Goal: Check status: Check status

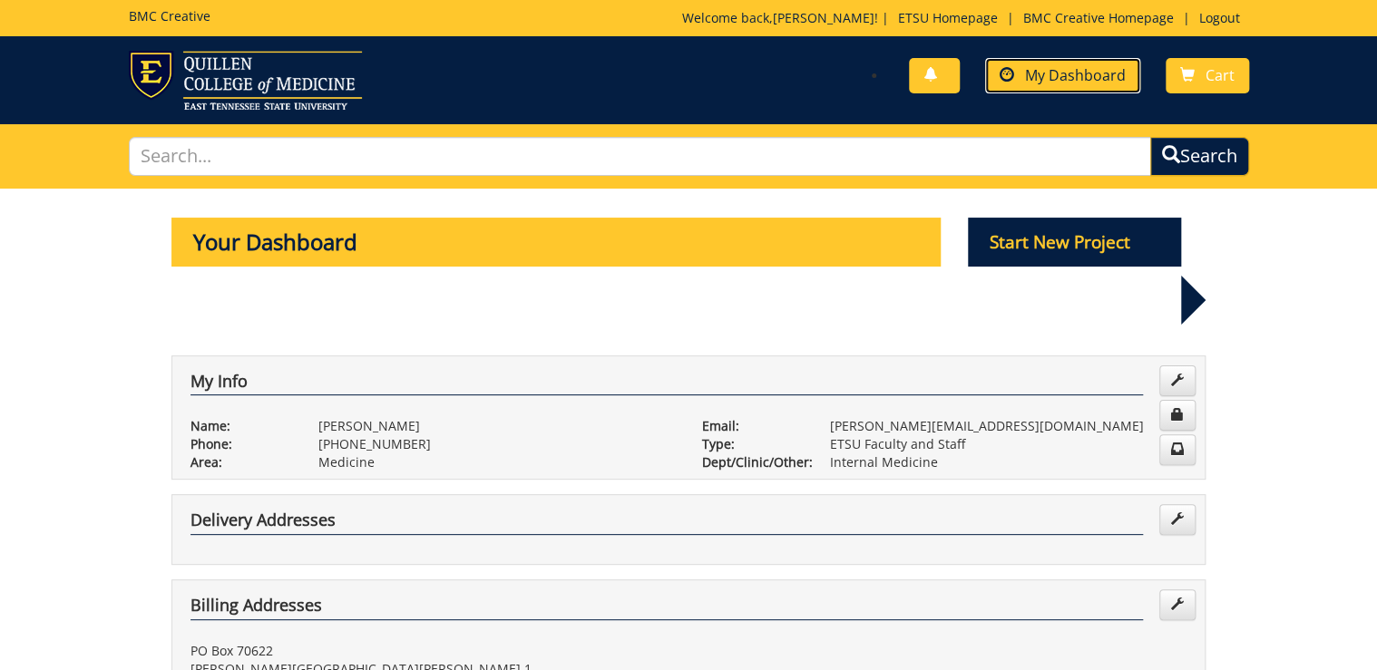
click at [1072, 80] on span "My Dashboard" at bounding box center [1075, 75] width 101 height 20
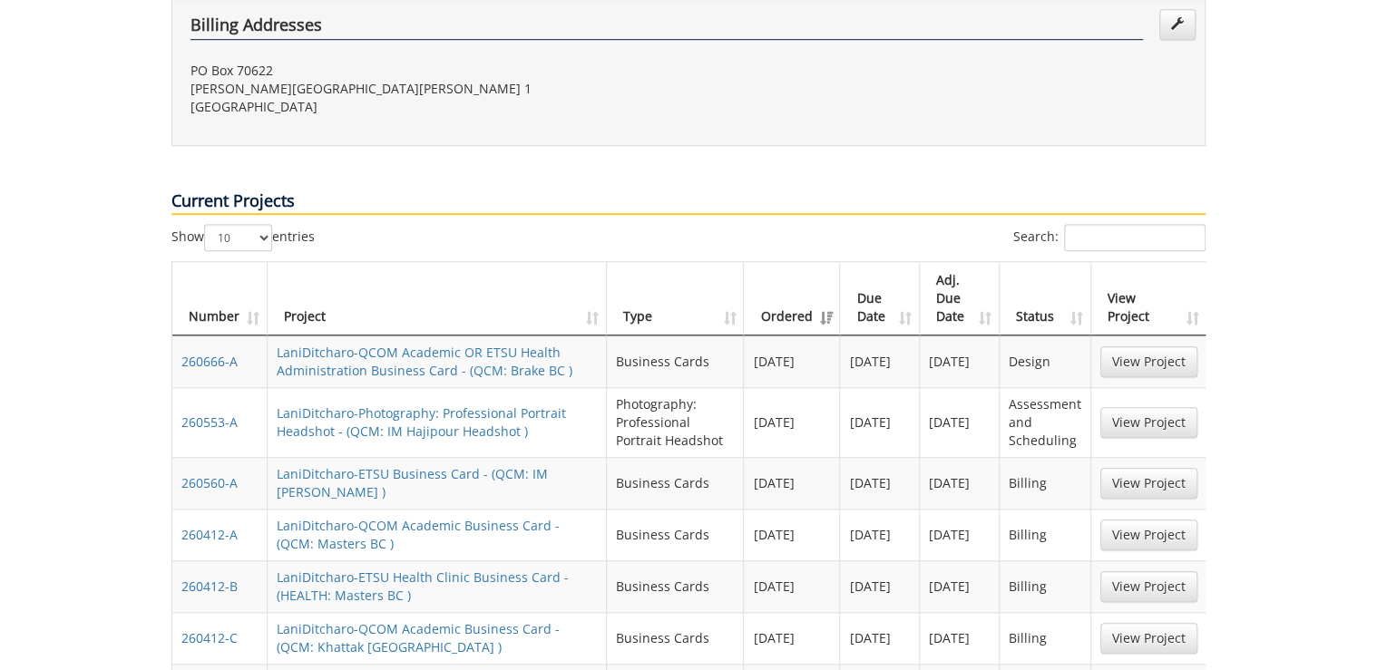
scroll to position [653, 0]
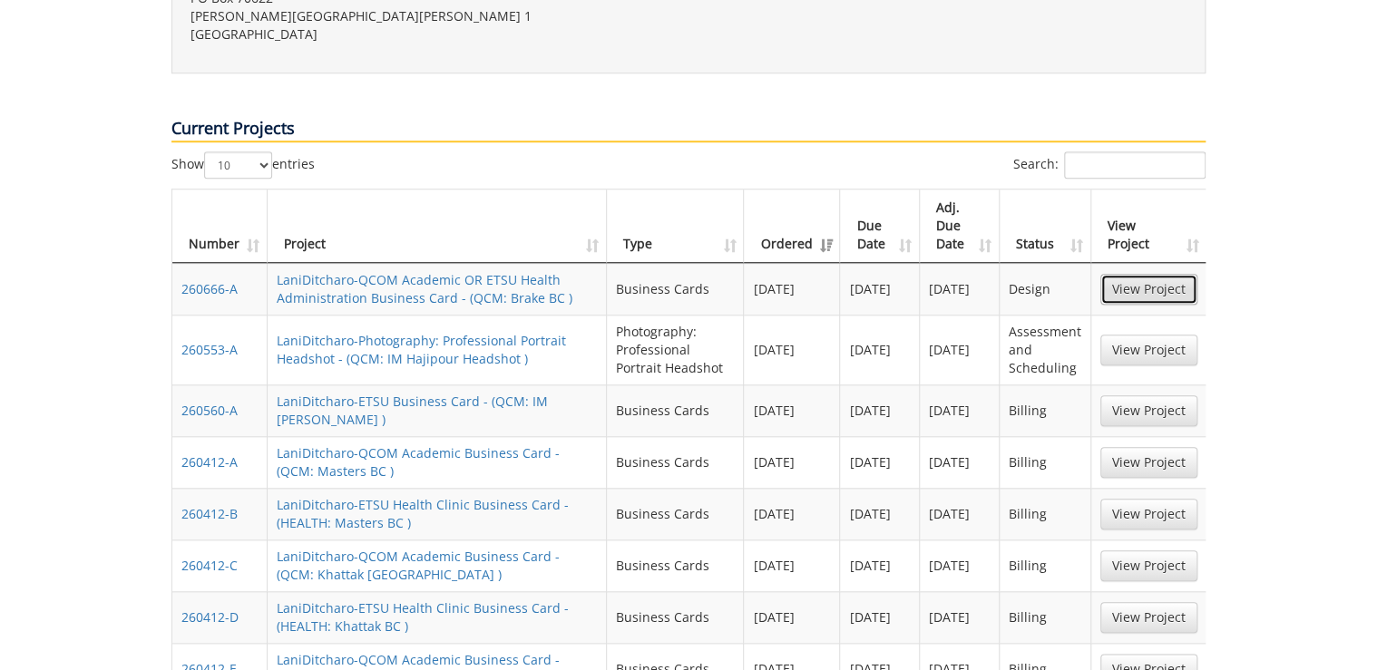
click at [1136, 274] on link "View Project" at bounding box center [1148, 289] width 97 height 31
click at [1136, 335] on link "View Project" at bounding box center [1148, 350] width 97 height 31
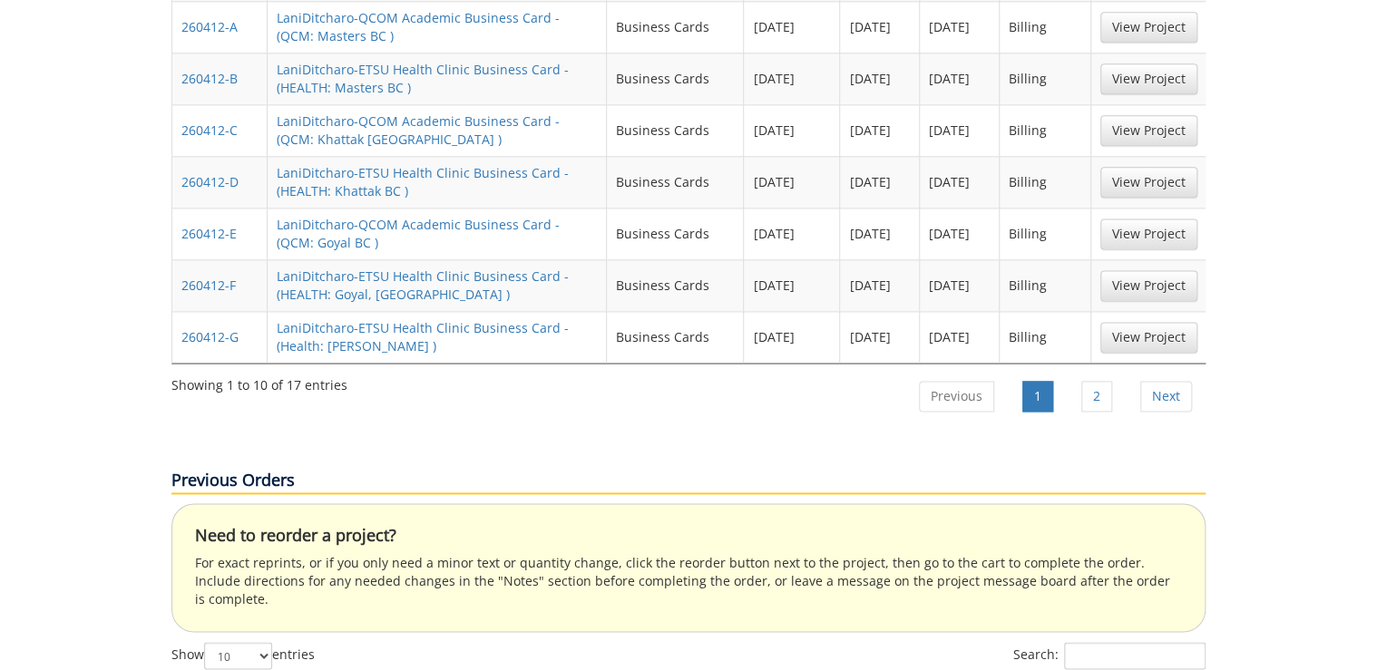
scroll to position [1161, 0]
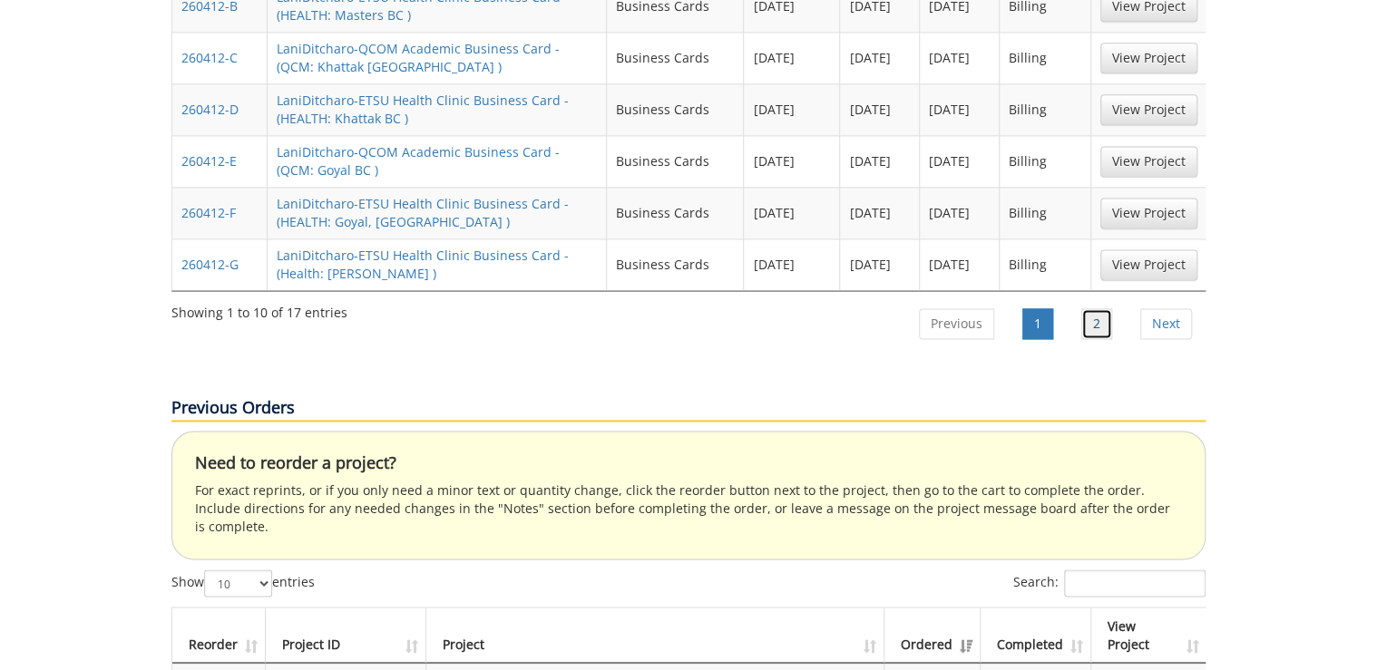
click at [1097, 308] on link "2" at bounding box center [1096, 323] width 31 height 31
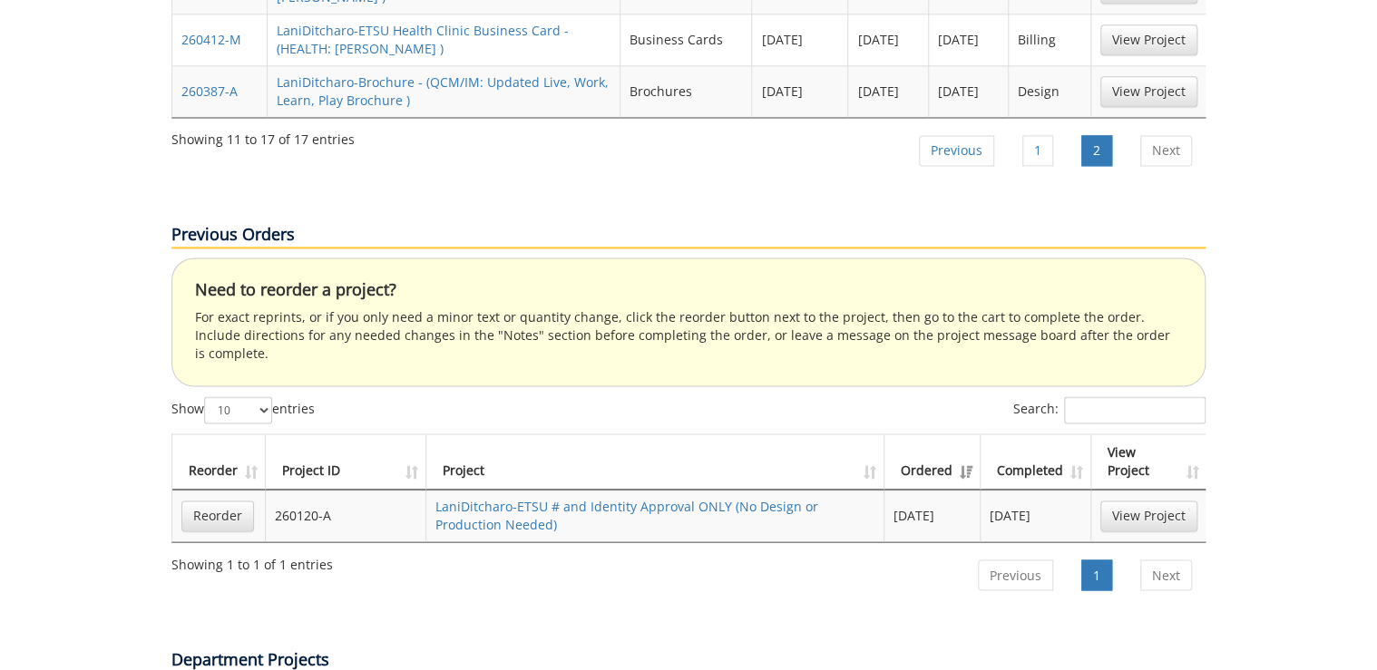
scroll to position [871, 0]
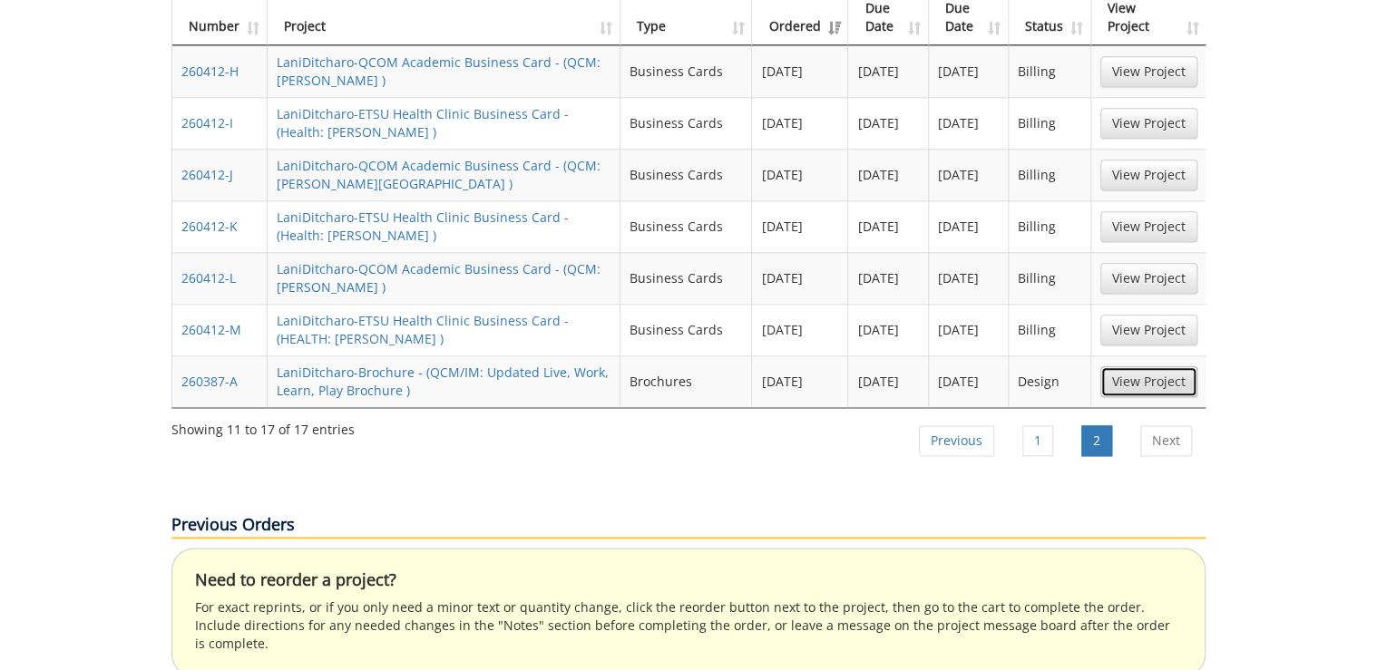
click at [1159, 367] on link "View Project" at bounding box center [1148, 382] width 97 height 31
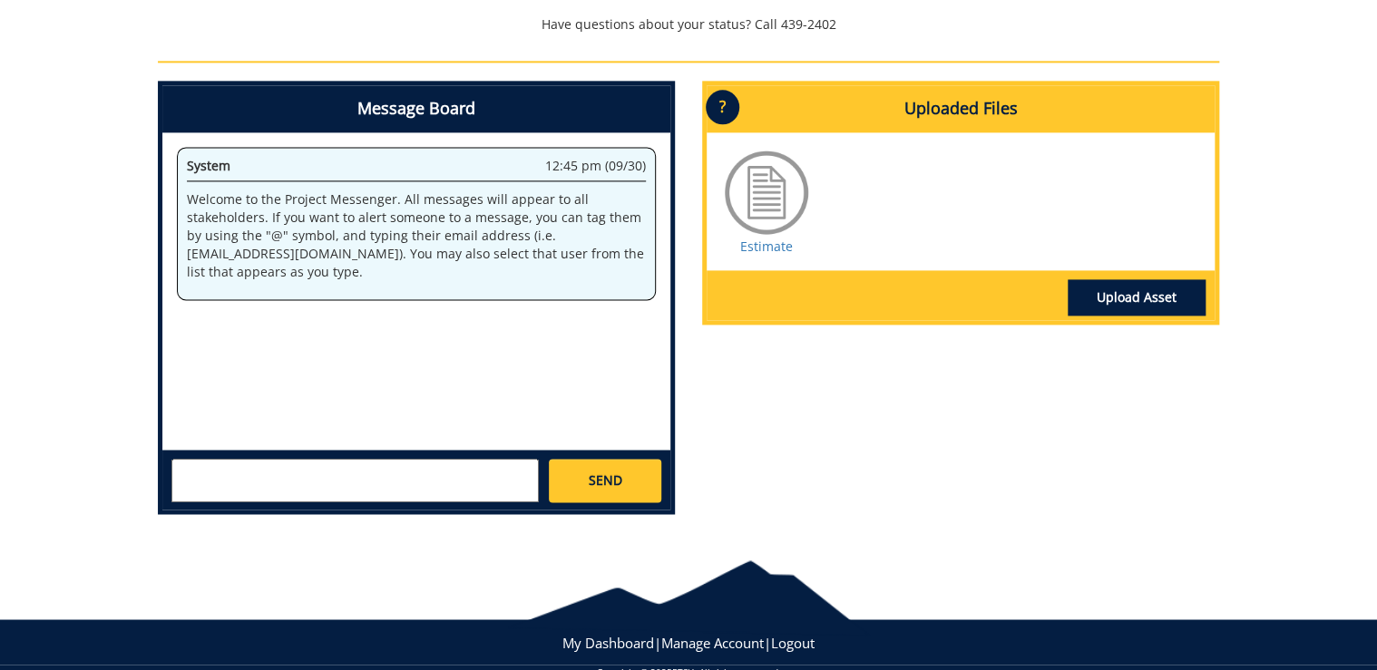
scroll to position [1176, 0]
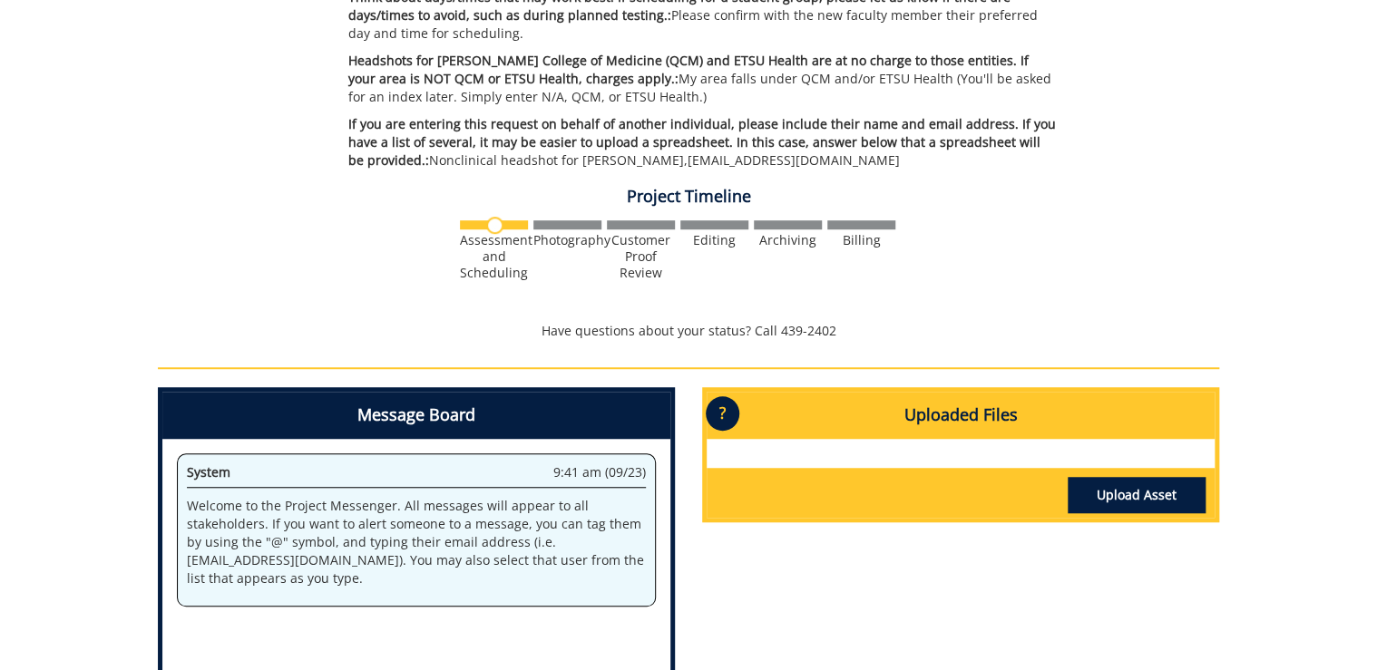
scroll to position [581, 0]
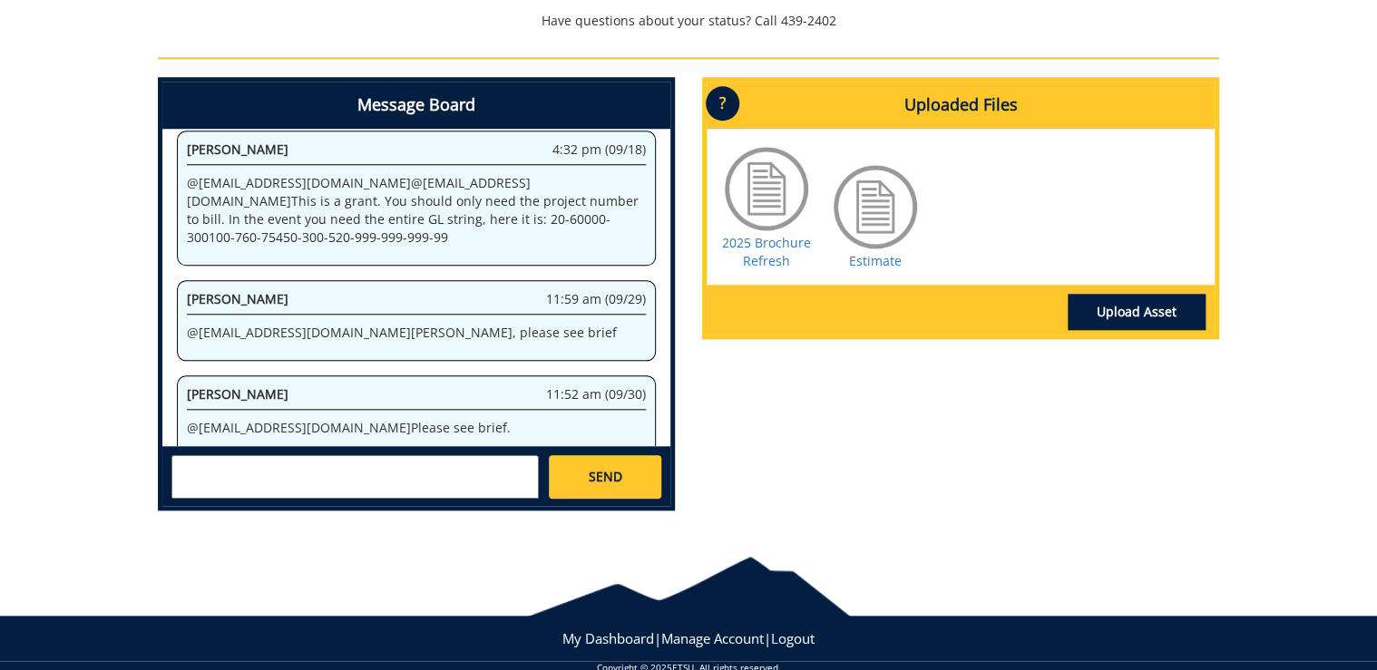
scroll to position [755, 0]
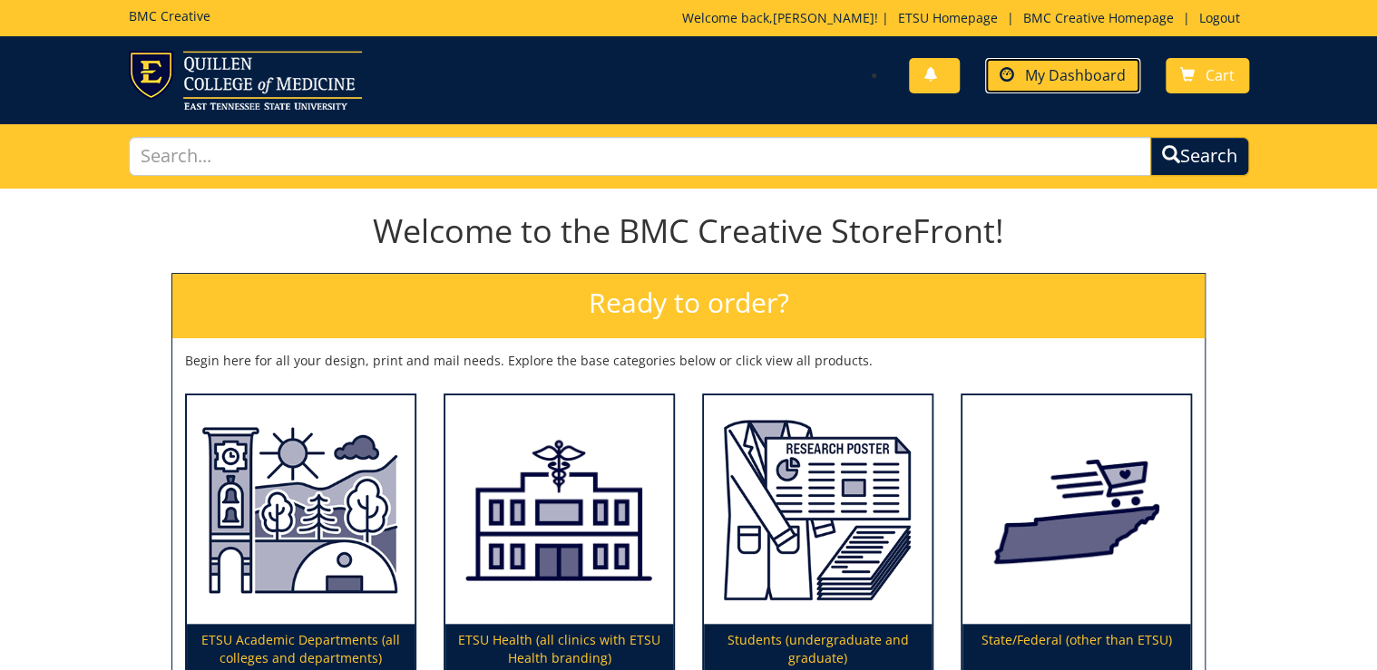
click at [1047, 85] on link "My Dashboard" at bounding box center [1062, 75] width 155 height 35
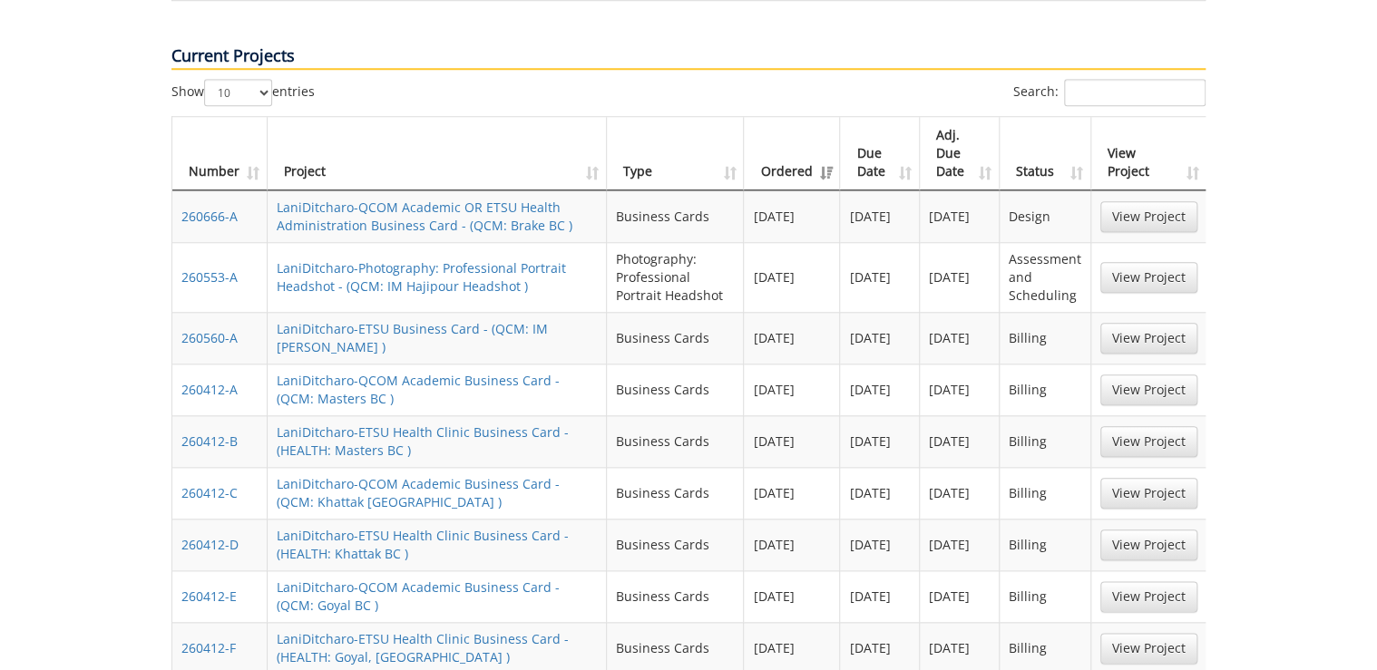
scroll to position [798, 0]
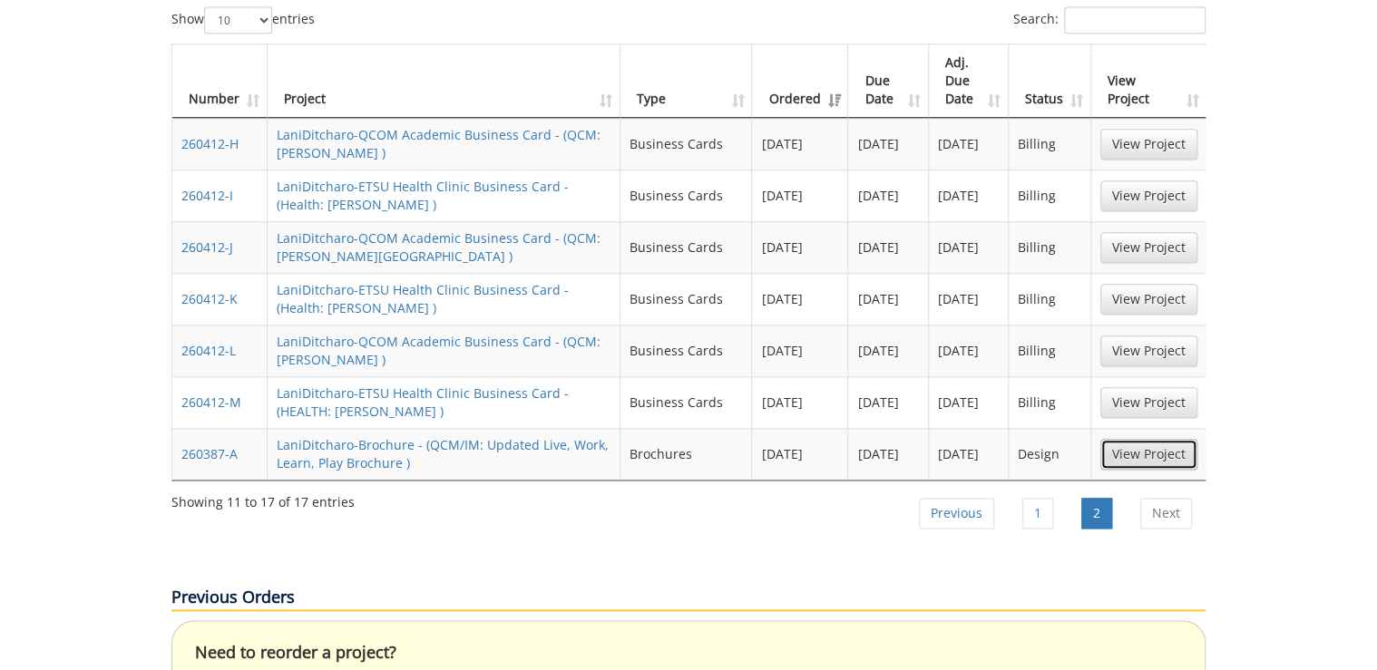
click at [1135, 439] on link "View Project" at bounding box center [1148, 454] width 97 height 31
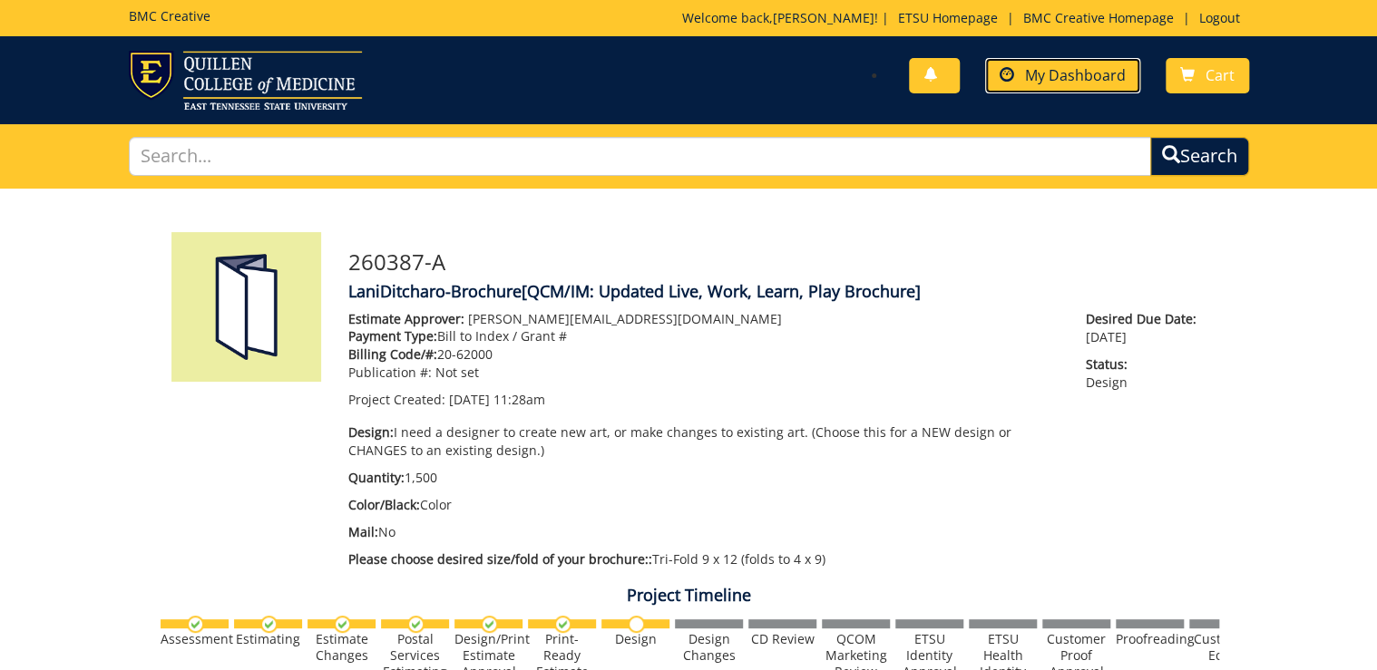
click at [1081, 75] on span "My Dashboard" at bounding box center [1075, 75] width 101 height 20
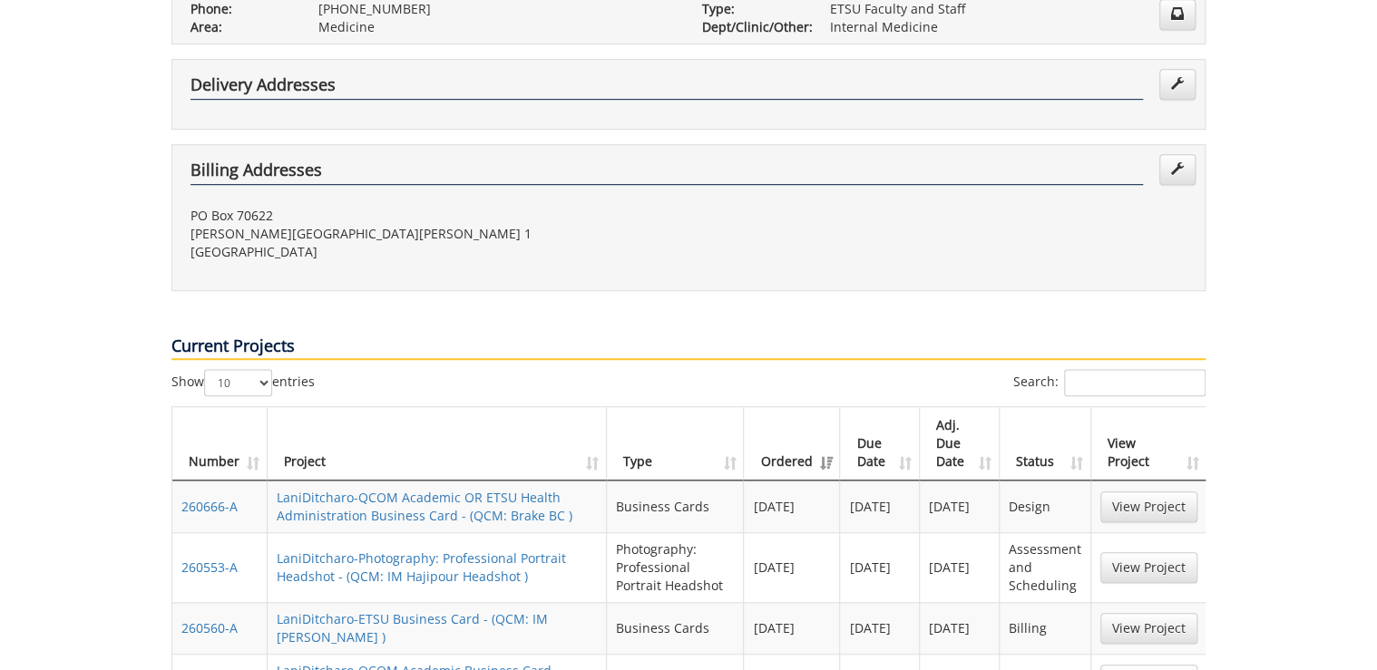
scroll to position [653, 0]
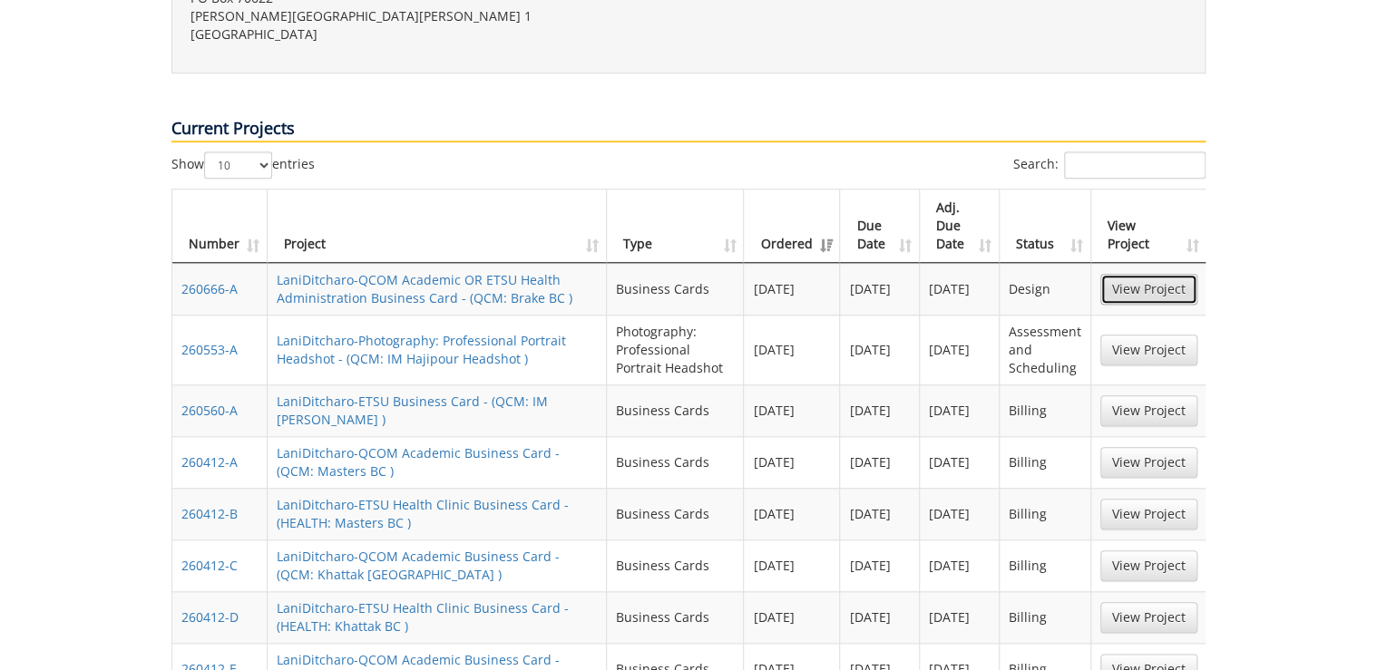
click at [1150, 274] on link "View Project" at bounding box center [1148, 289] width 97 height 31
click at [1142, 335] on link "View Project" at bounding box center [1148, 350] width 97 height 31
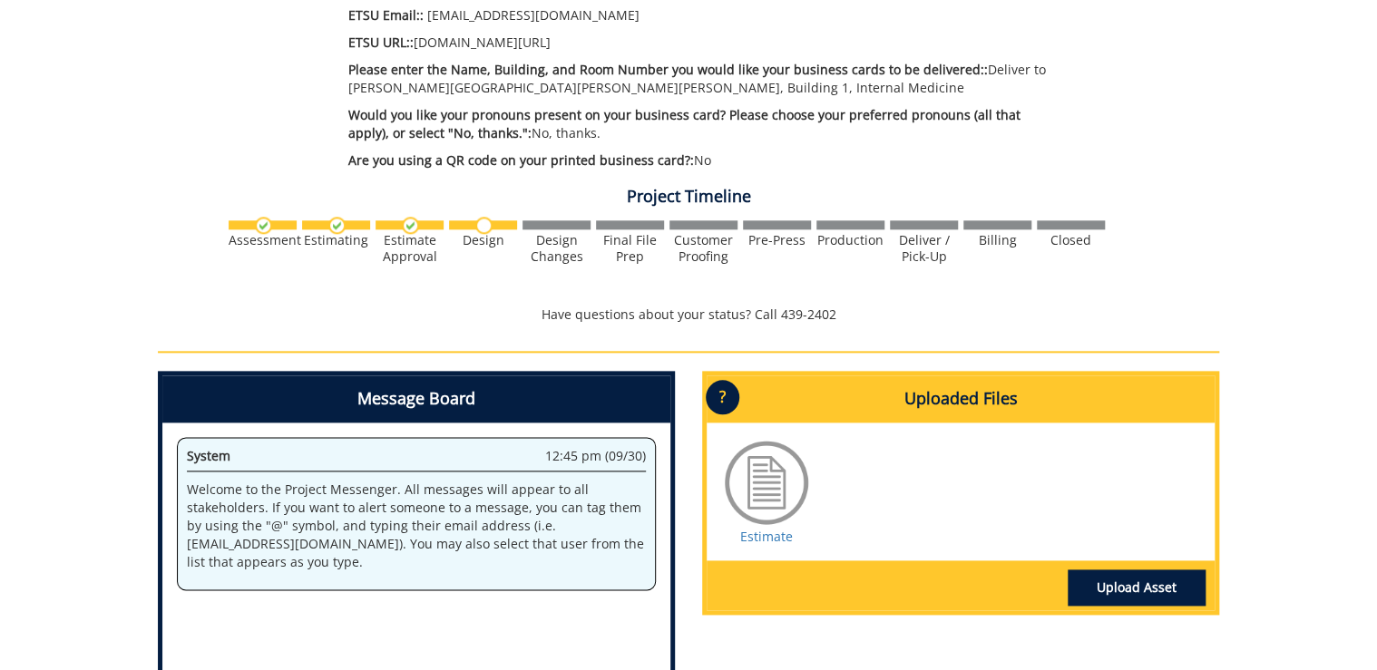
scroll to position [944, 0]
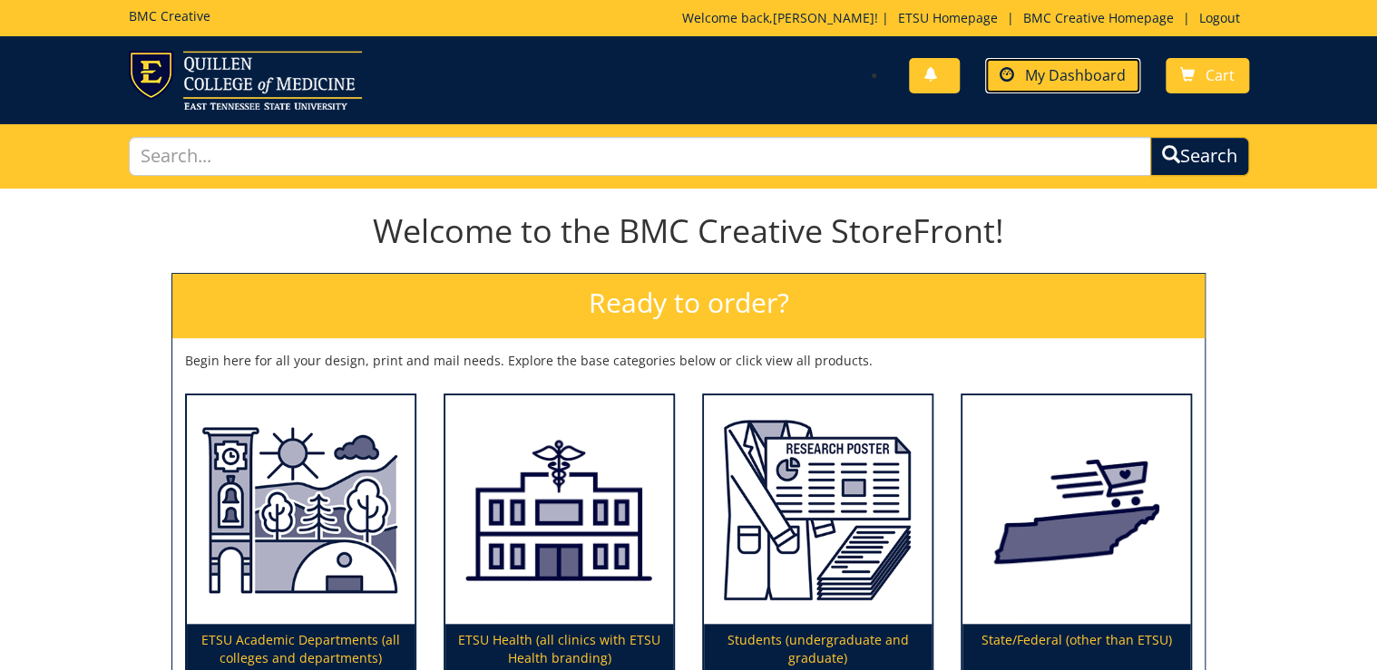
click at [1103, 76] on span "My Dashboard" at bounding box center [1075, 75] width 101 height 20
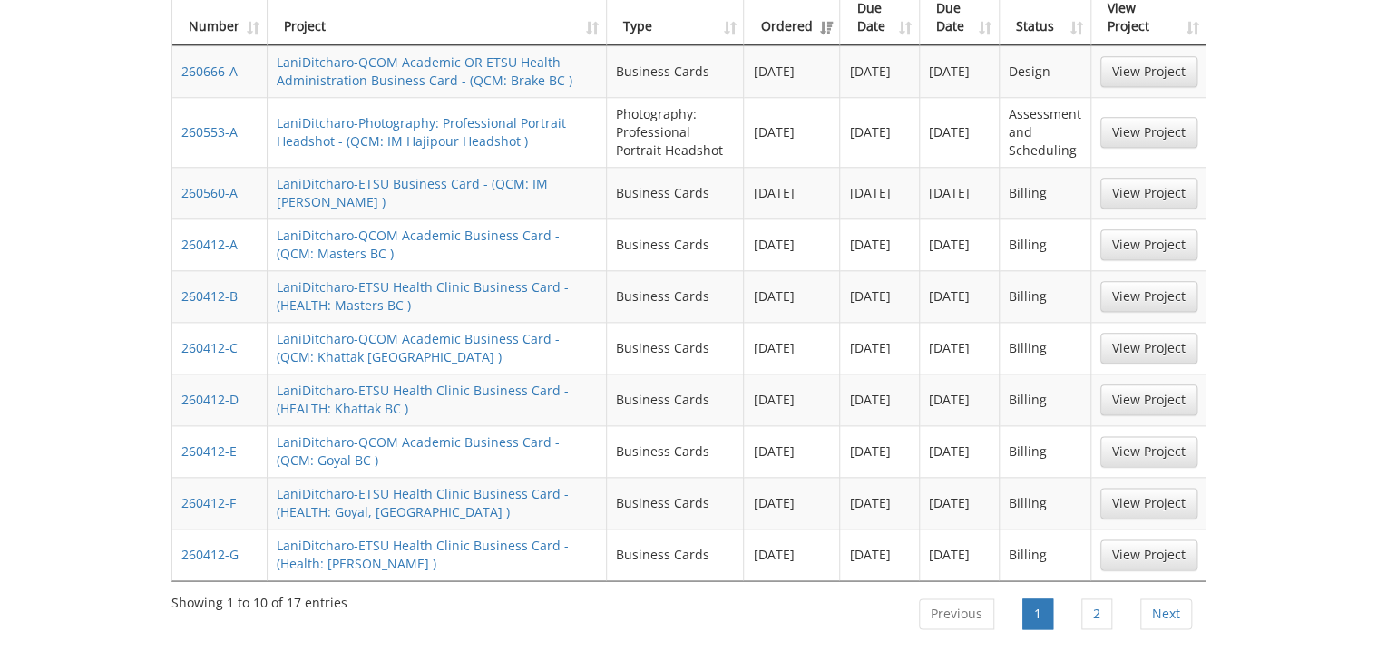
scroll to position [944, 0]
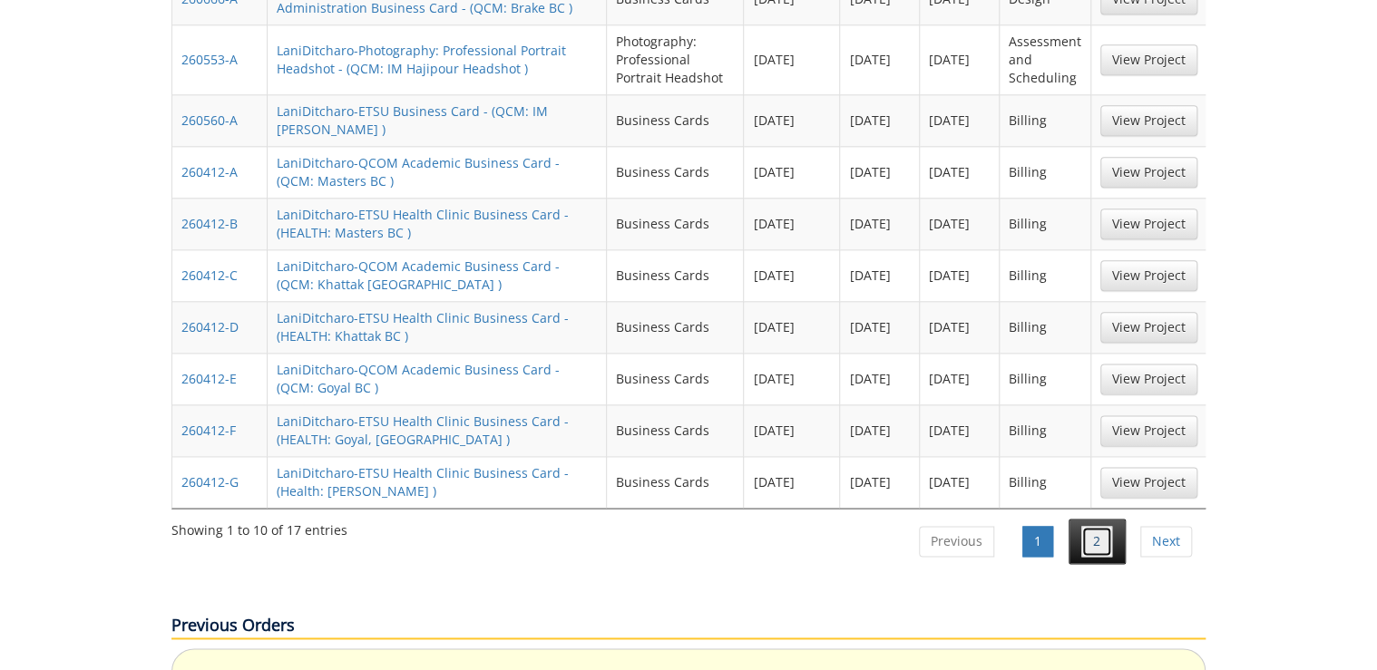
click at [1104, 526] on link "2" at bounding box center [1096, 541] width 31 height 31
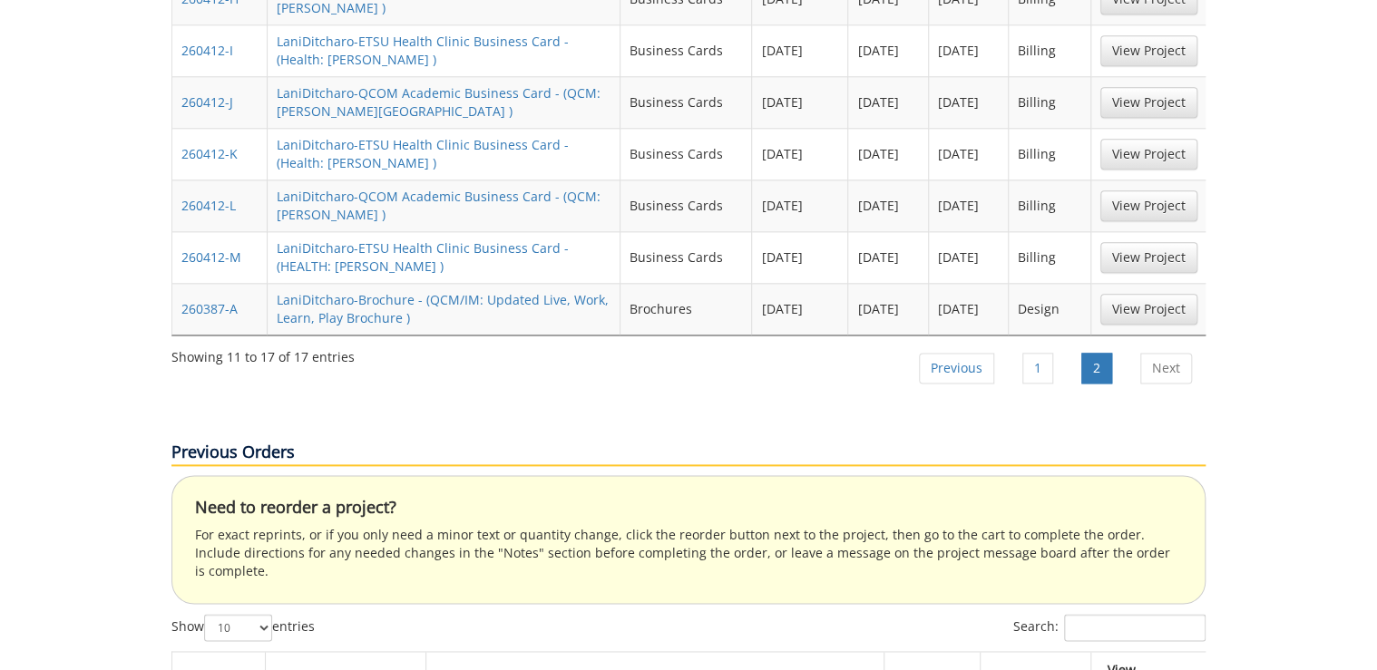
scroll to position [653, 0]
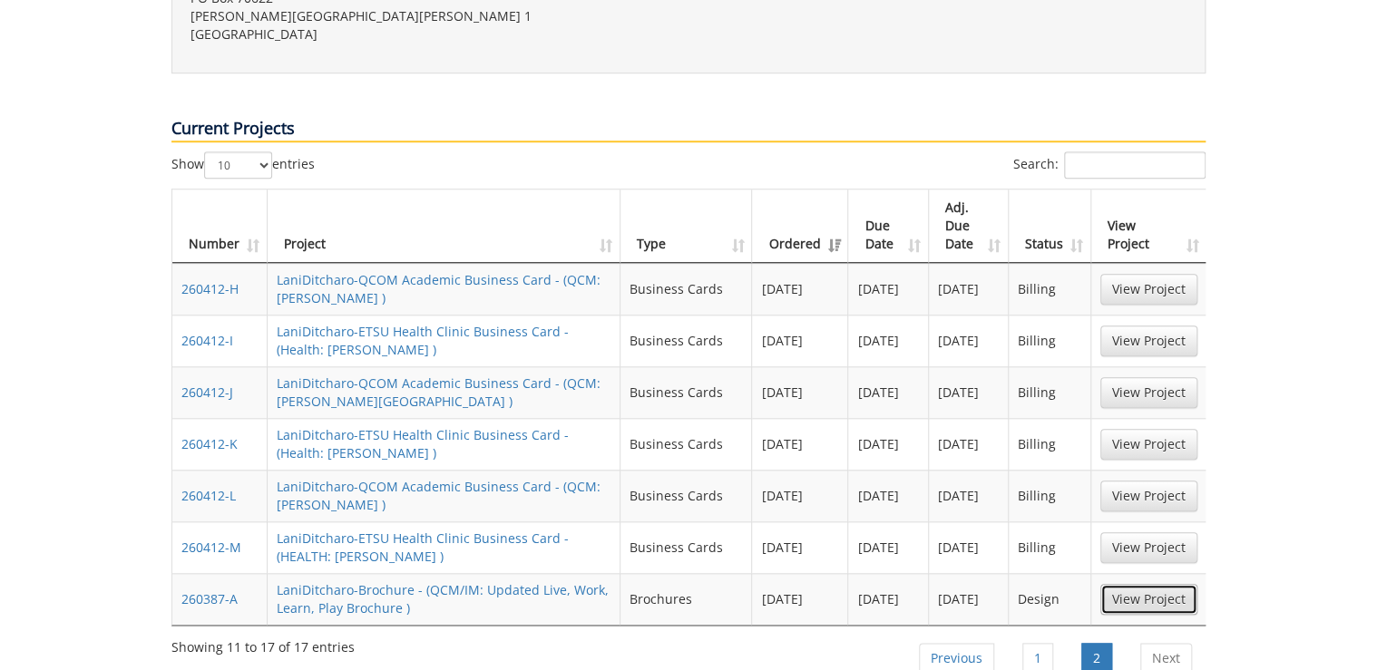
click at [1145, 584] on link "View Project" at bounding box center [1148, 599] width 97 height 31
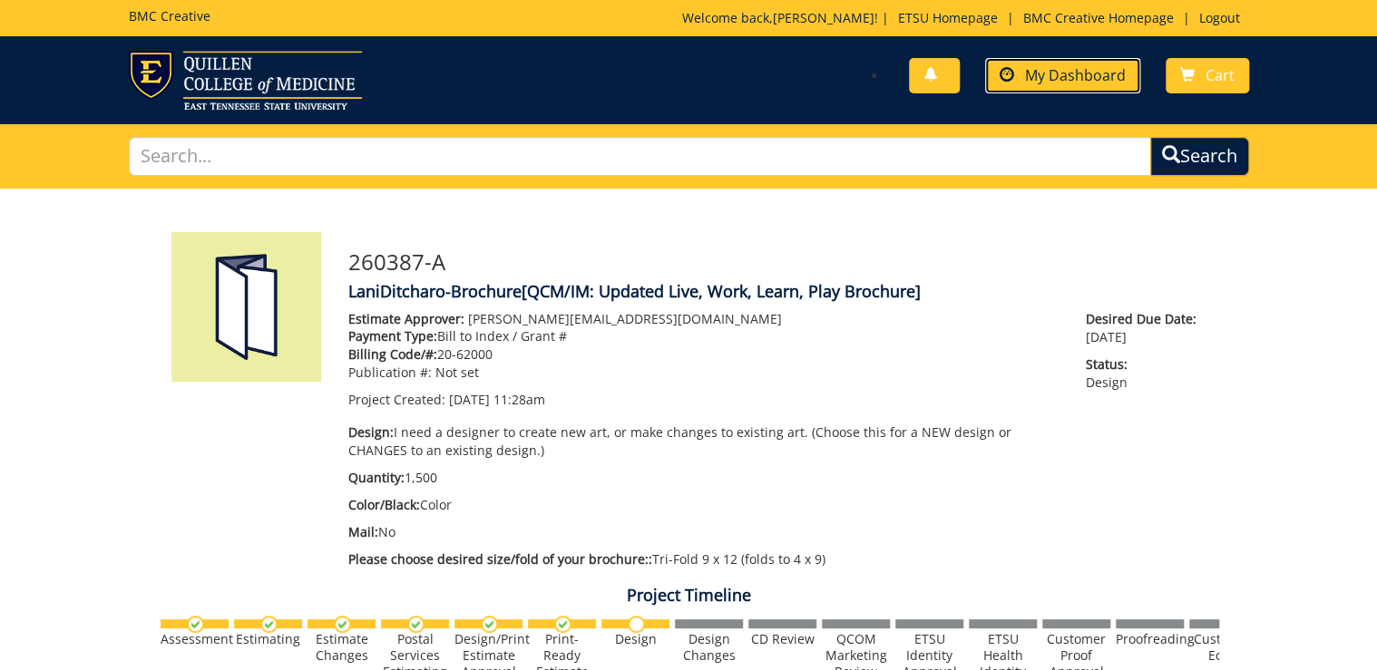
click at [1123, 73] on span "My Dashboard" at bounding box center [1075, 75] width 101 height 20
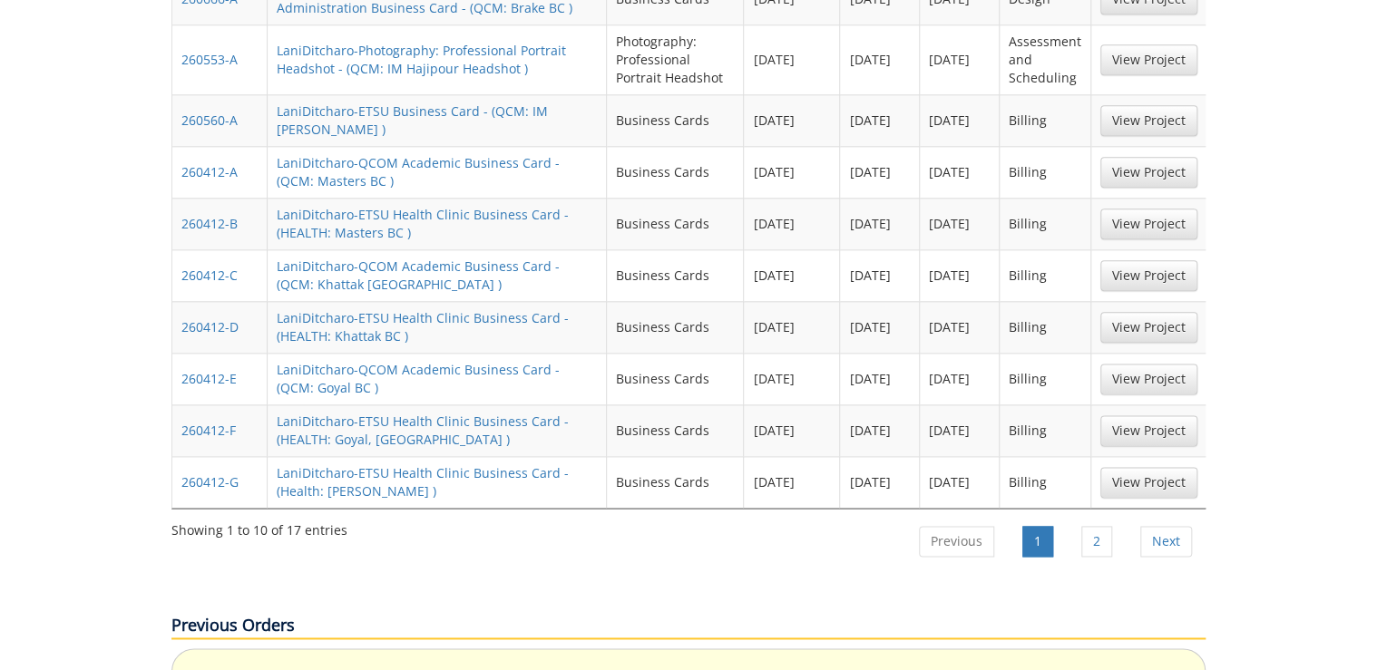
scroll to position [581, 0]
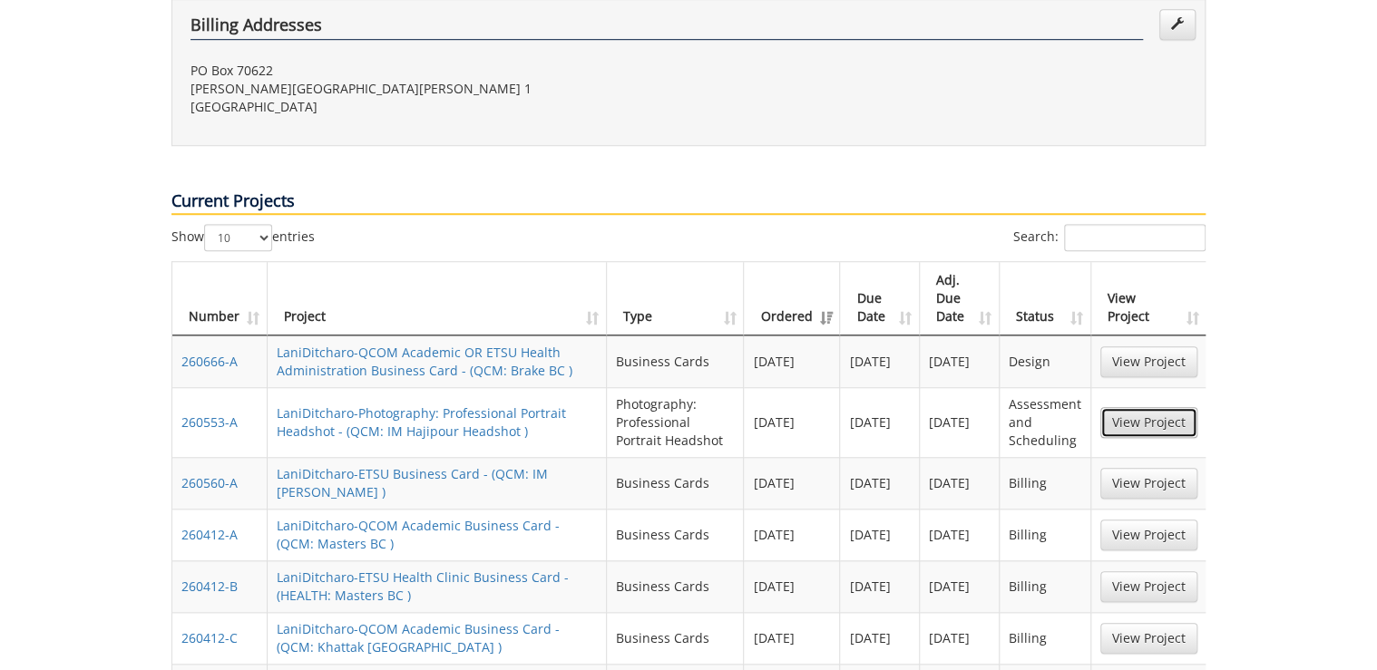
click at [1129, 407] on link "View Project" at bounding box center [1148, 422] width 97 height 31
click at [1169, 347] on link "View Project" at bounding box center [1148, 362] width 97 height 31
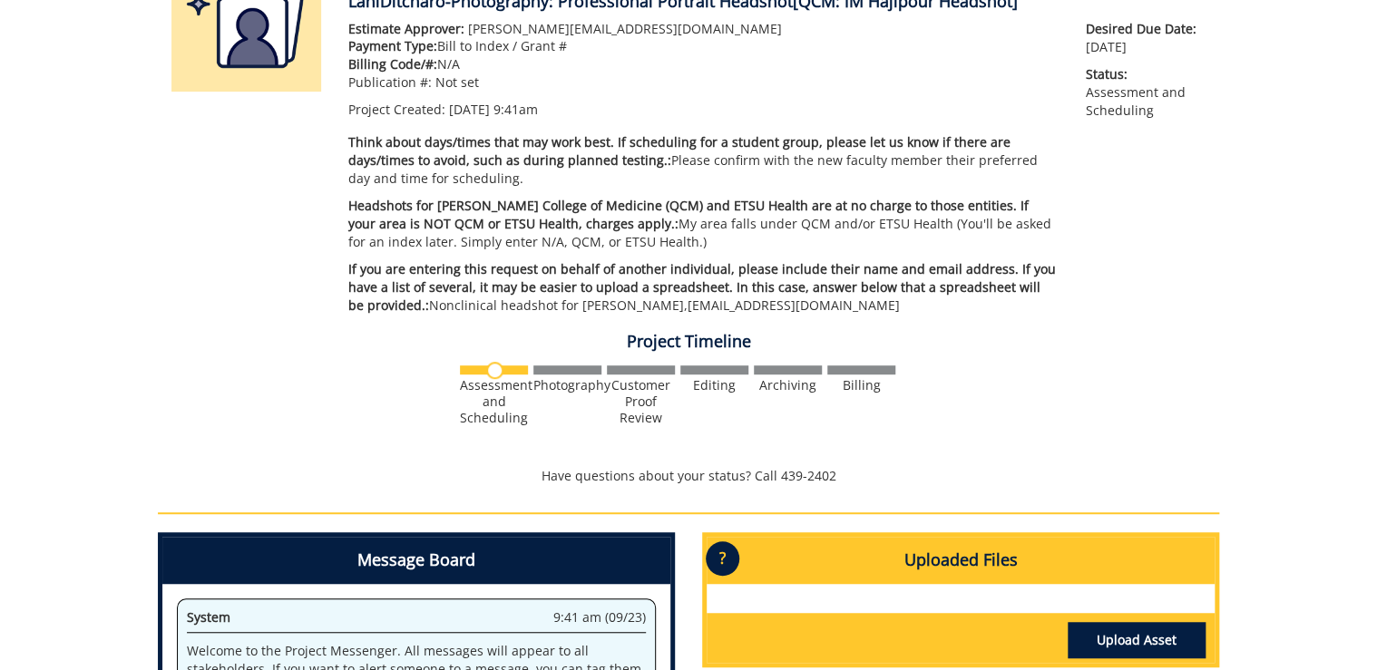
scroll to position [581, 0]
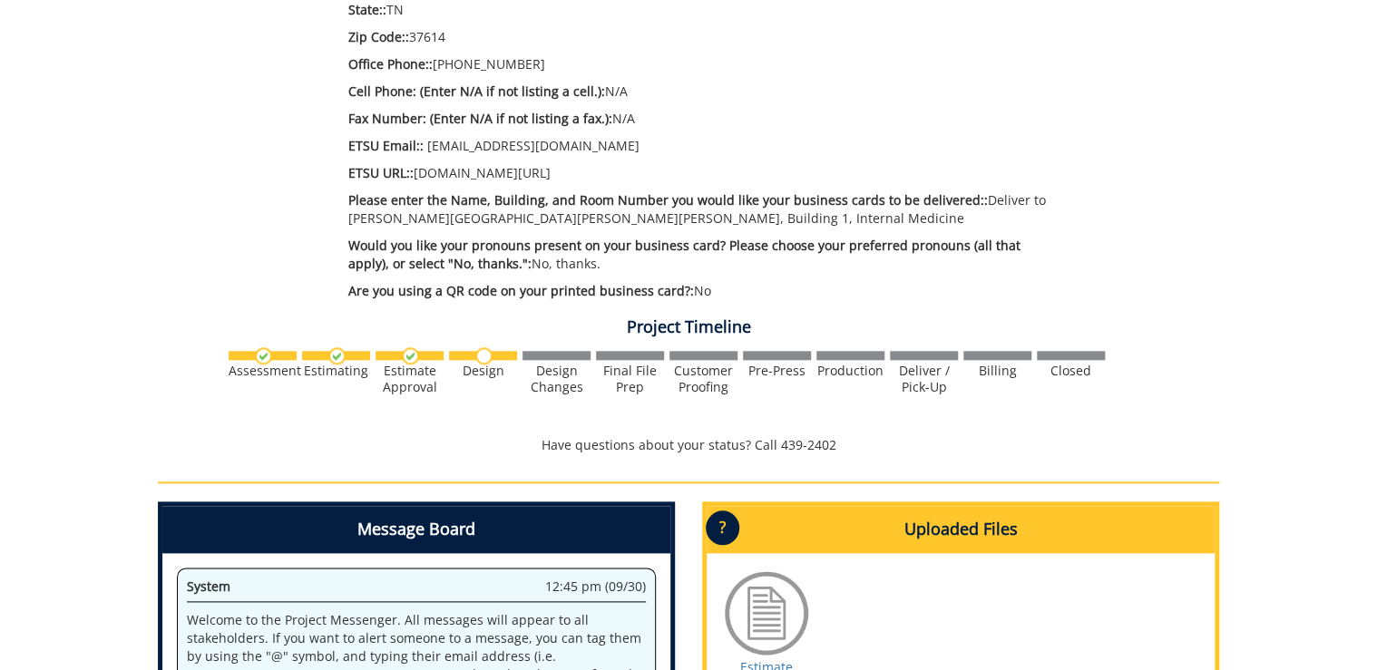
scroll to position [523, 0]
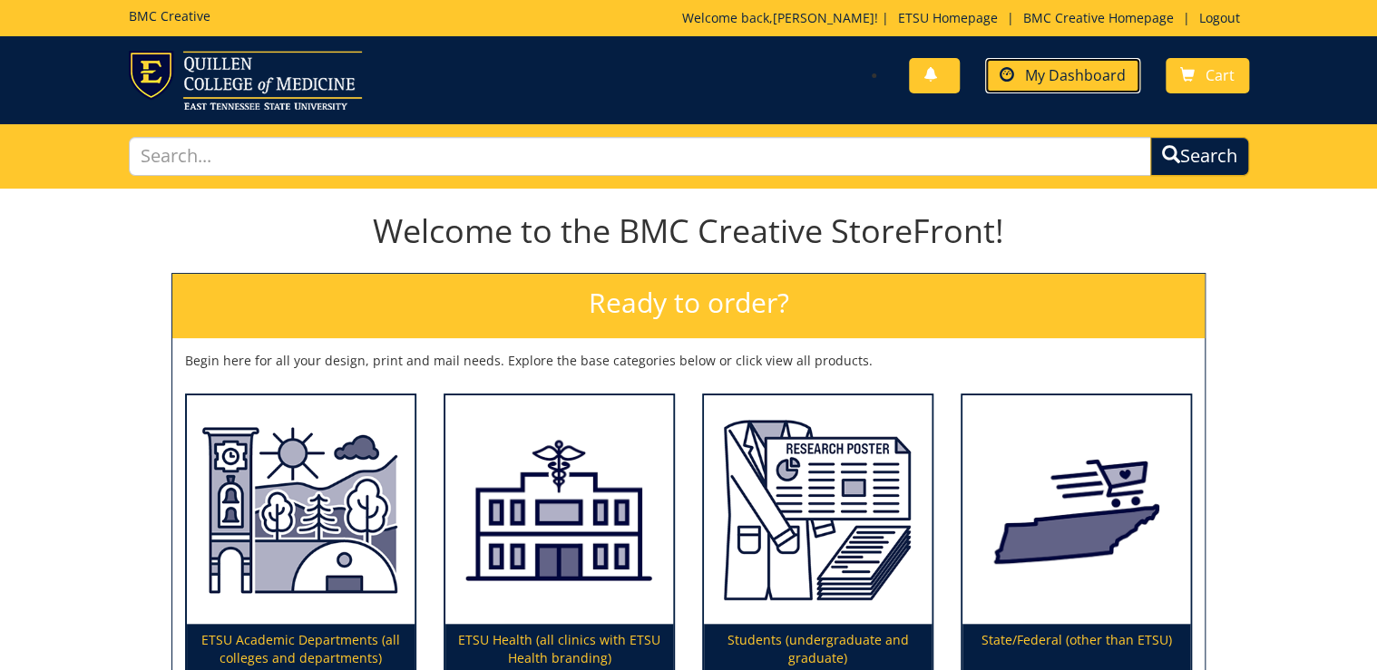
click at [1111, 84] on link "My Dashboard" at bounding box center [1062, 75] width 155 height 35
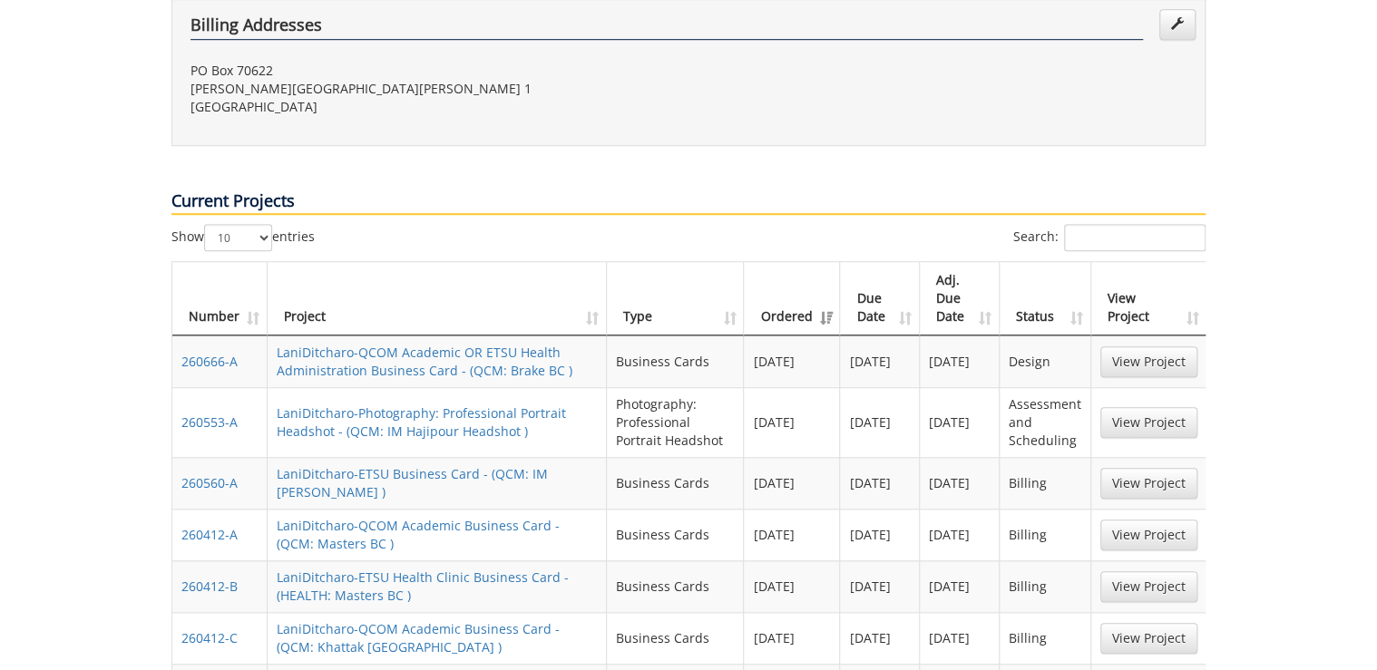
scroll to position [653, 0]
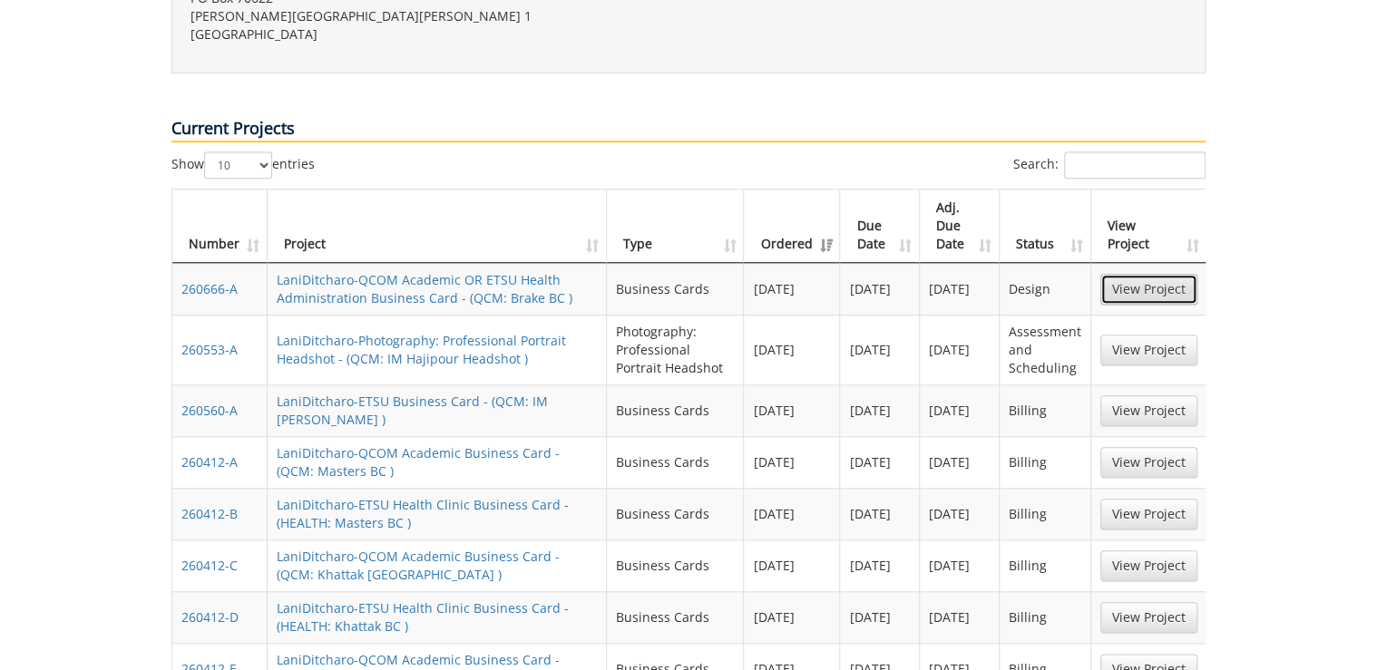
click at [1173, 274] on link "View Project" at bounding box center [1148, 289] width 97 height 31
click at [1118, 335] on link "View Project" at bounding box center [1148, 350] width 97 height 31
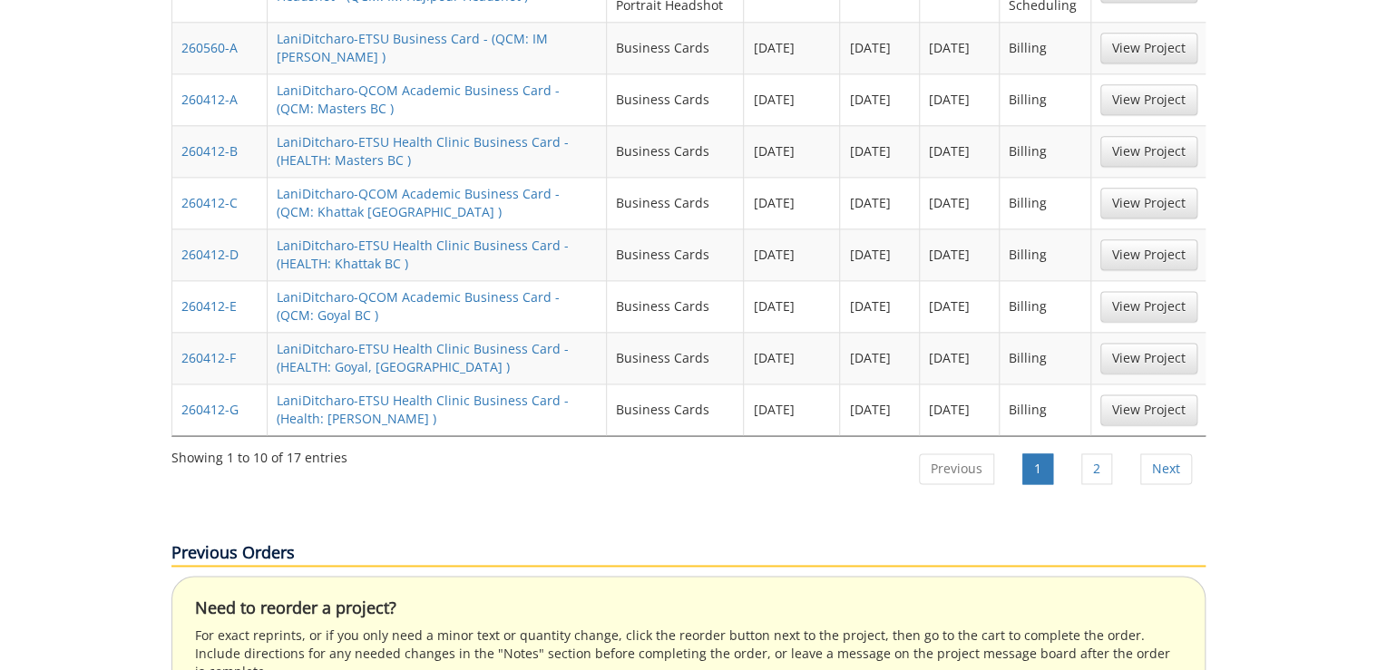
scroll to position [1161, 0]
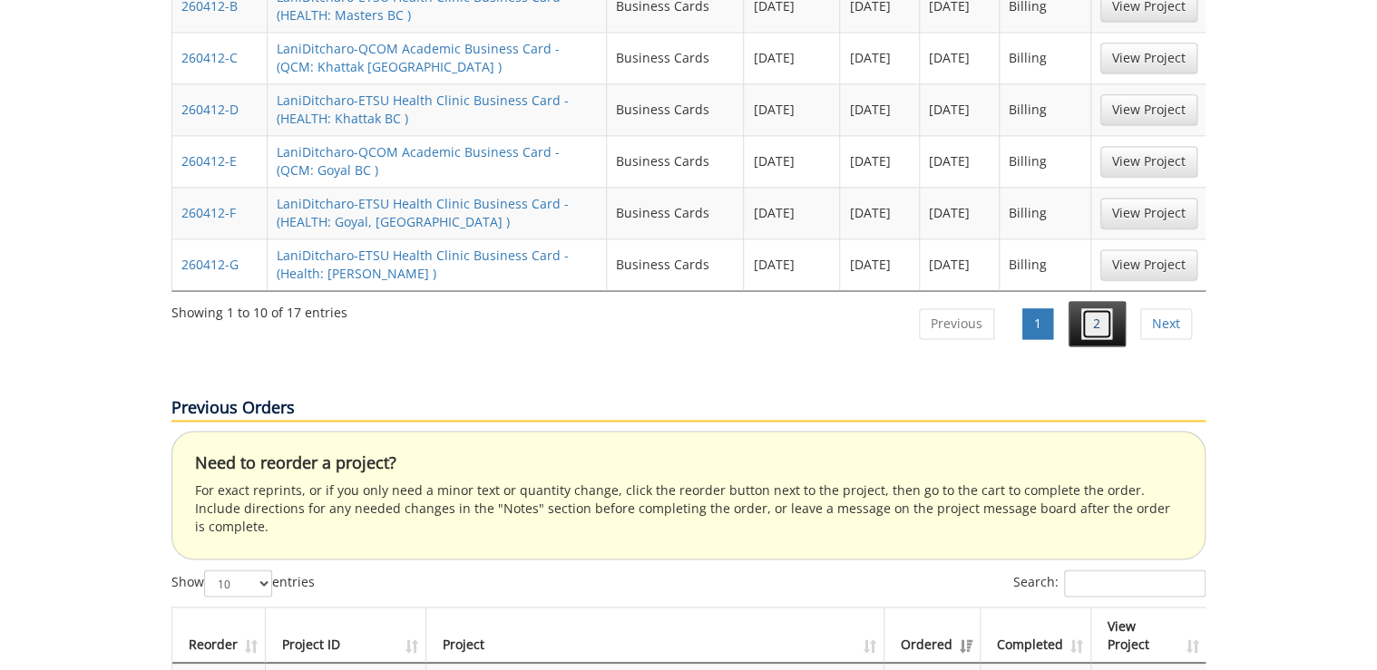
click at [1090, 308] on link "2" at bounding box center [1096, 323] width 31 height 31
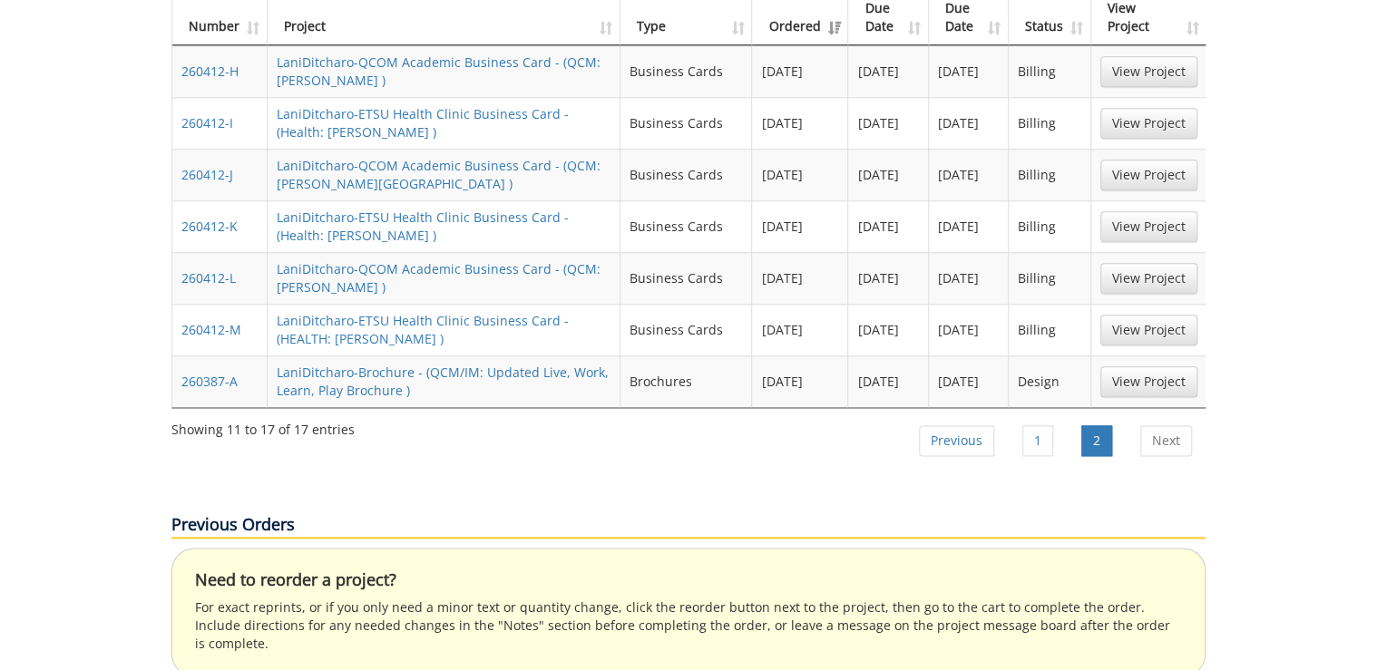
scroll to position [798, 0]
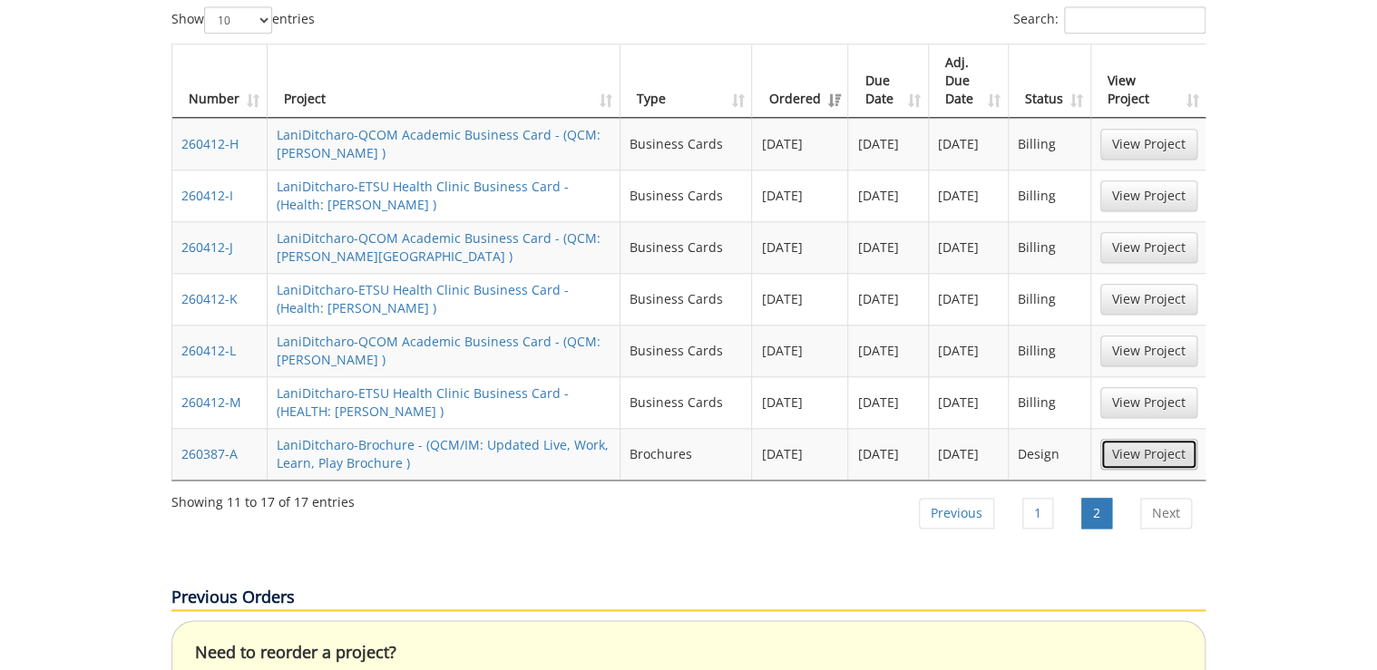
click at [1132, 439] on link "View Project" at bounding box center [1148, 454] width 97 height 31
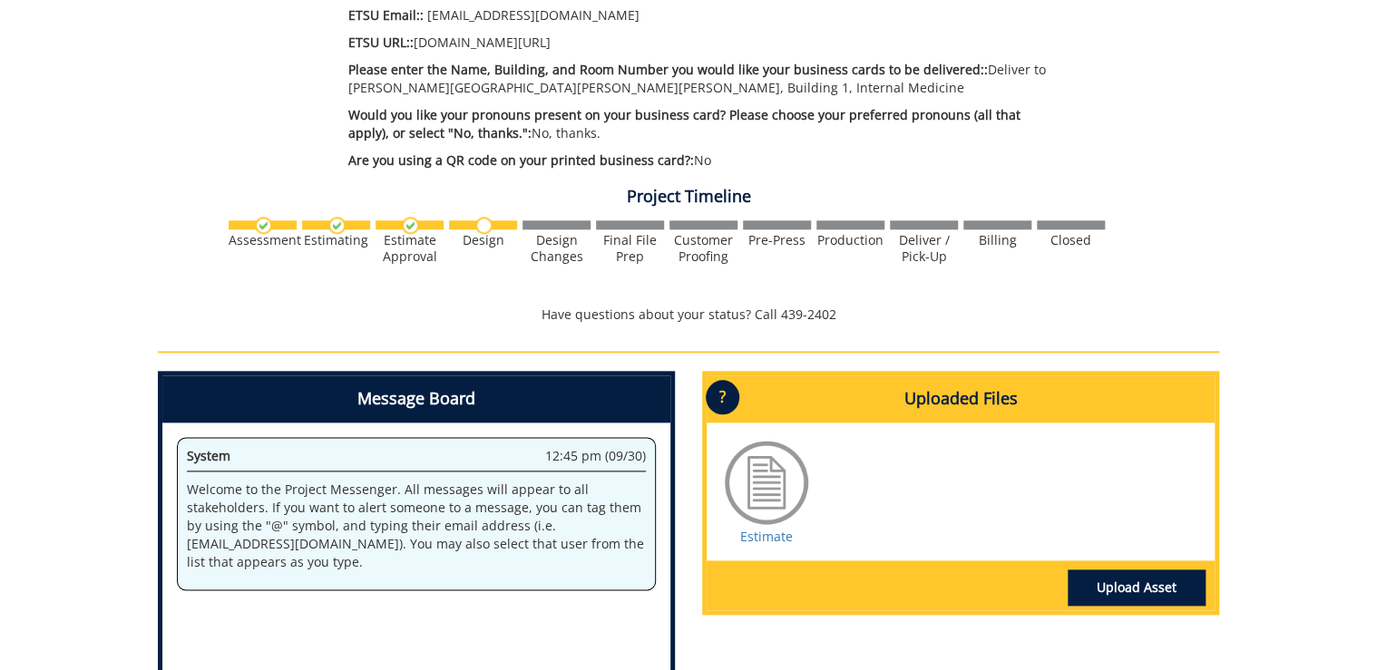
scroll to position [1161, 0]
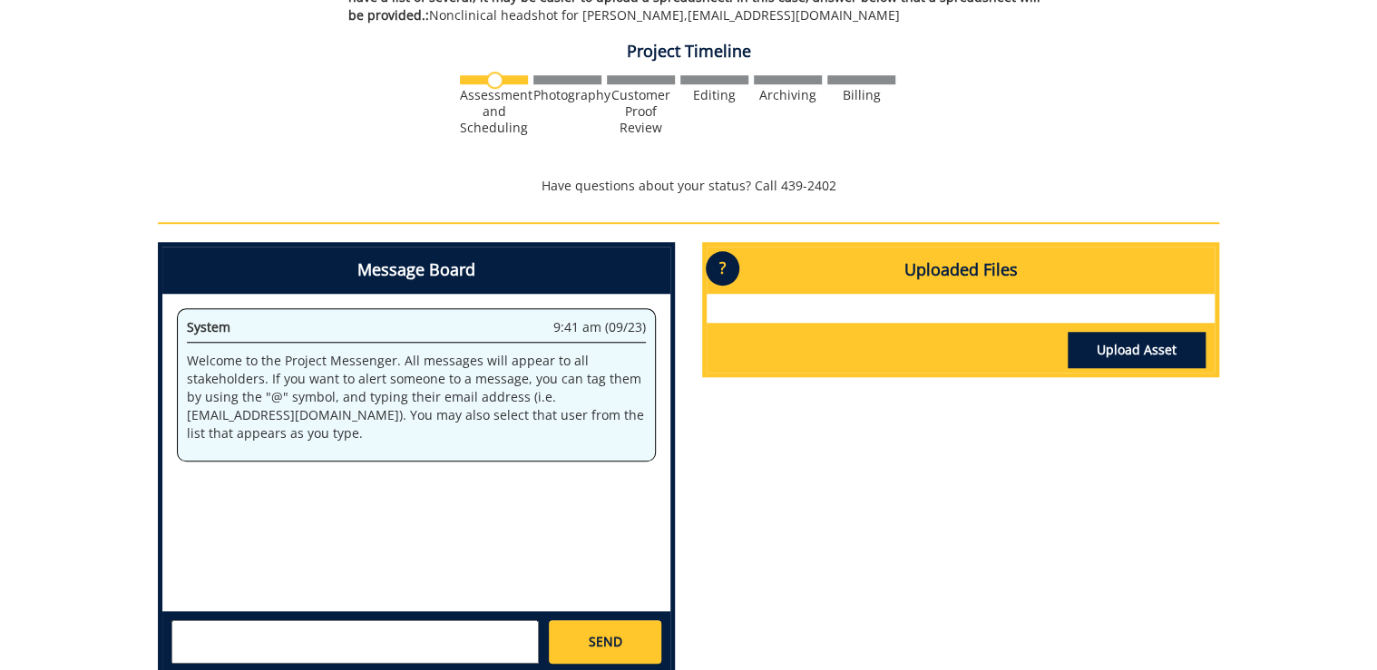
scroll to position [726, 0]
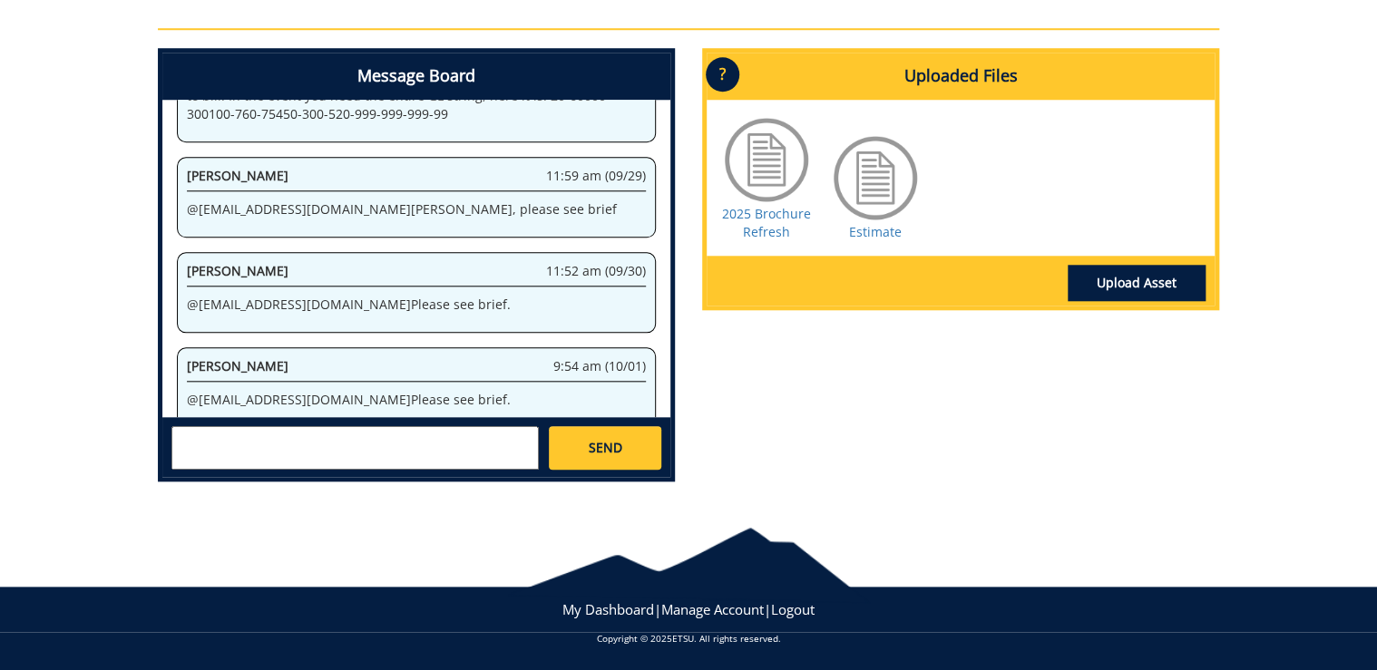
scroll to position [464, 0]
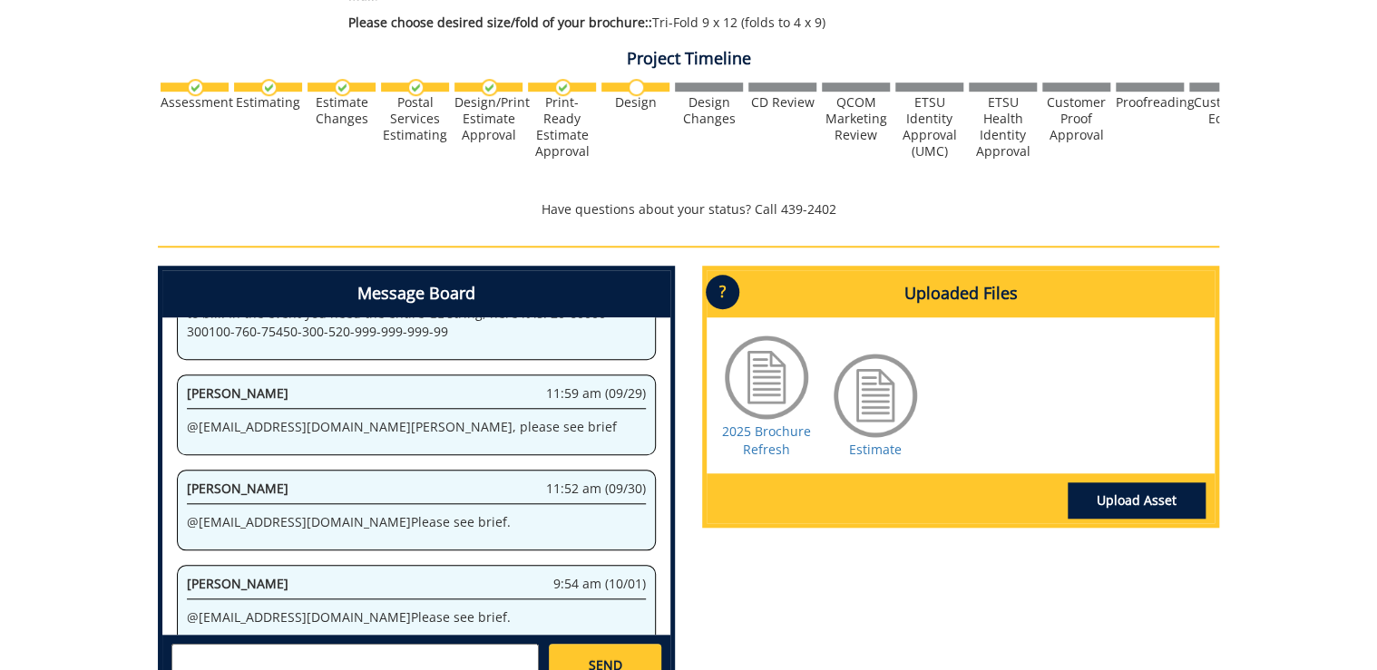
scroll to position [464, 0]
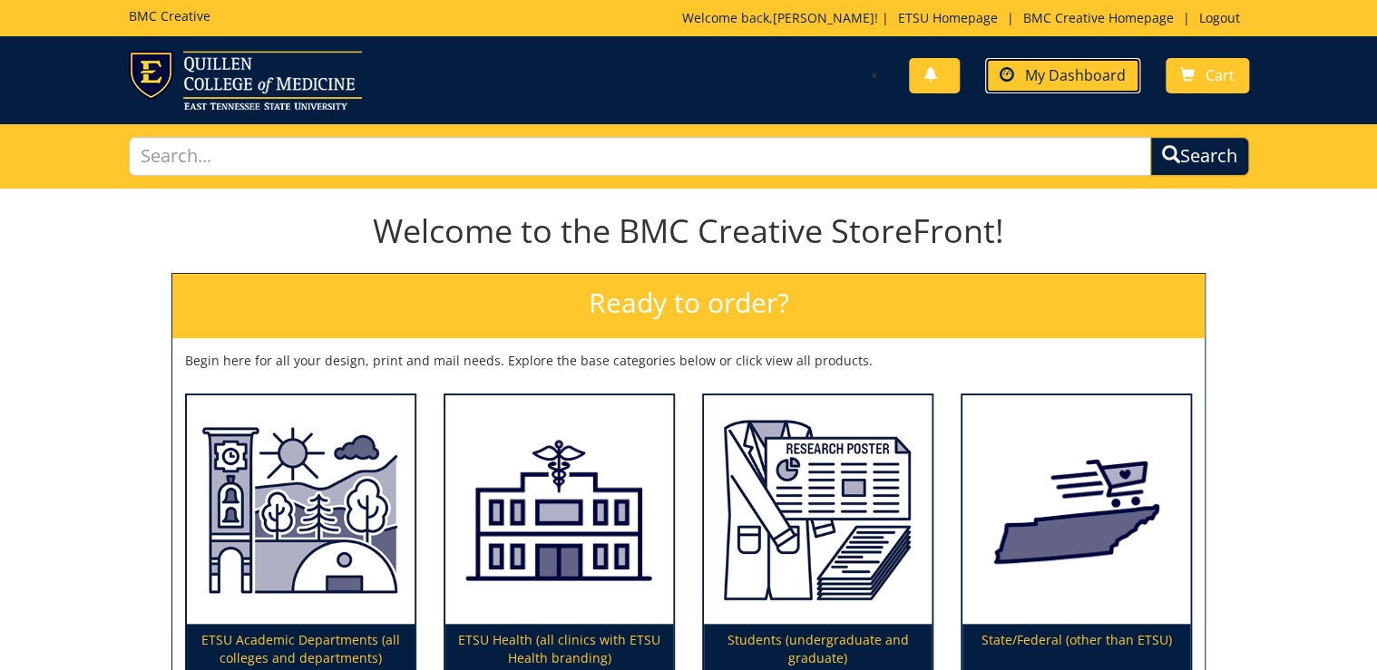
click at [1052, 74] on span "My Dashboard" at bounding box center [1075, 75] width 101 height 20
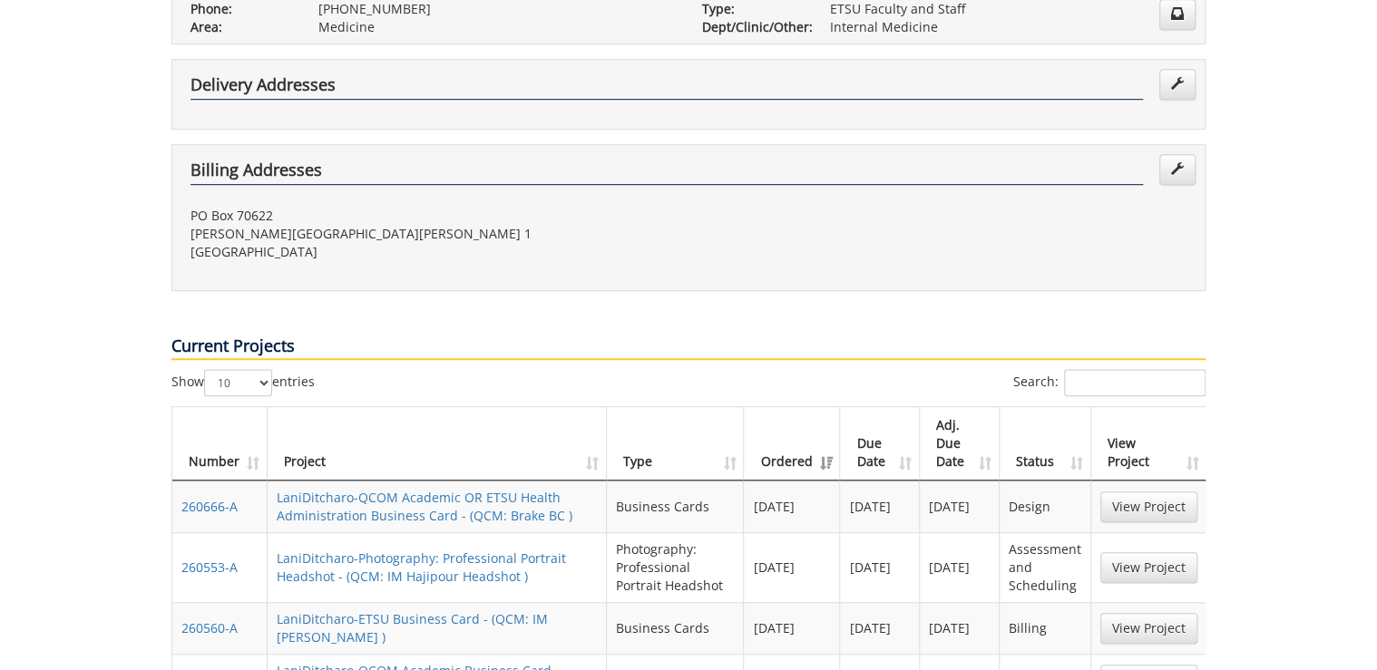
scroll to position [508, 0]
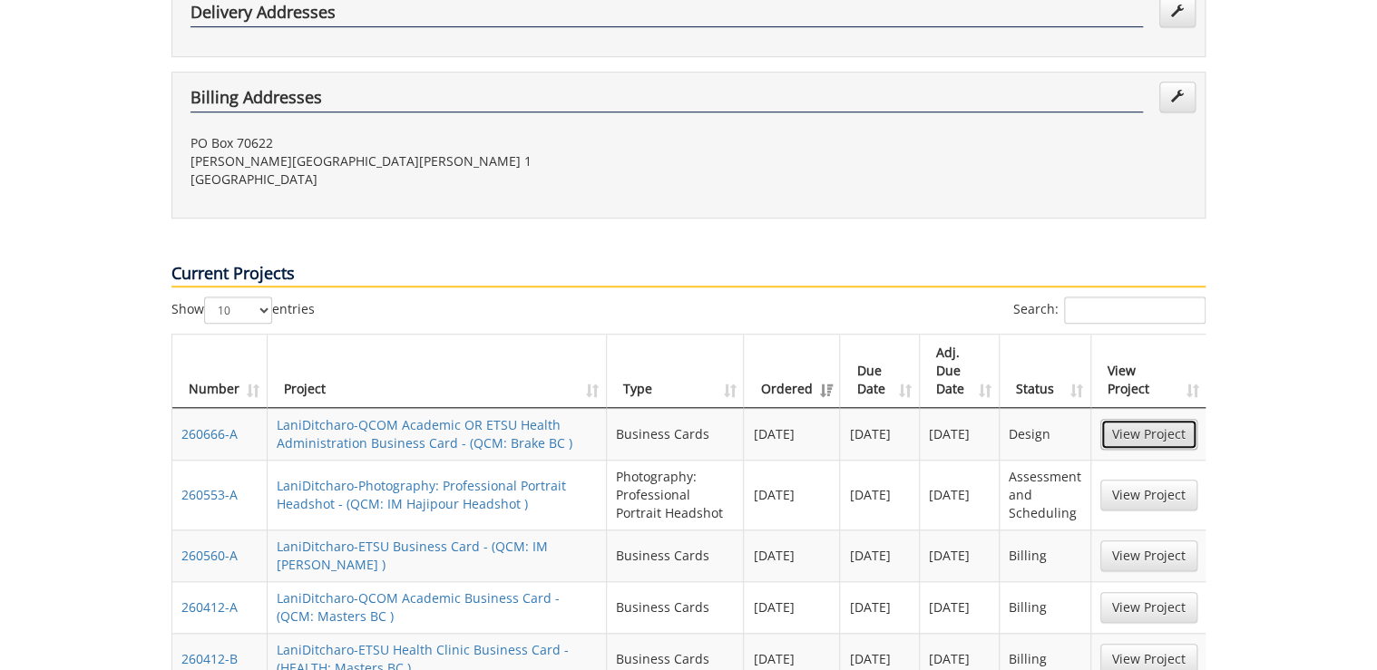
click at [1184, 419] on link "View Project" at bounding box center [1148, 434] width 97 height 31
click at [1169, 480] on link "View Project" at bounding box center [1148, 495] width 97 height 31
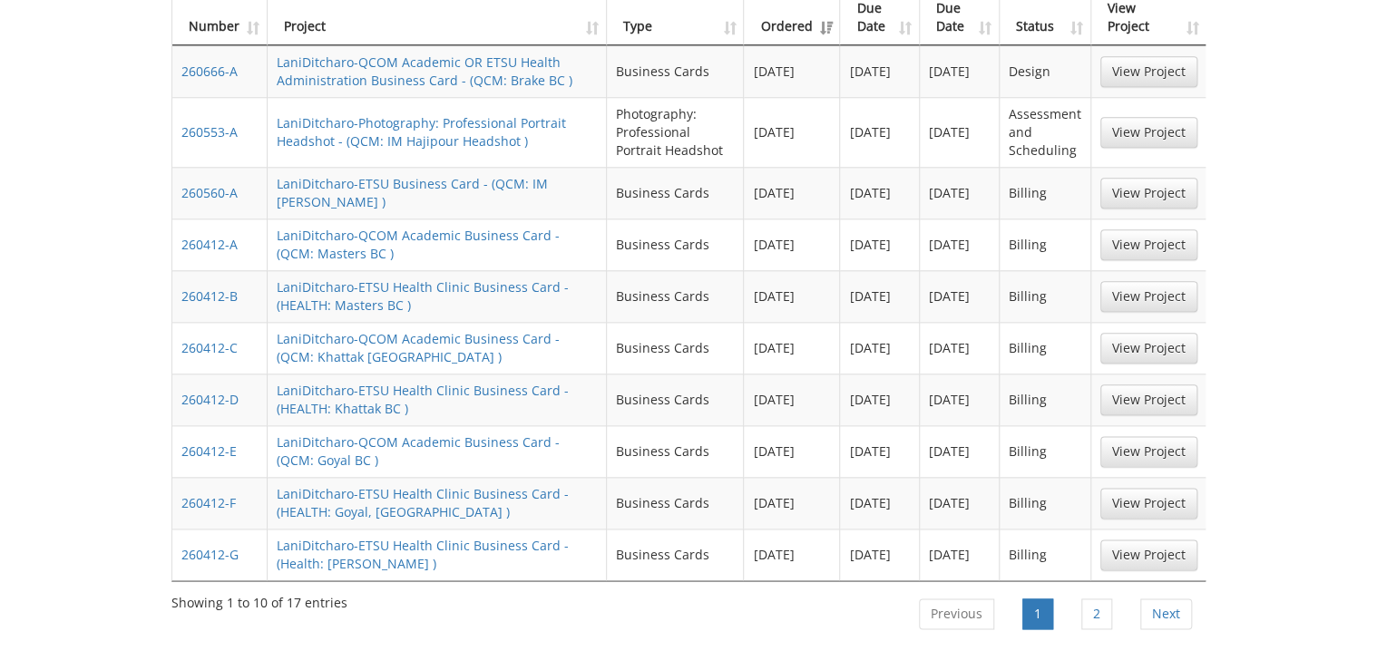
scroll to position [1016, 0]
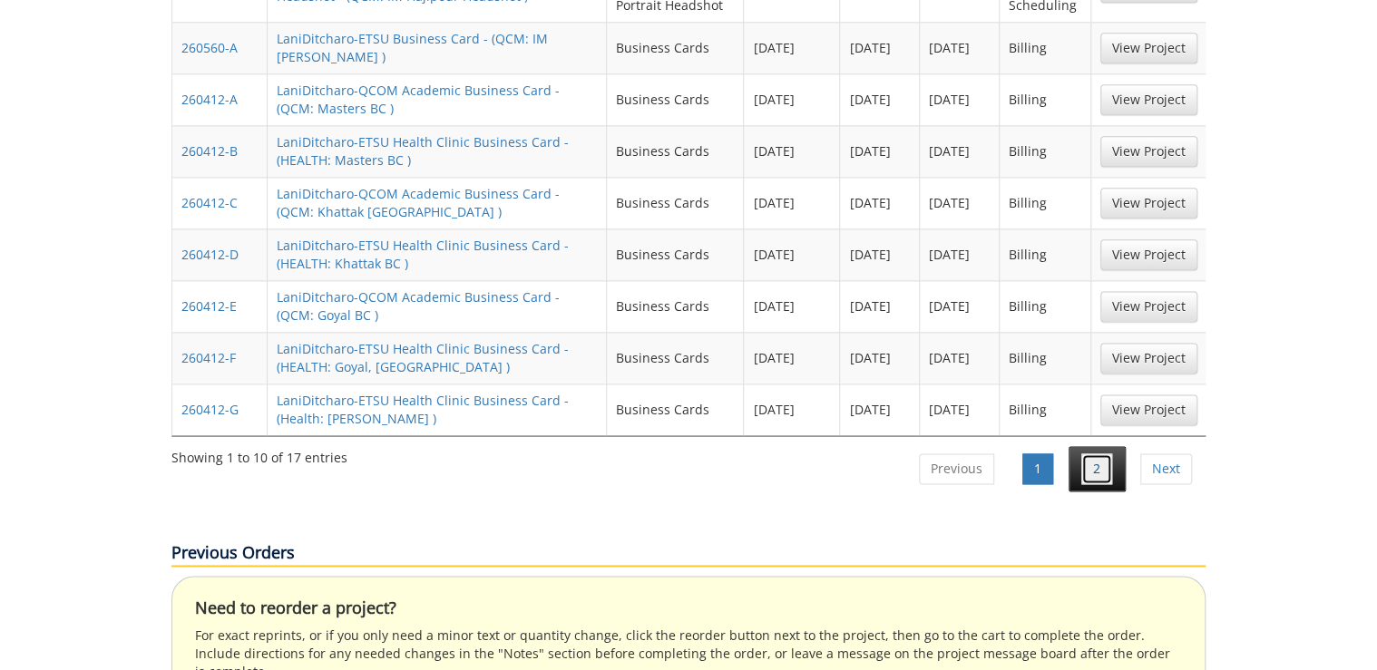
click at [1100, 454] on link "2" at bounding box center [1096, 469] width 31 height 31
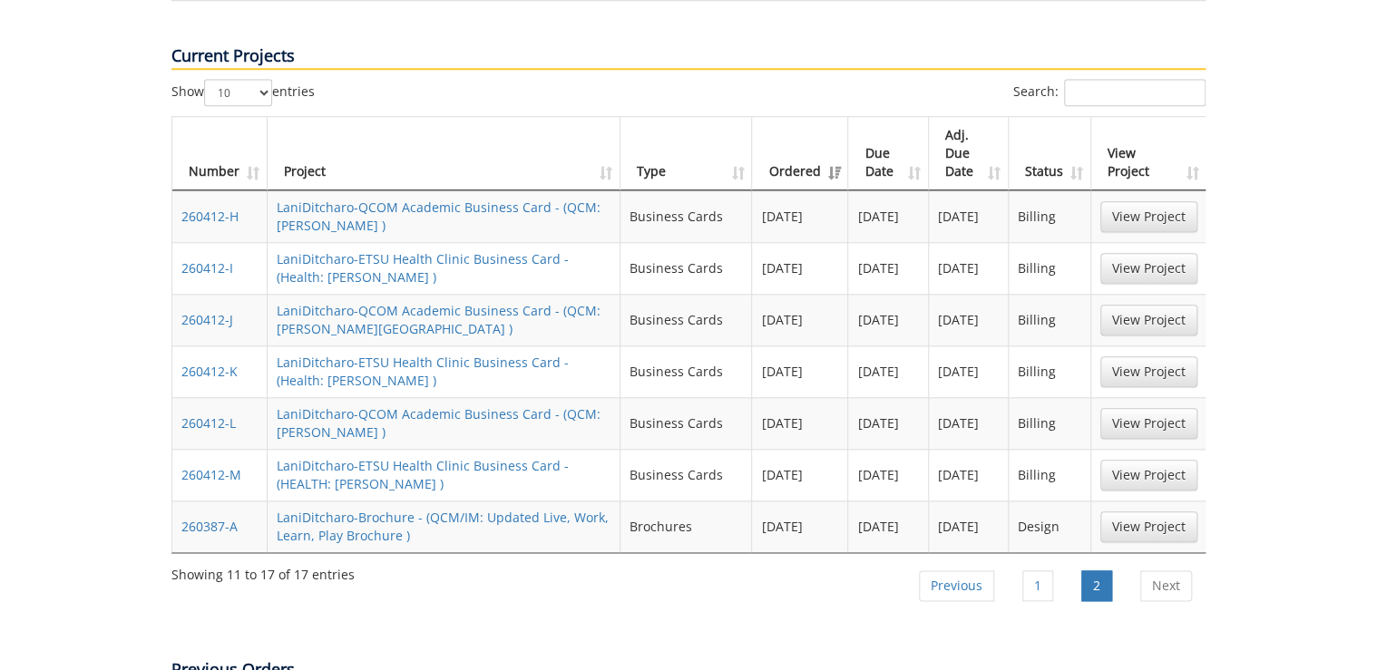
scroll to position [871, 0]
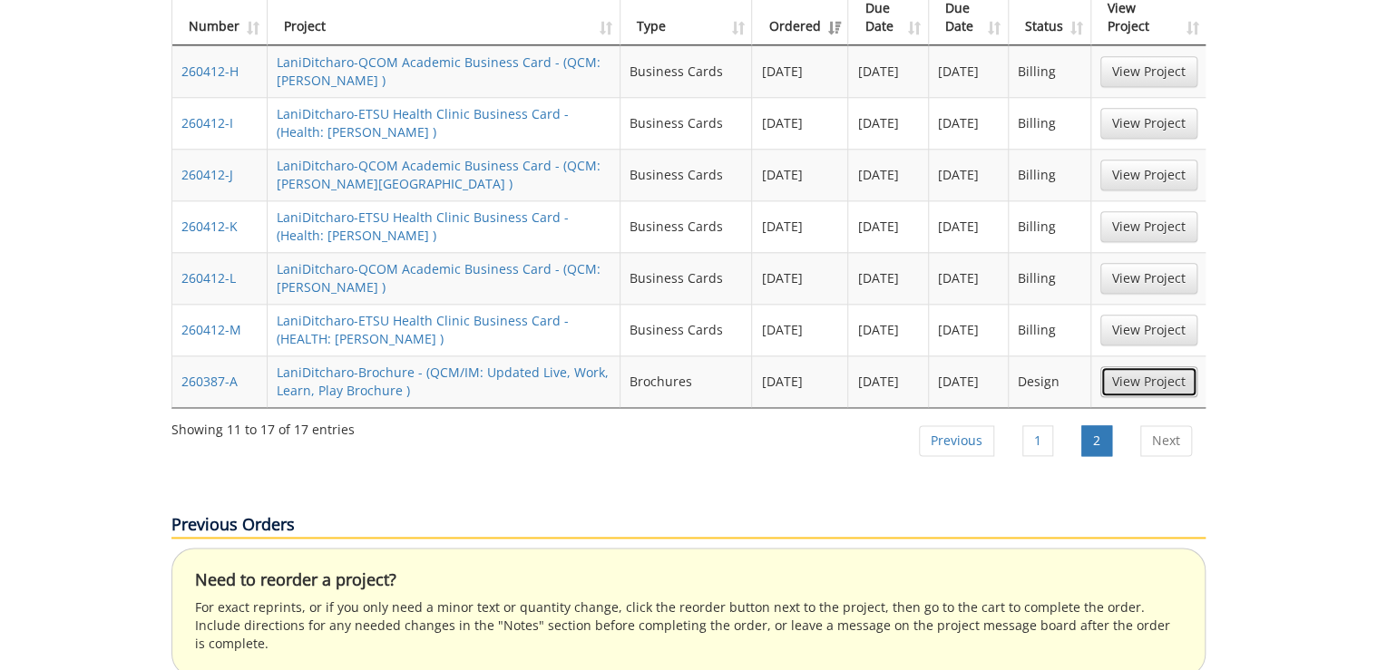
click at [1161, 367] on link "View Project" at bounding box center [1148, 382] width 97 height 31
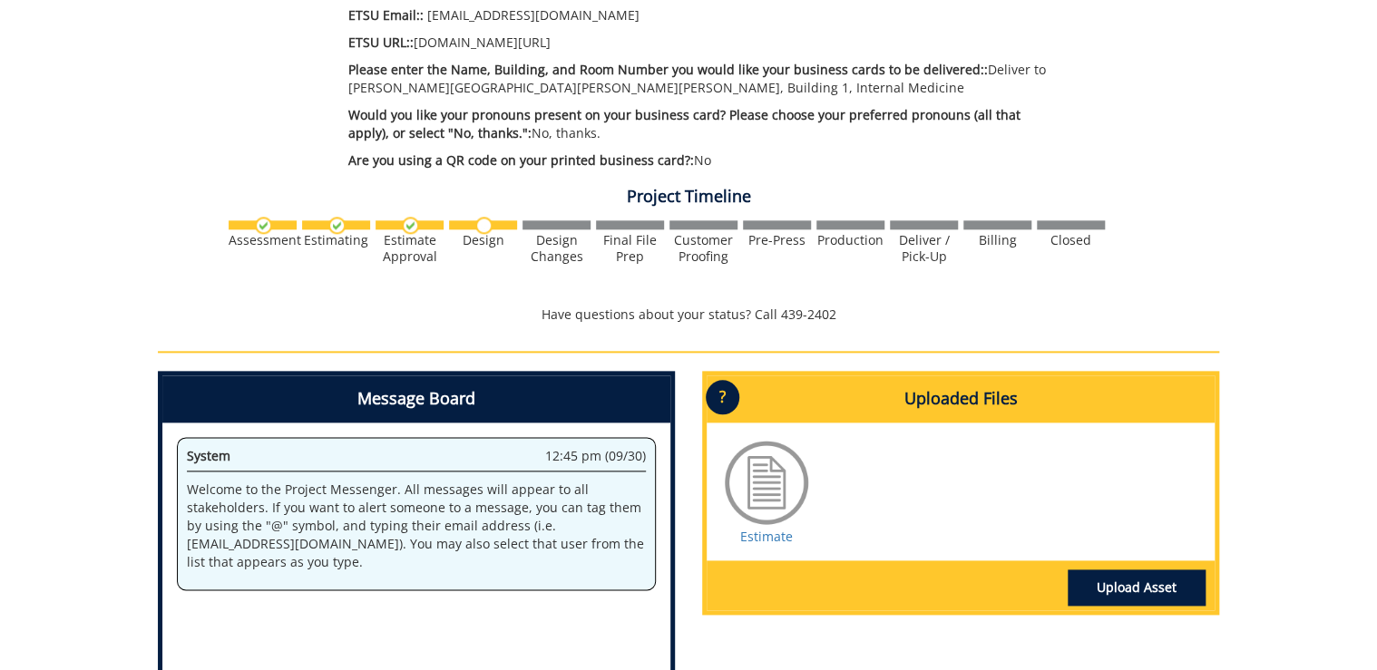
scroll to position [1176, 0]
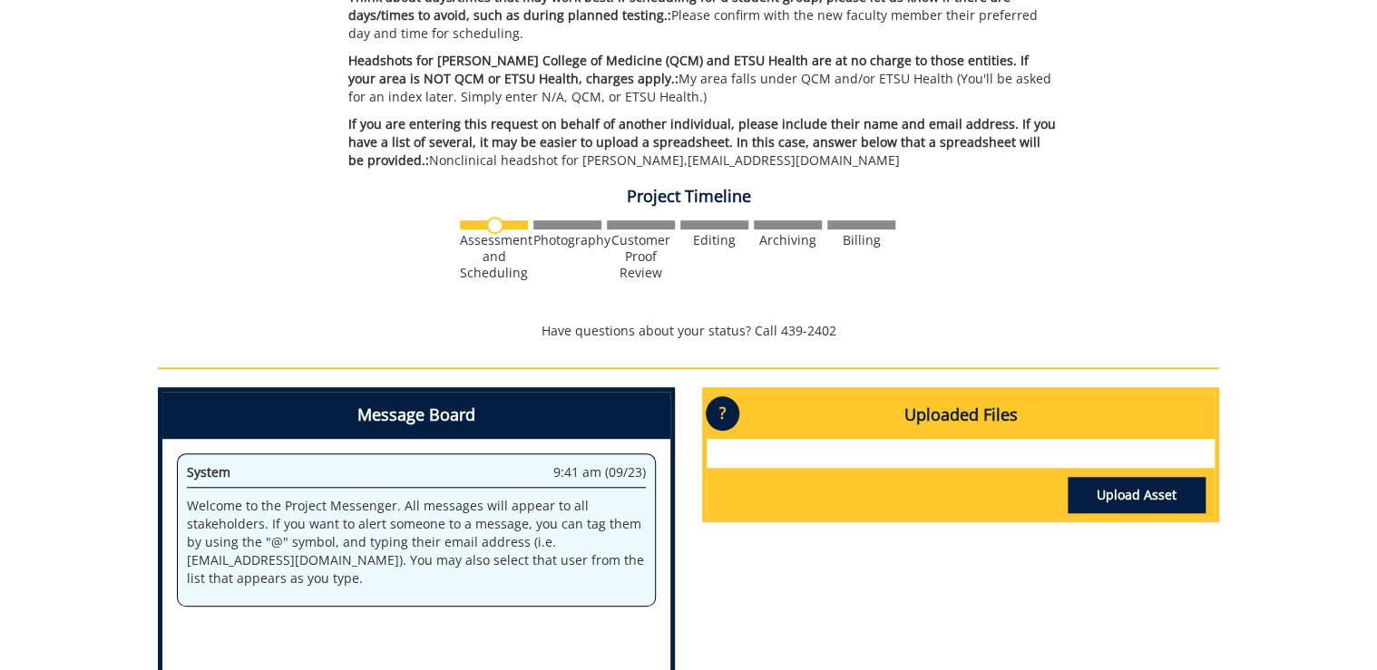
scroll to position [726, 0]
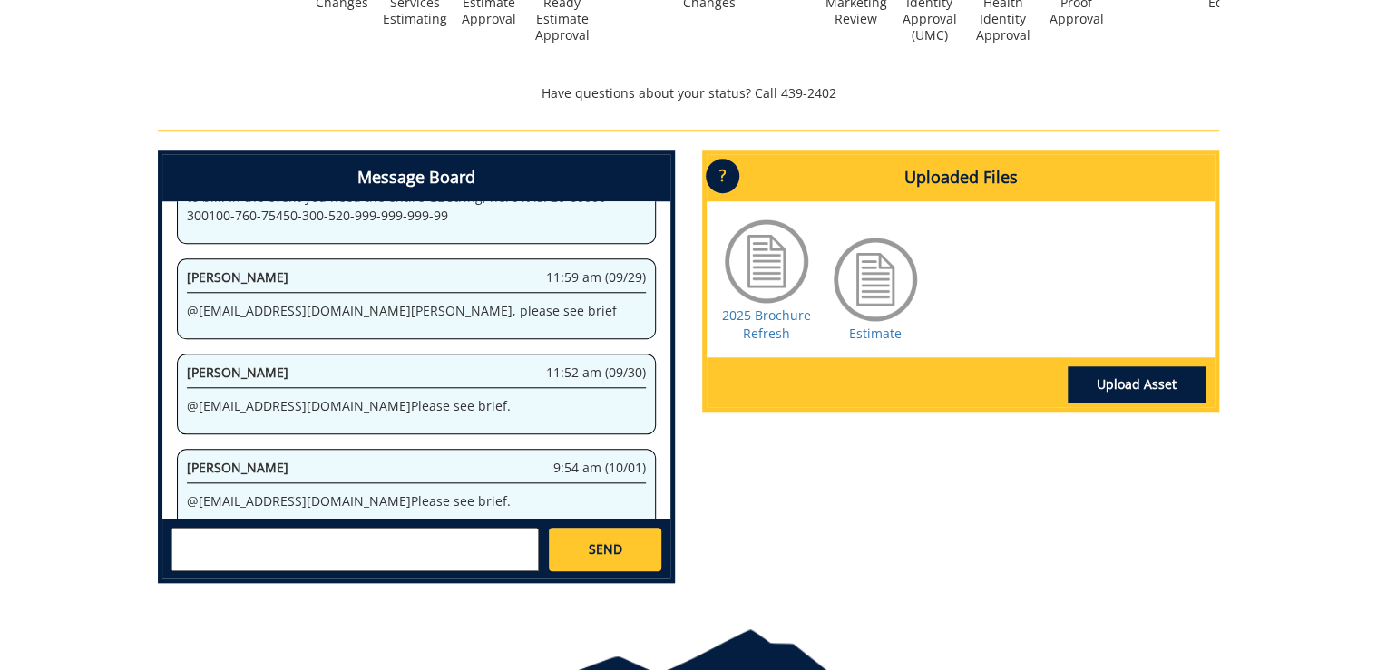
scroll to position [726, 0]
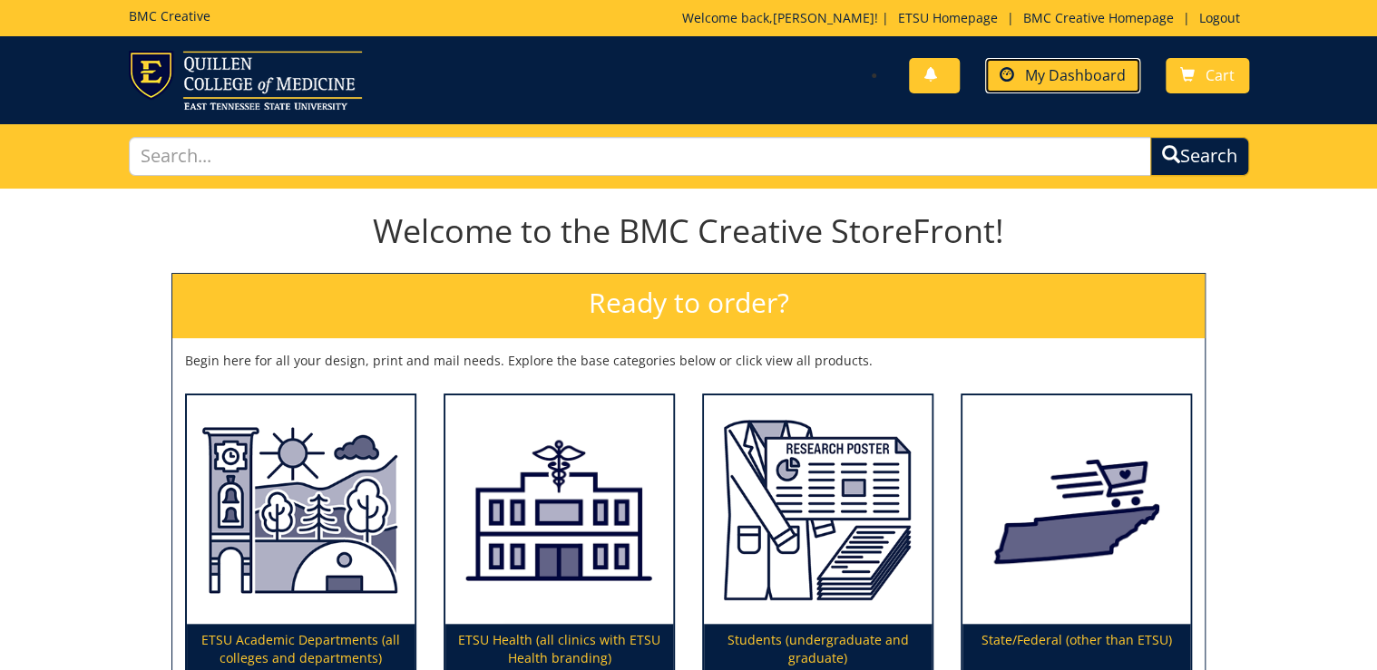
click at [1060, 65] on span "My Dashboard" at bounding box center [1075, 75] width 101 height 20
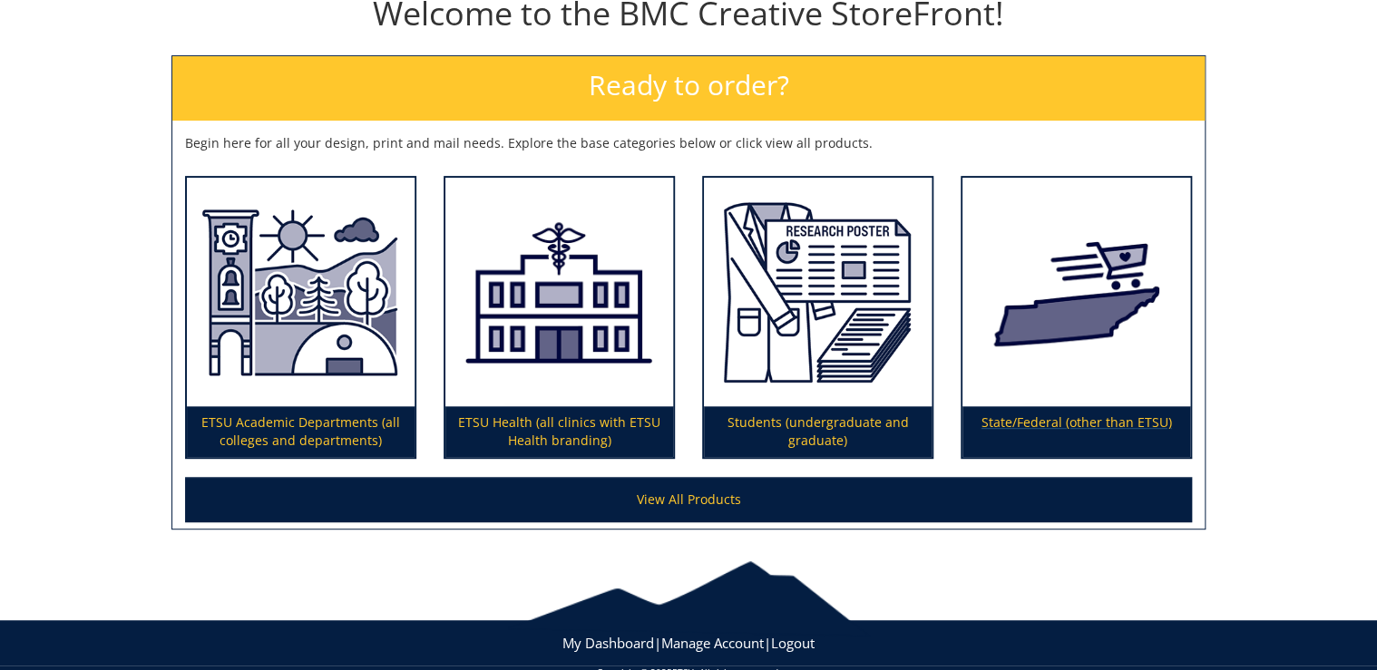
scroll to position [250, 0]
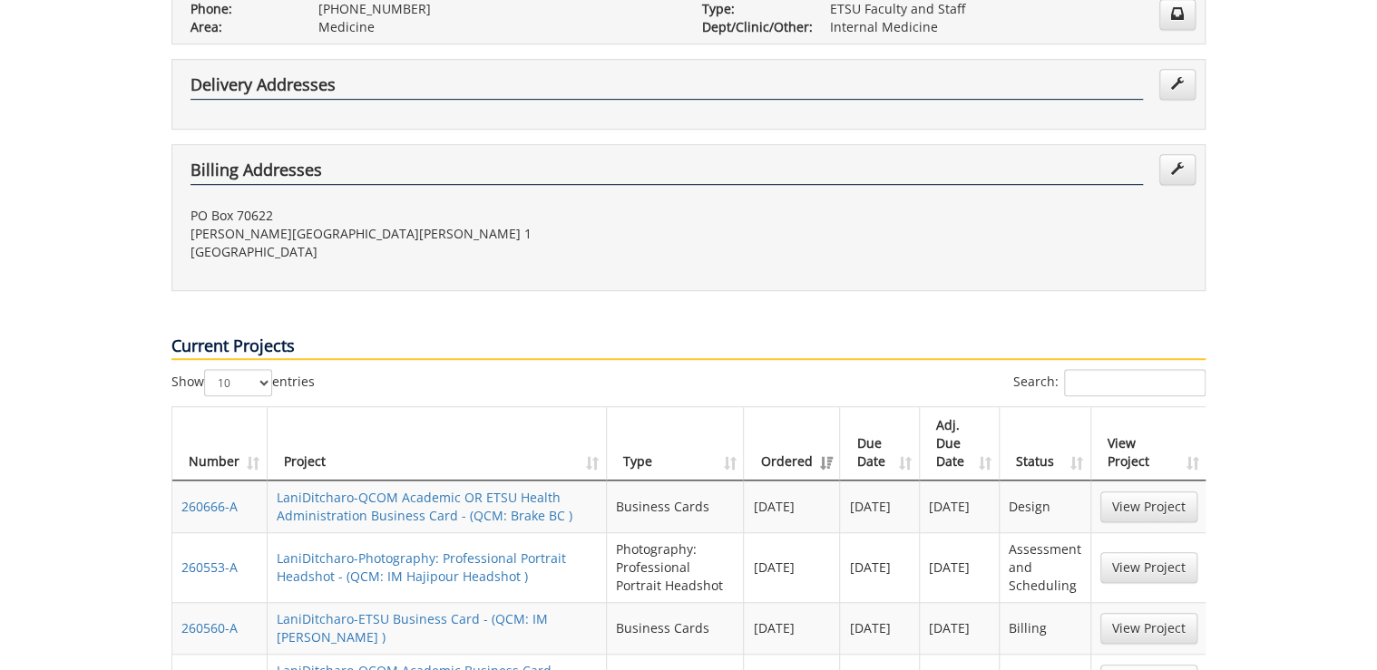
scroll to position [508, 0]
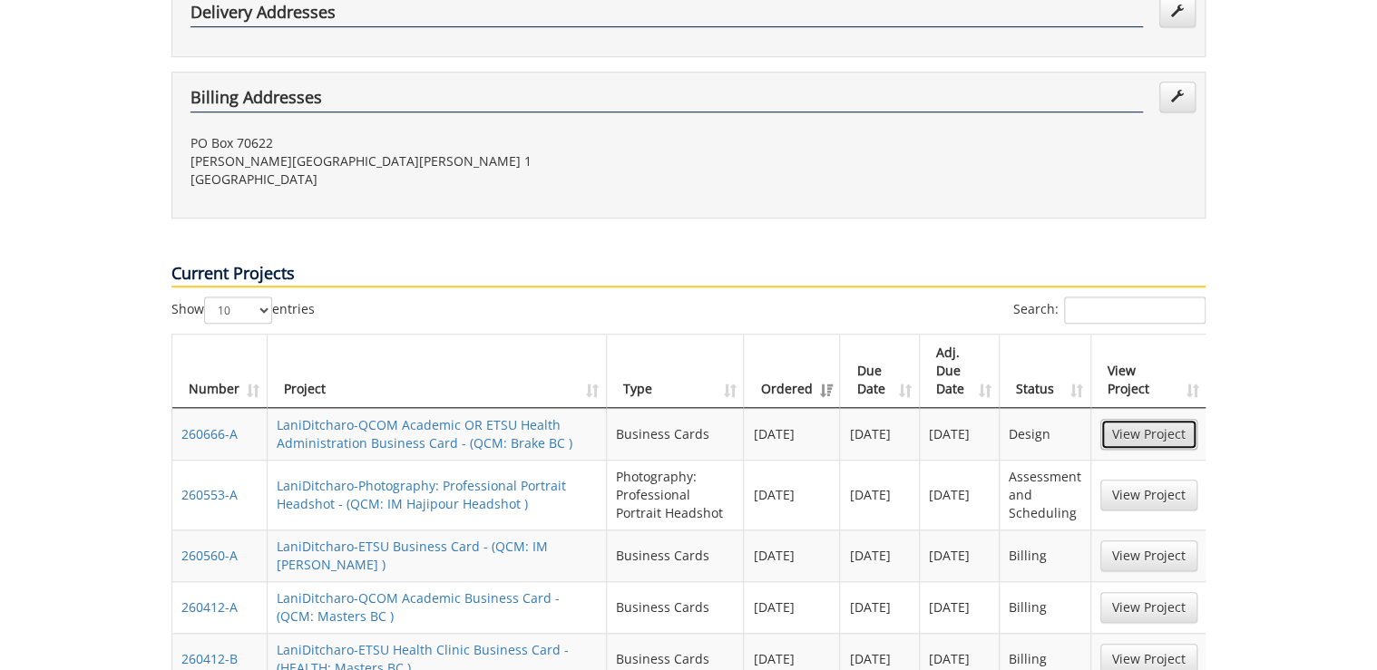
click at [1150, 419] on link "View Project" at bounding box center [1148, 434] width 97 height 31
click at [1118, 480] on link "View Project" at bounding box center [1148, 495] width 97 height 31
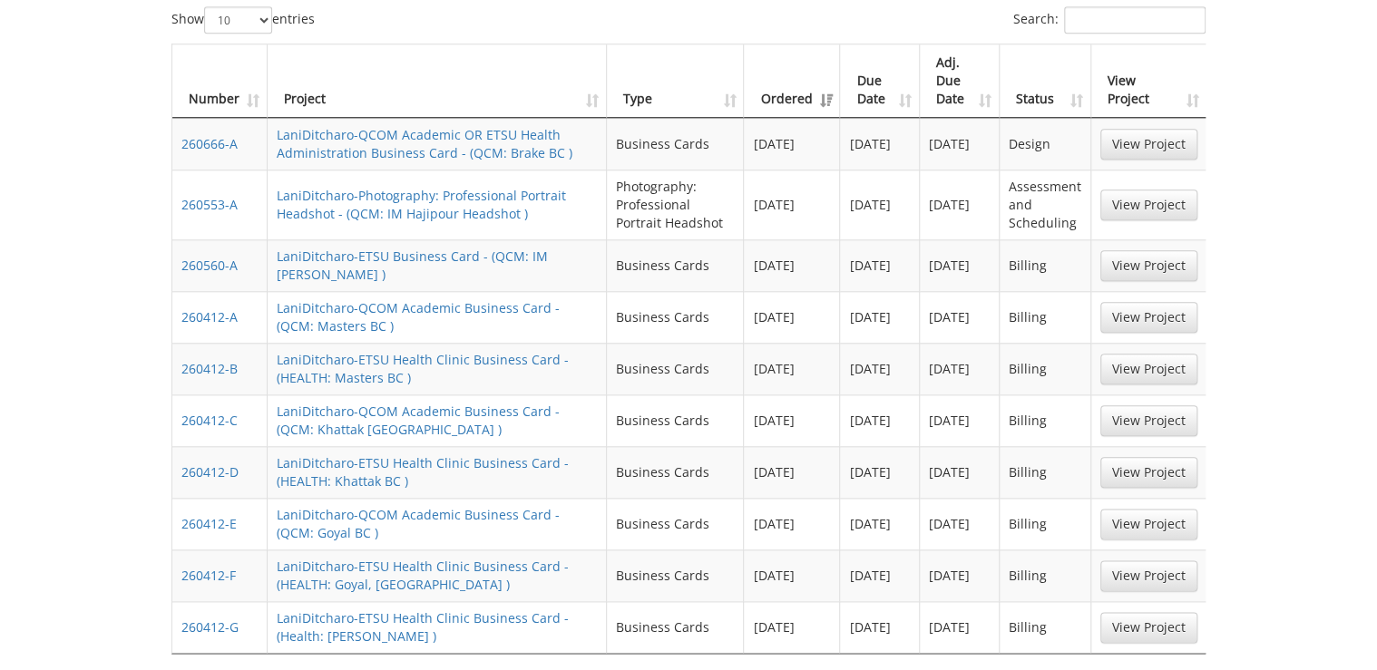
scroll to position [1016, 0]
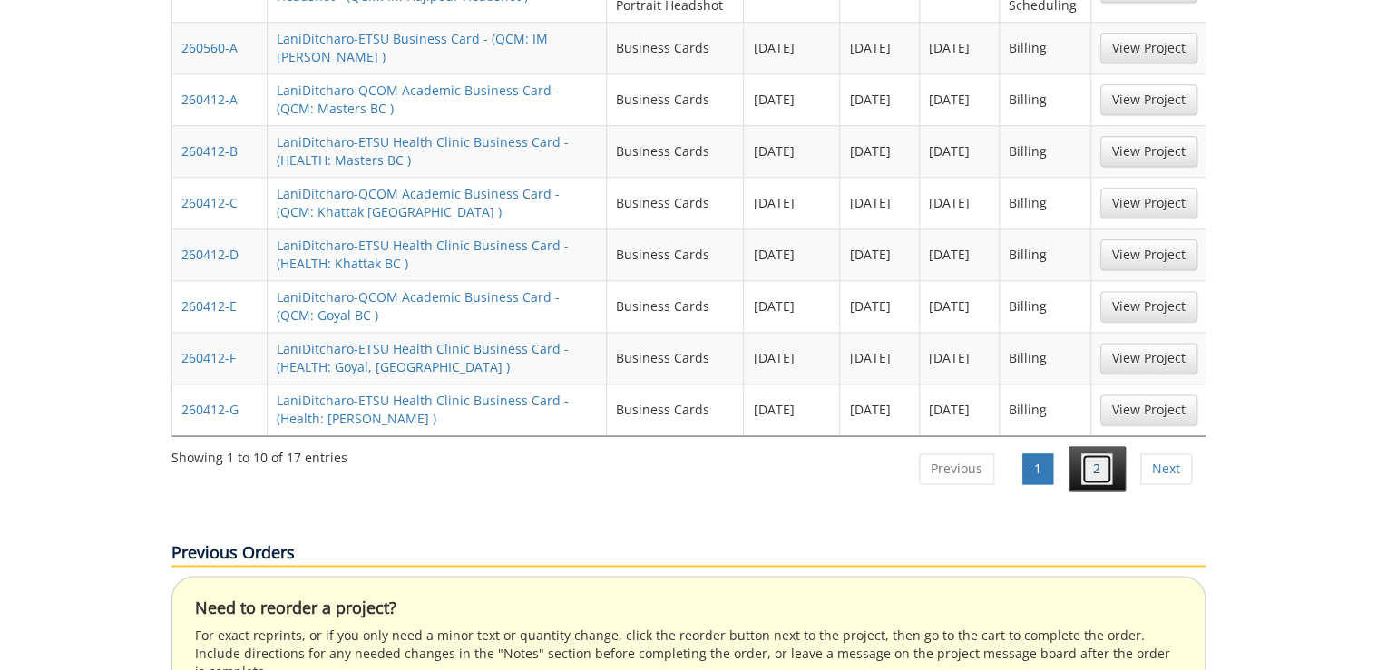
click at [1099, 454] on link "2" at bounding box center [1096, 469] width 31 height 31
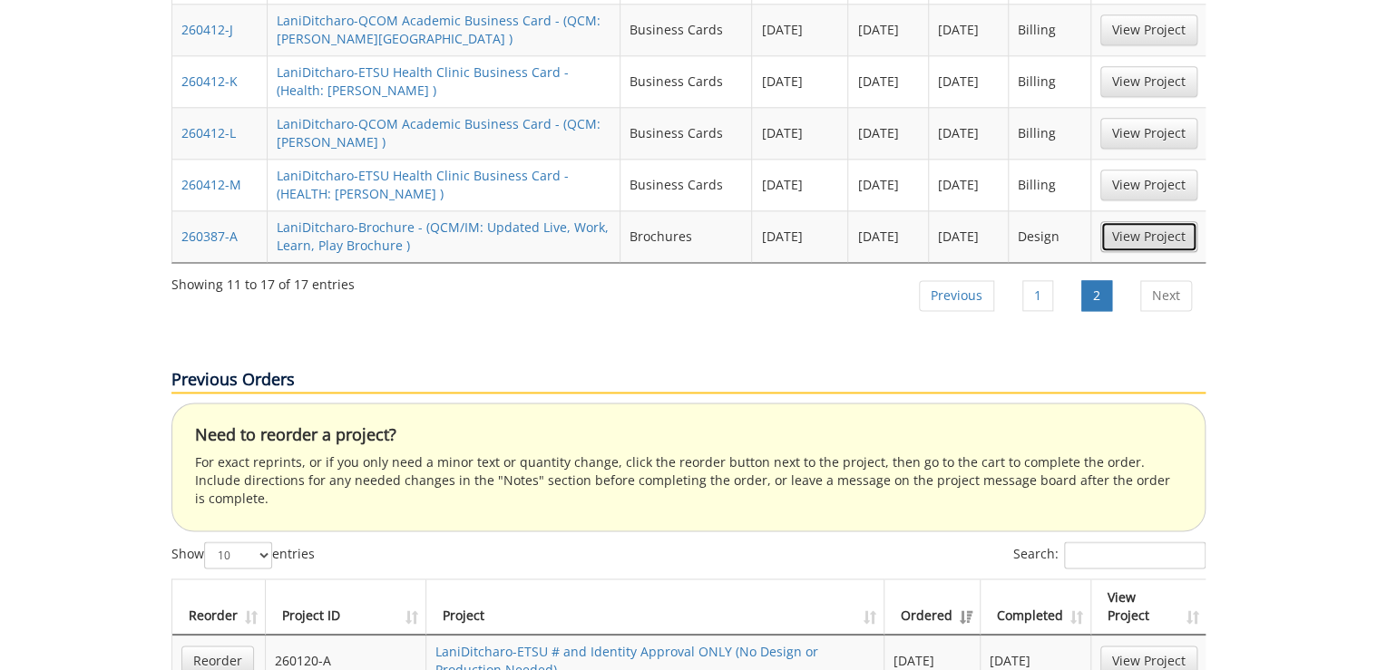
click at [1150, 221] on link "View Project" at bounding box center [1148, 236] width 97 height 31
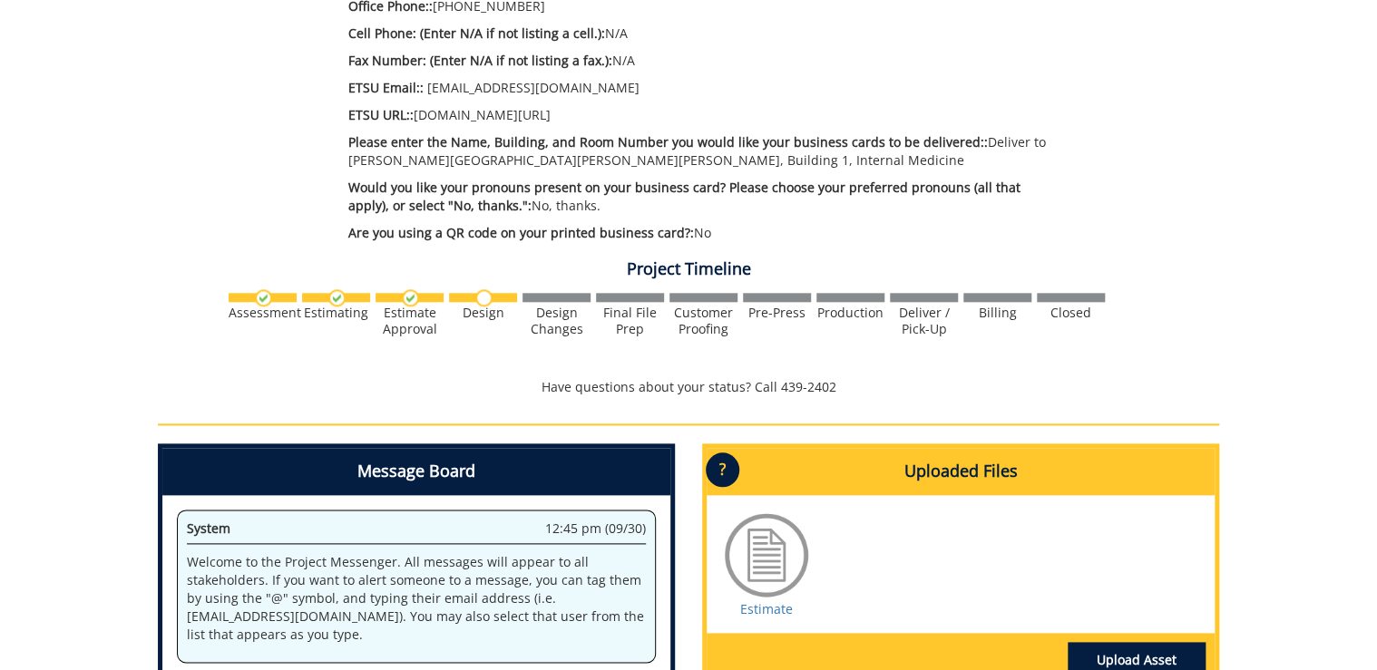
scroll to position [944, 0]
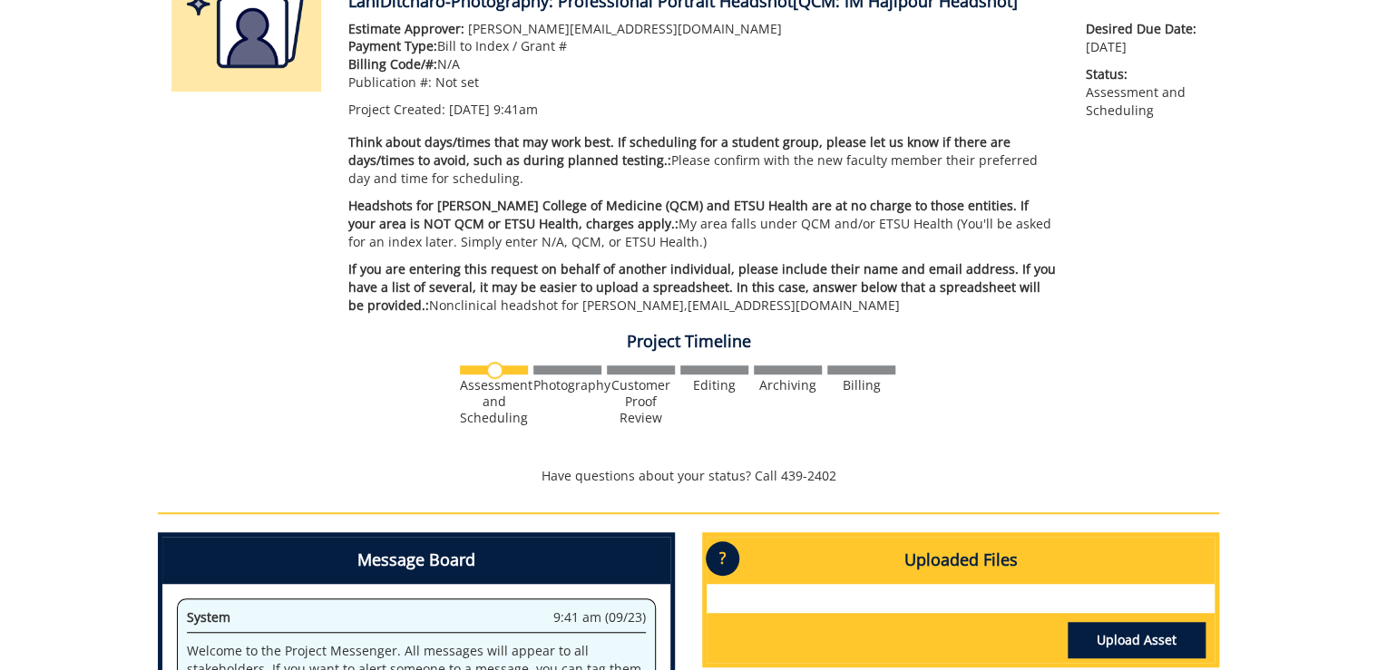
scroll to position [508, 0]
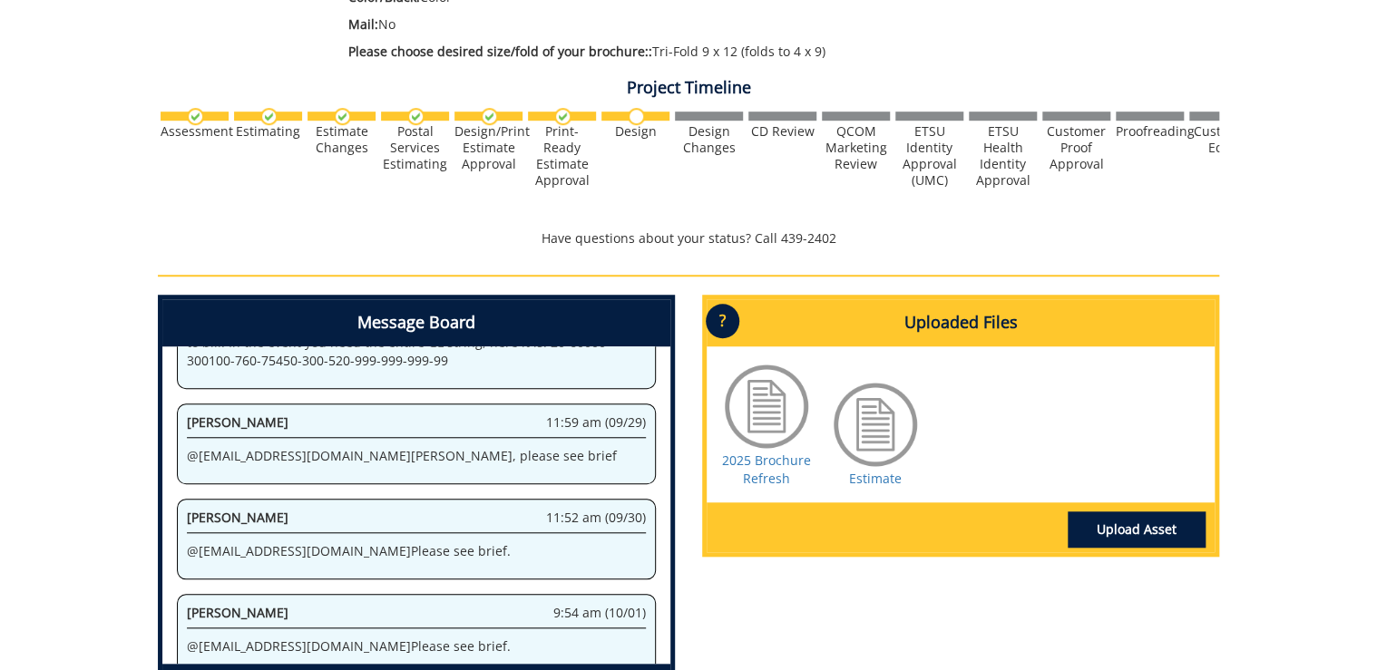
scroll to position [581, 0]
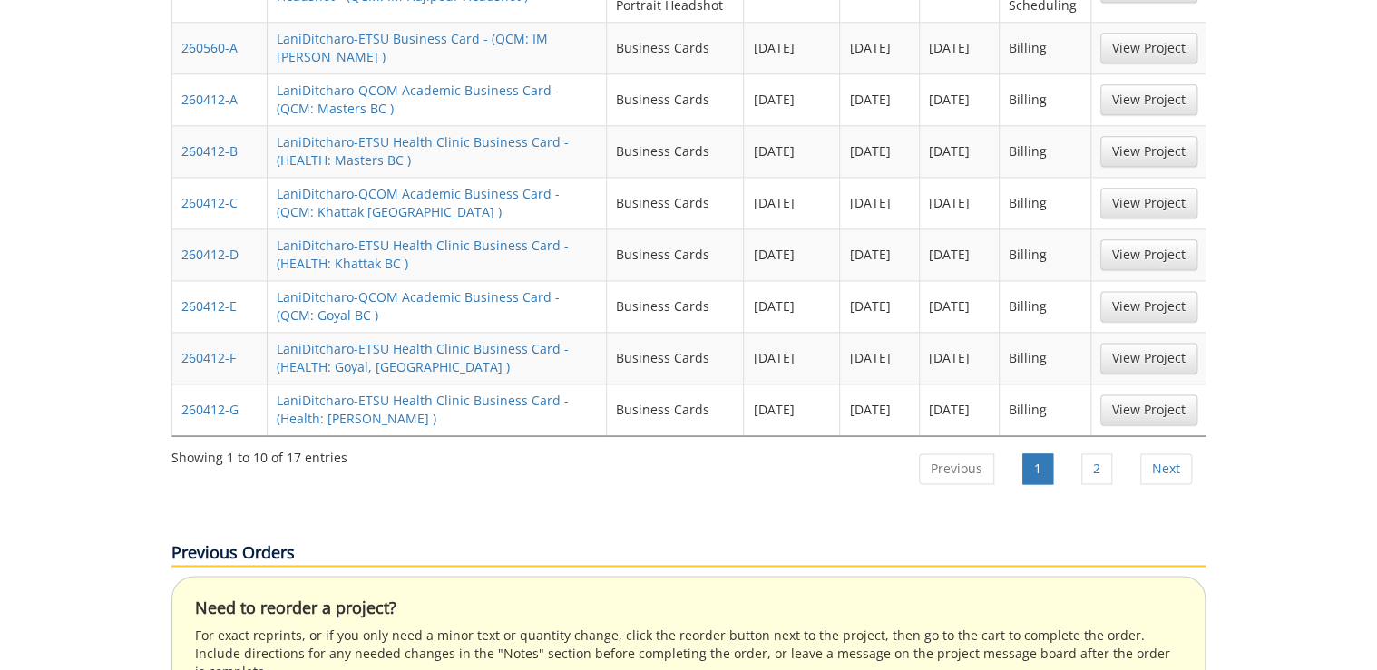
scroll to position [581, 0]
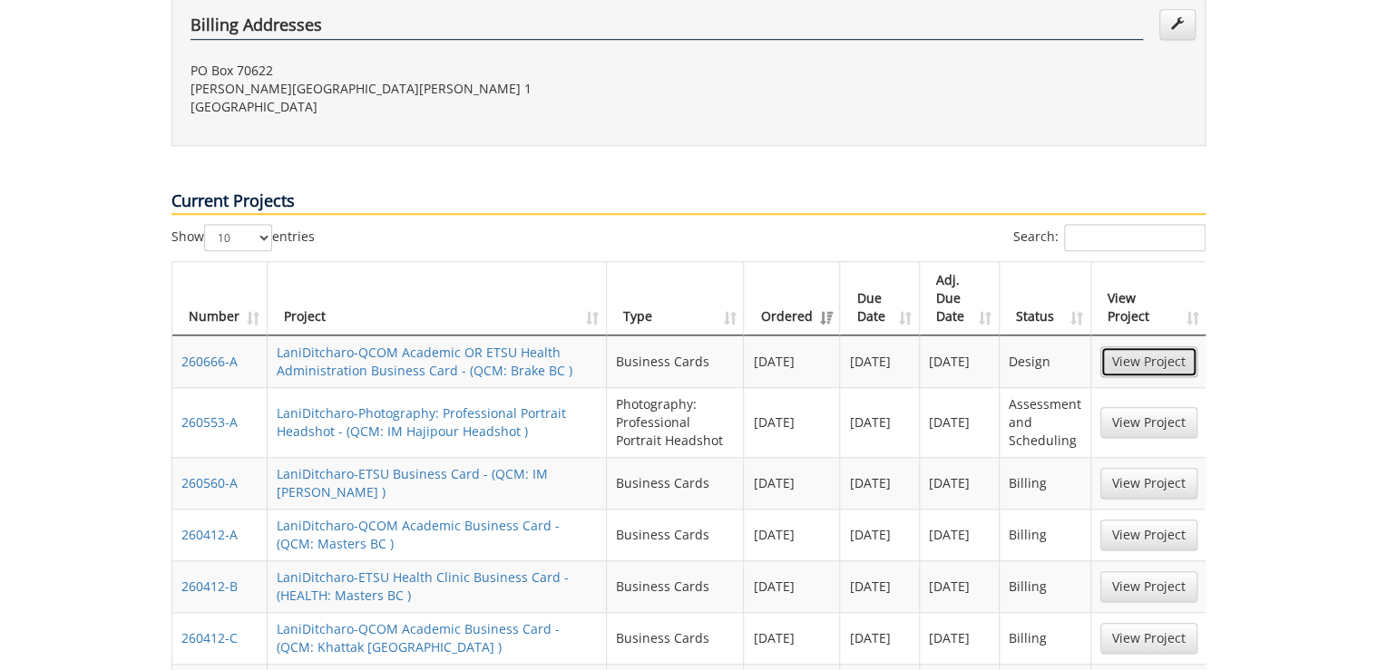
click at [1134, 347] on link "View Project" at bounding box center [1148, 362] width 97 height 31
click at [1168, 407] on link "View Project" at bounding box center [1148, 422] width 97 height 31
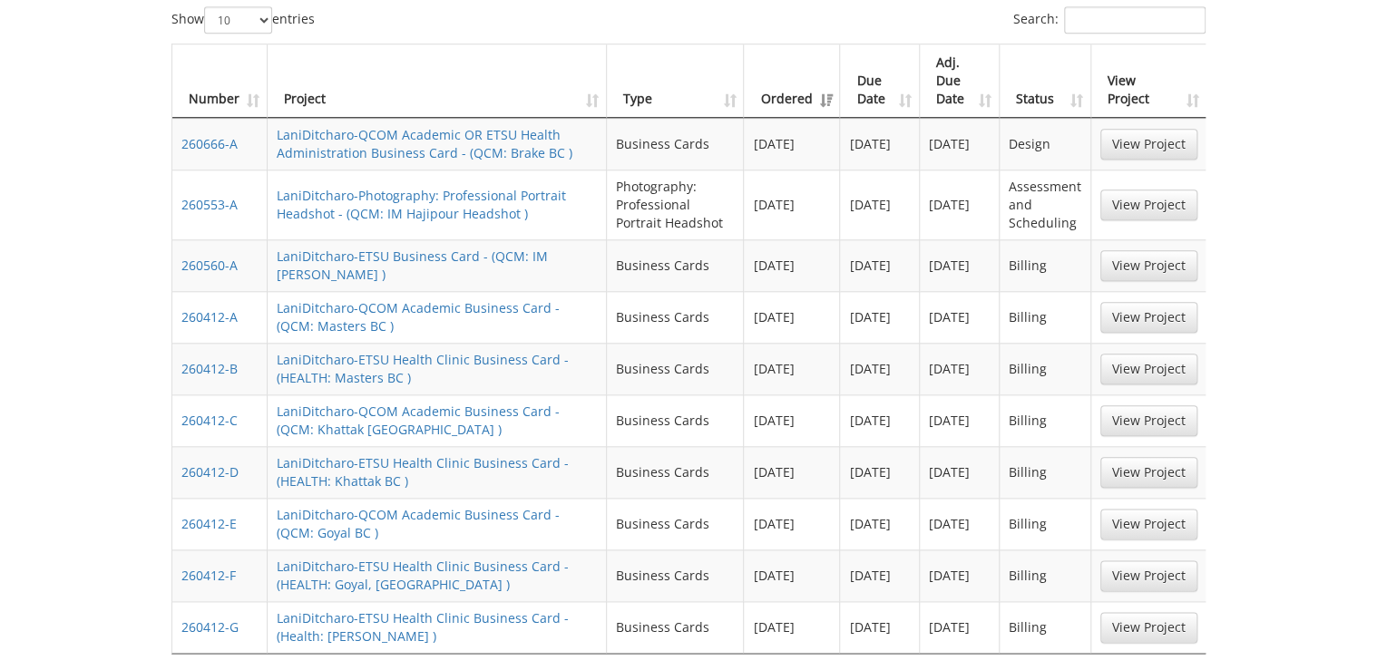
scroll to position [944, 0]
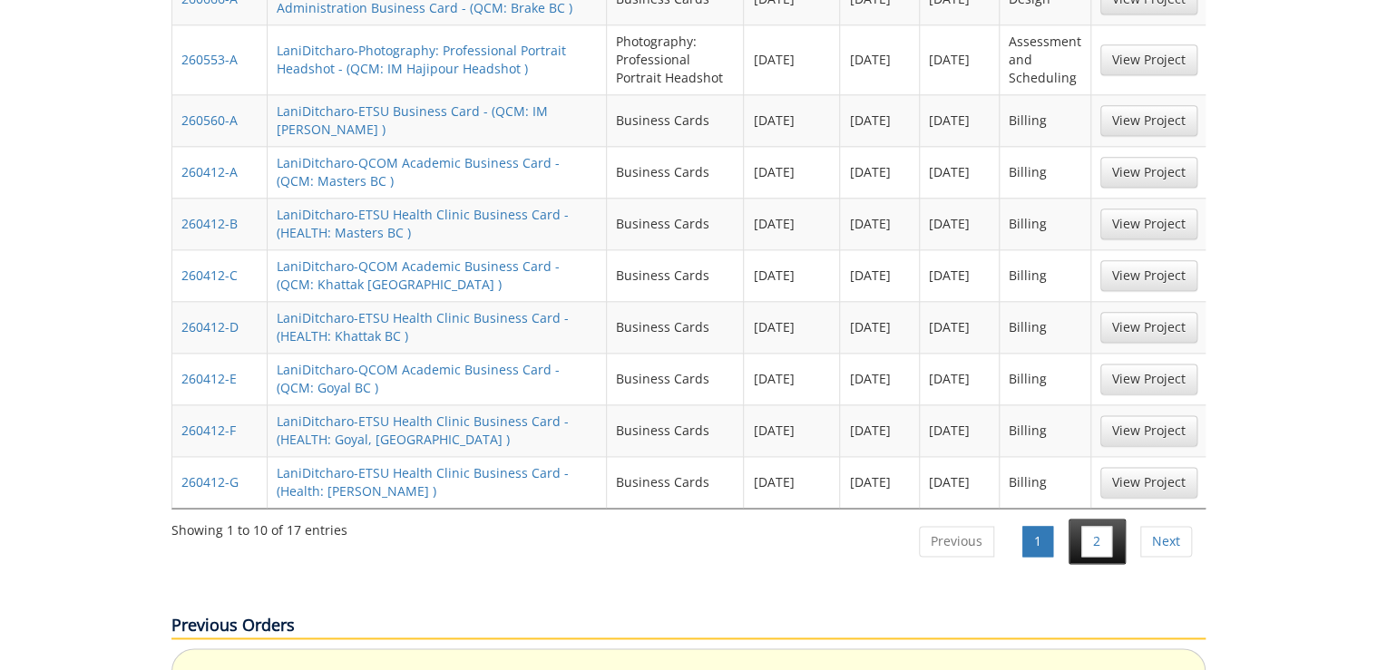
click at [1098, 519] on li "2" at bounding box center [1097, 541] width 57 height 45
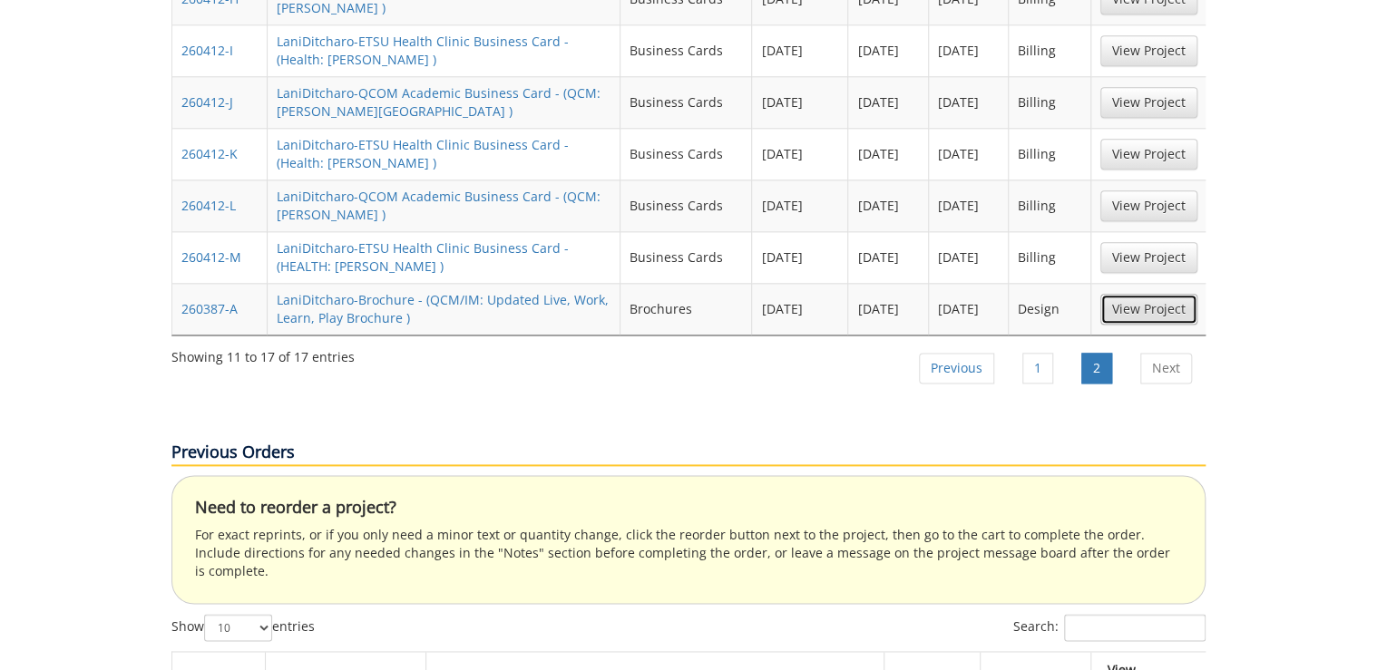
click at [1149, 294] on link "View Project" at bounding box center [1148, 309] width 97 height 31
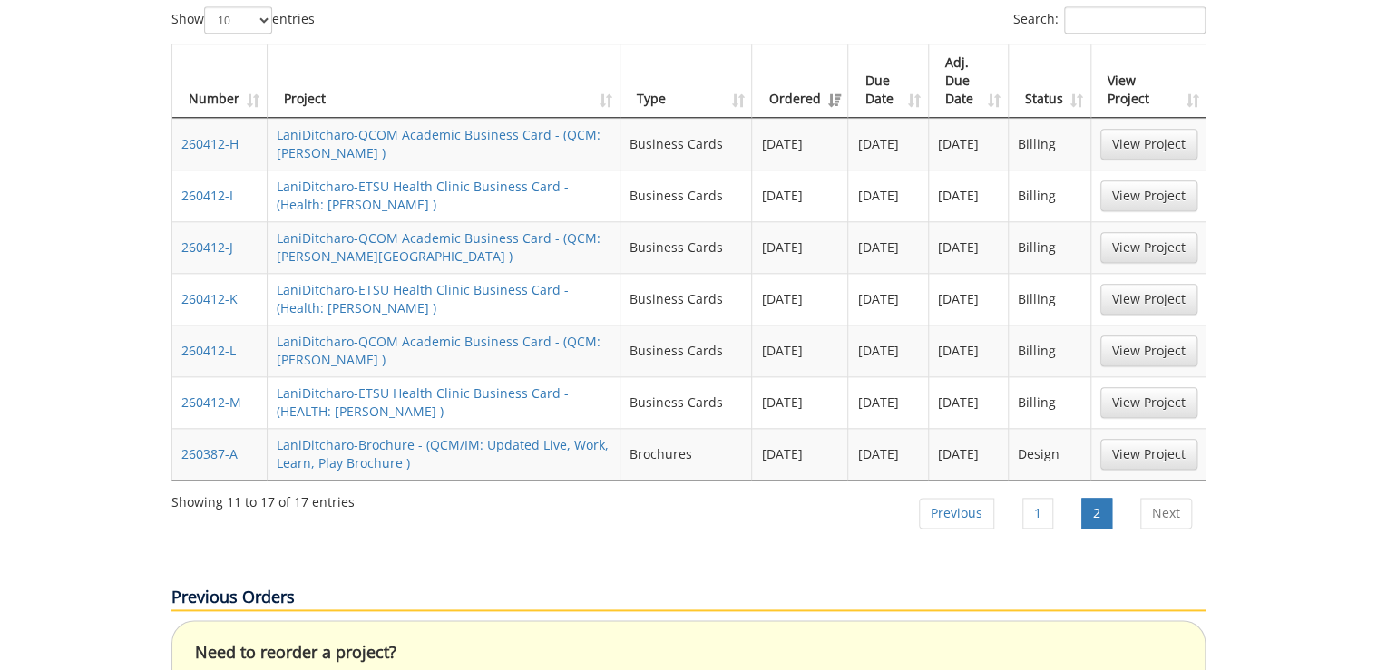
scroll to position [726, 0]
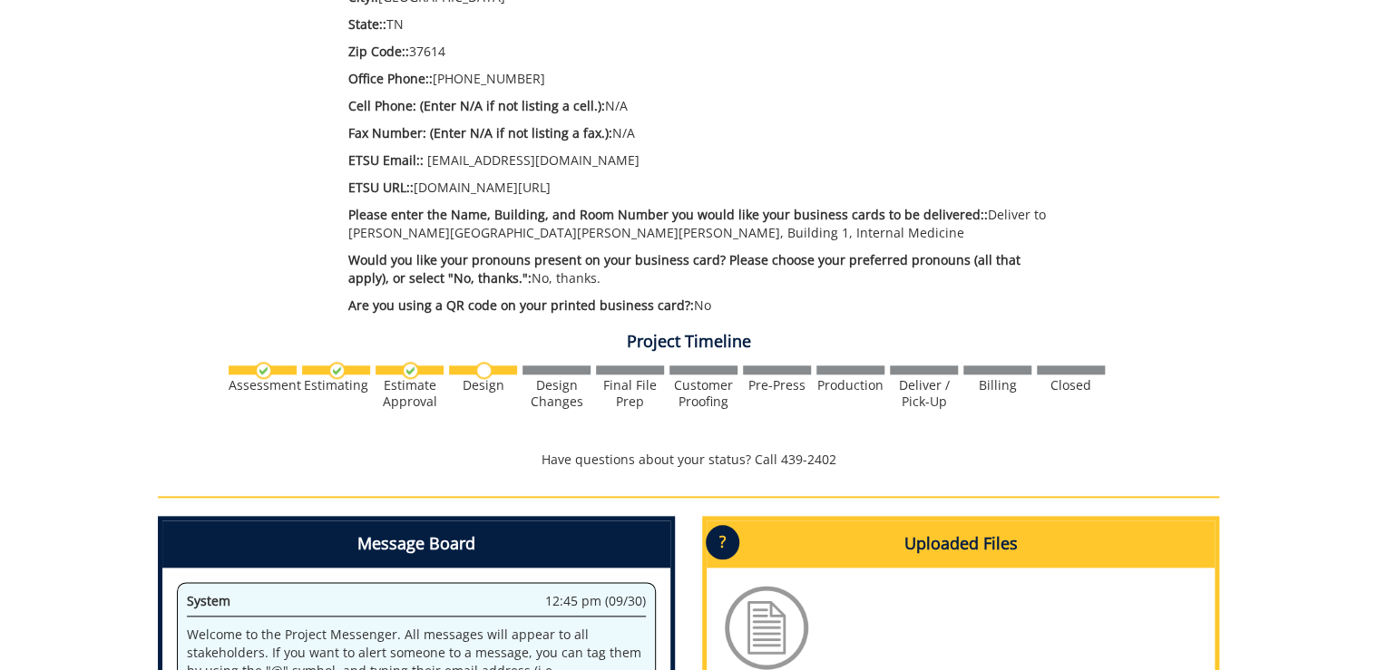
scroll to position [1089, 0]
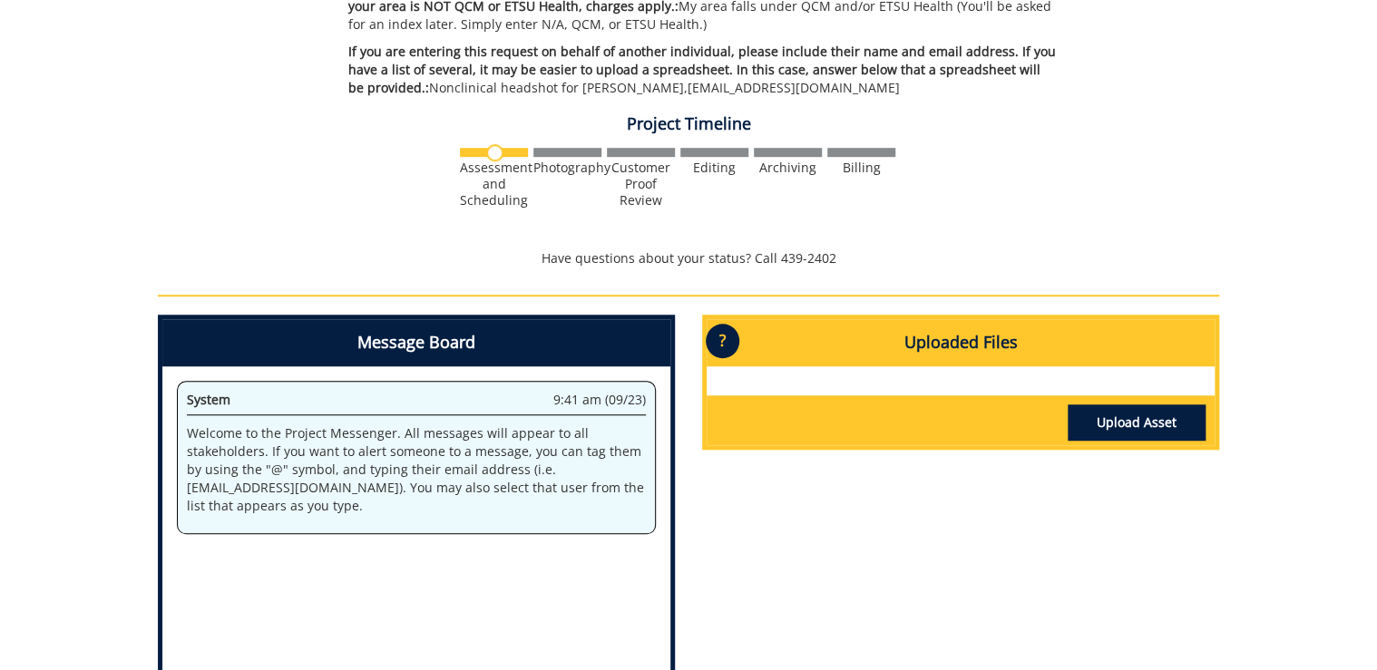
scroll to position [726, 0]
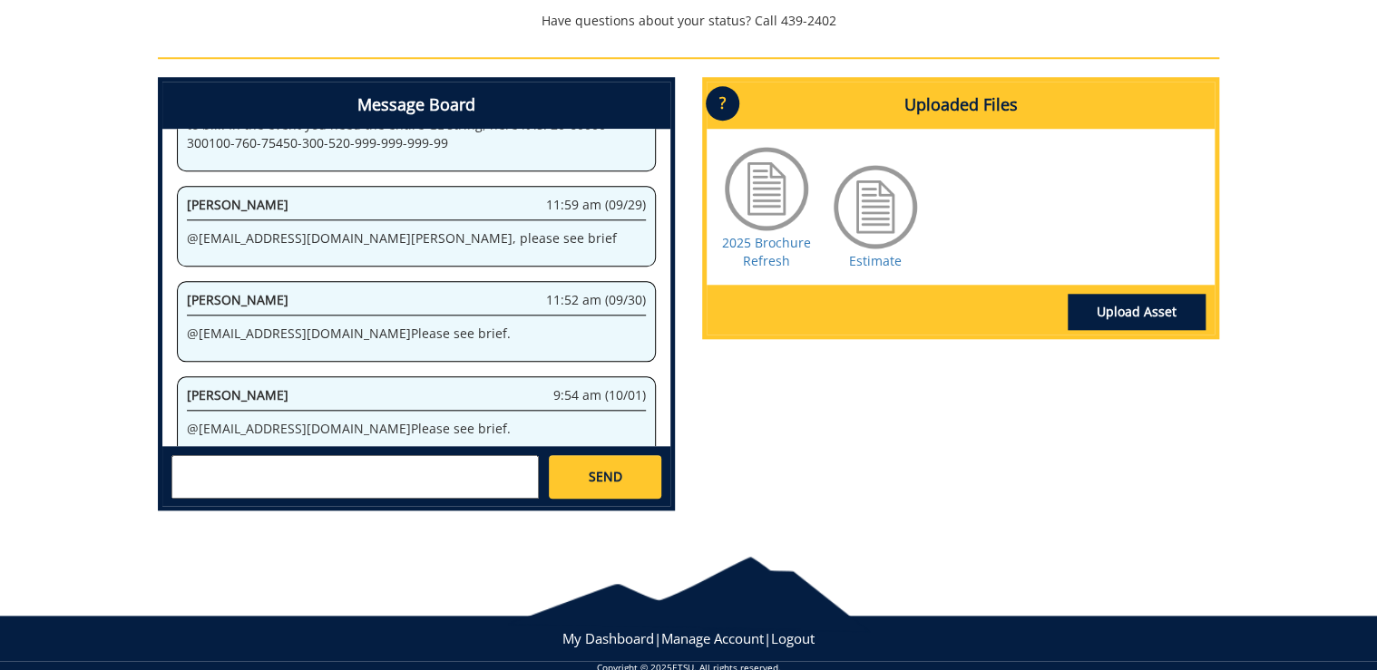
scroll to position [653, 0]
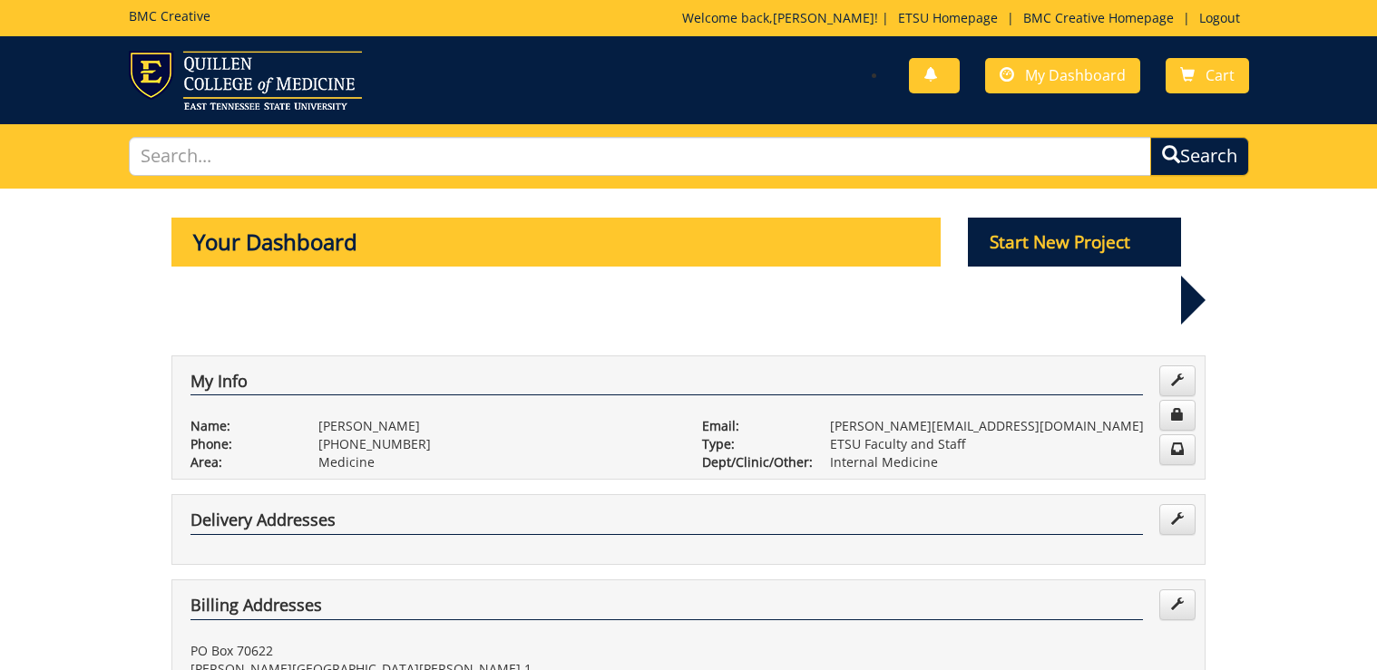
scroll to position [726, 0]
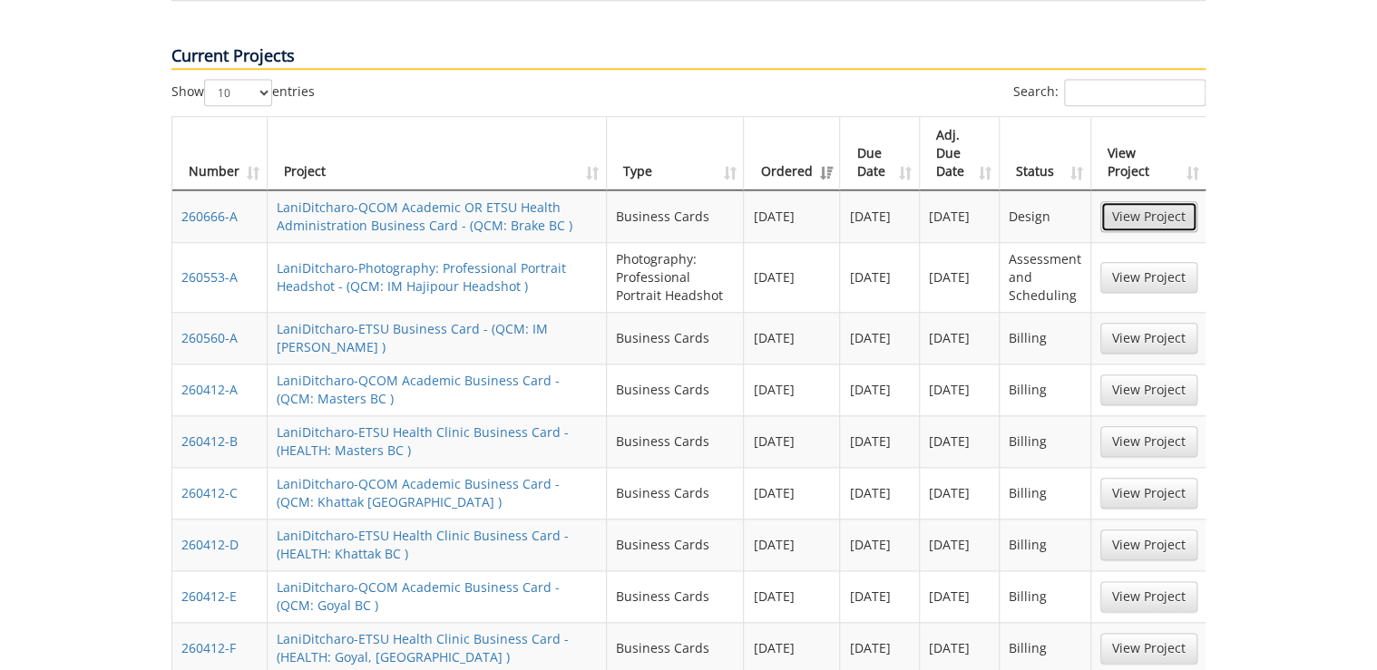
click at [1130, 201] on link "View Project" at bounding box center [1148, 216] width 97 height 31
click at [1165, 262] on link "View Project" at bounding box center [1148, 277] width 97 height 31
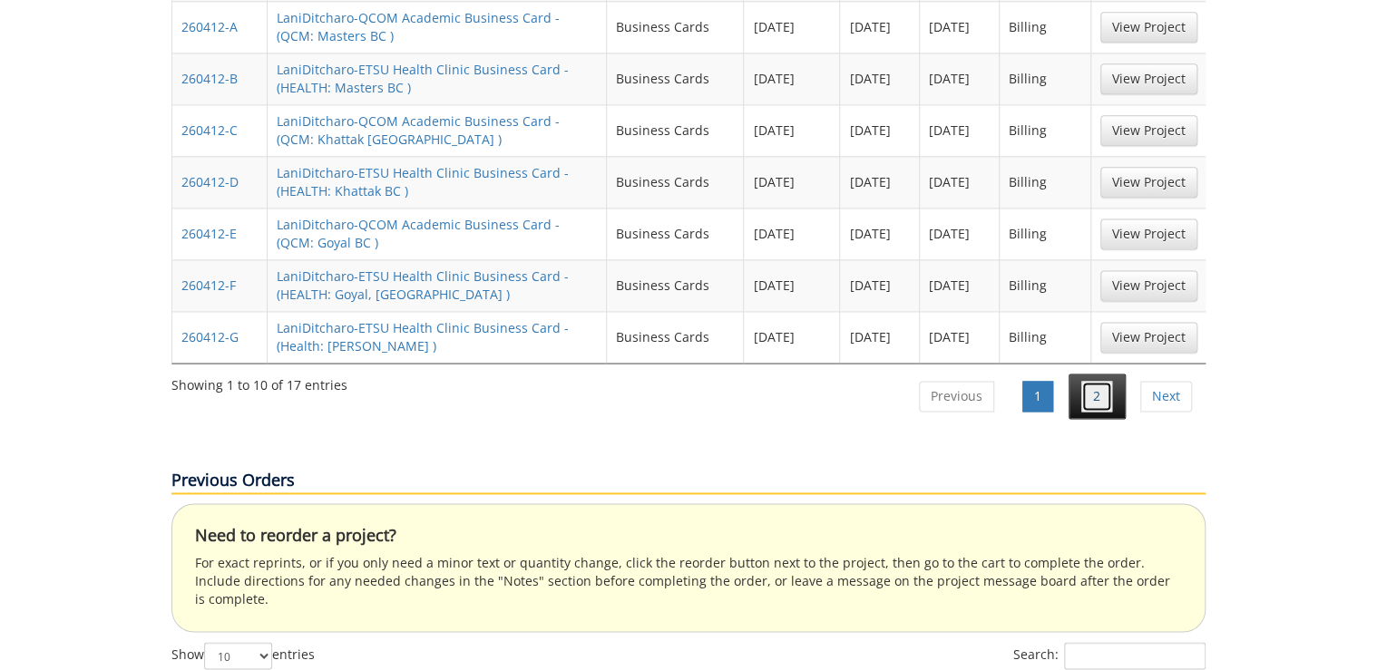
click at [1100, 381] on link "2" at bounding box center [1096, 396] width 31 height 31
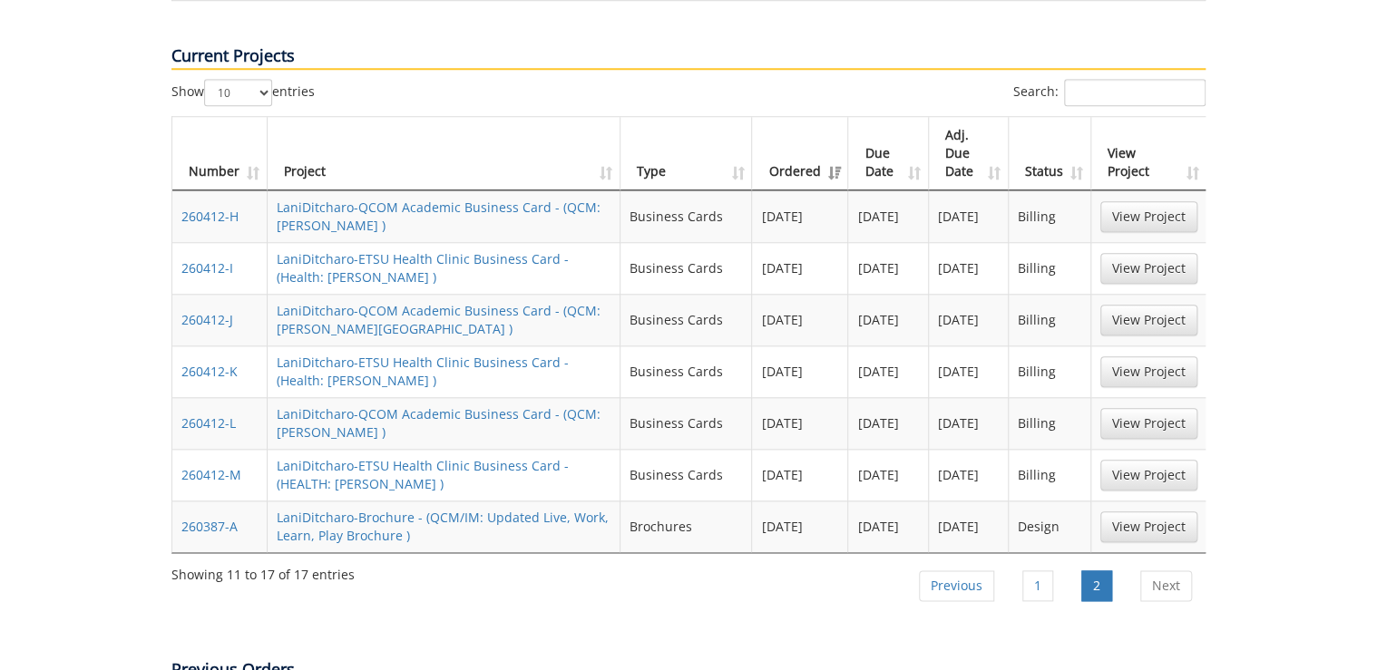
scroll to position [653, 0]
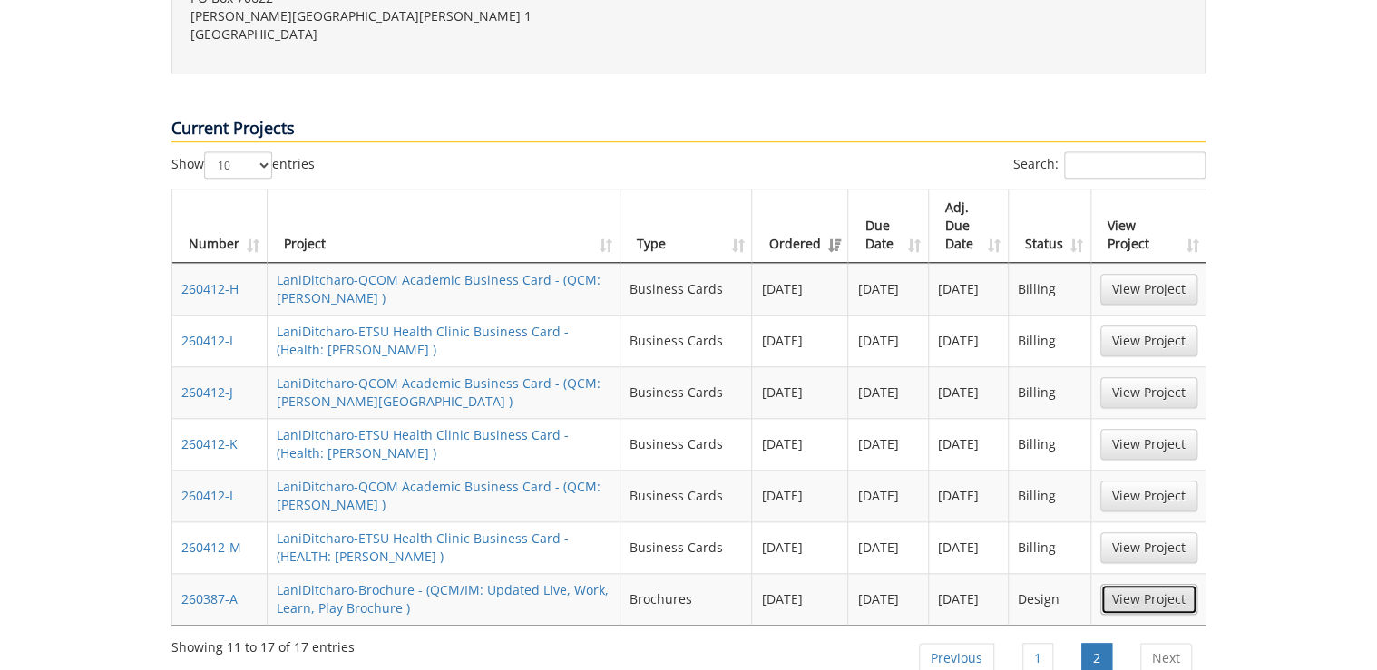
click at [1154, 584] on link "View Project" at bounding box center [1148, 599] width 97 height 31
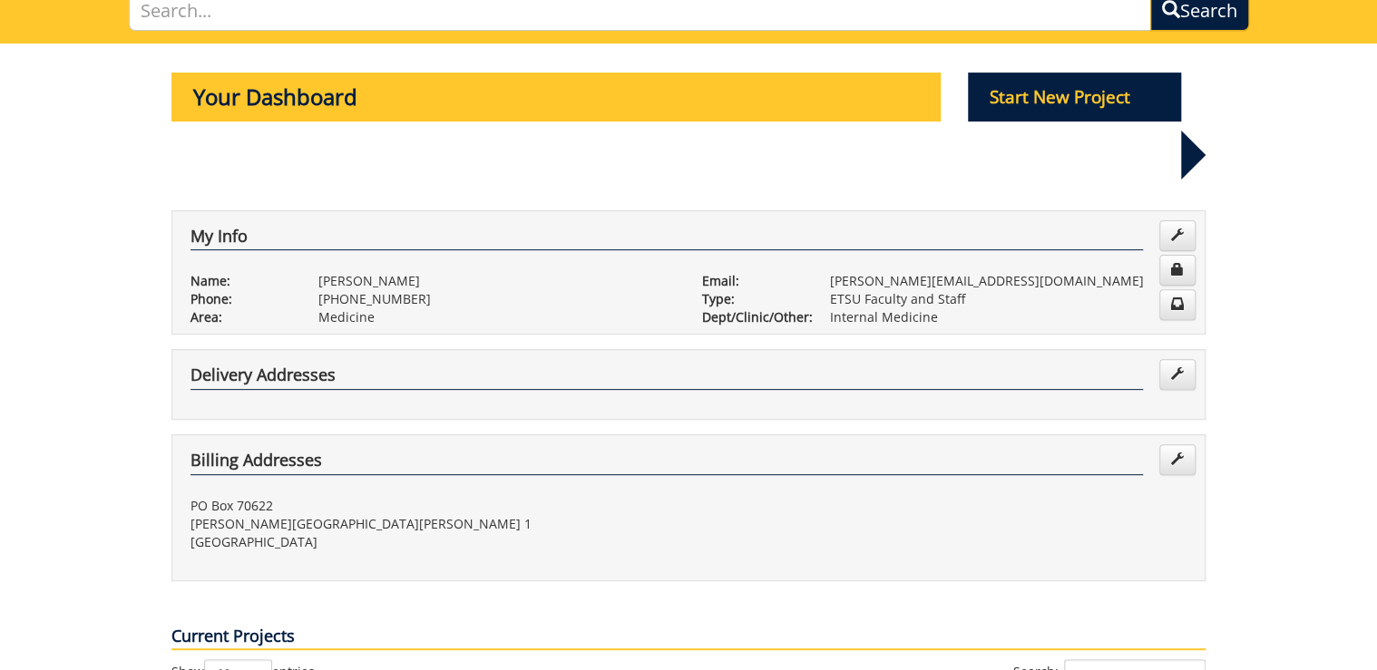
scroll to position [0, 0]
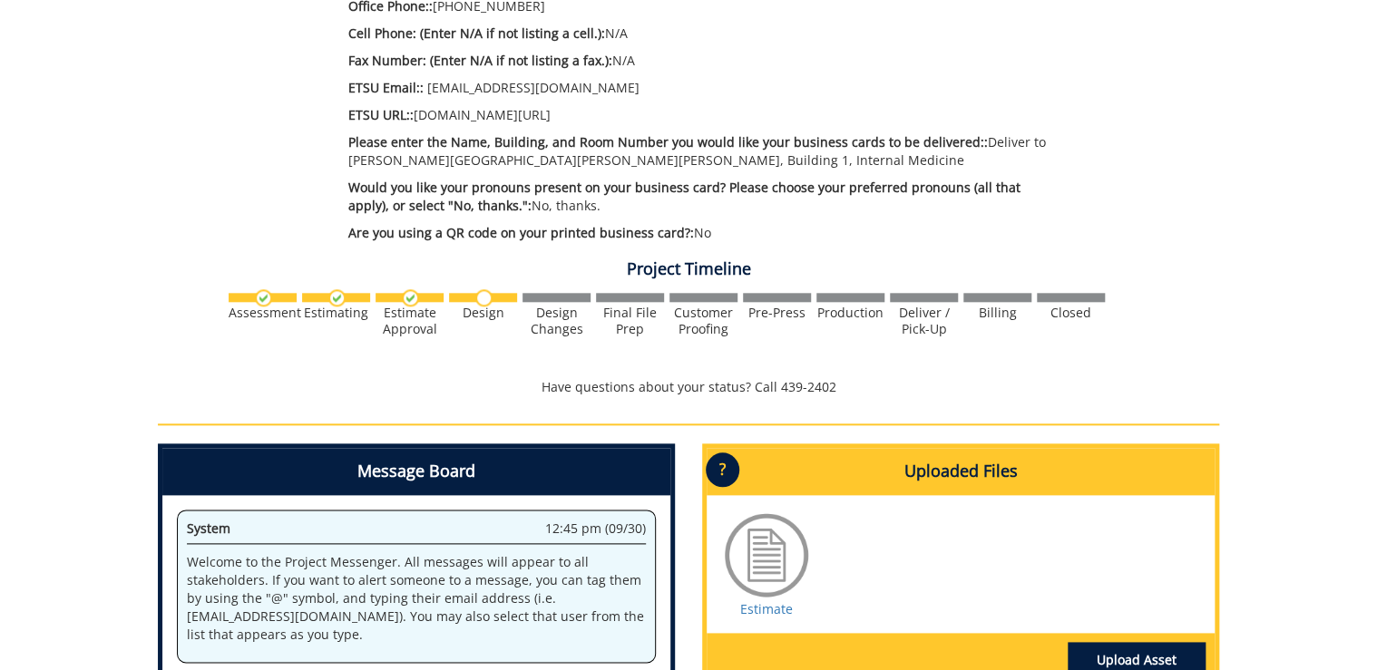
scroll to position [1161, 0]
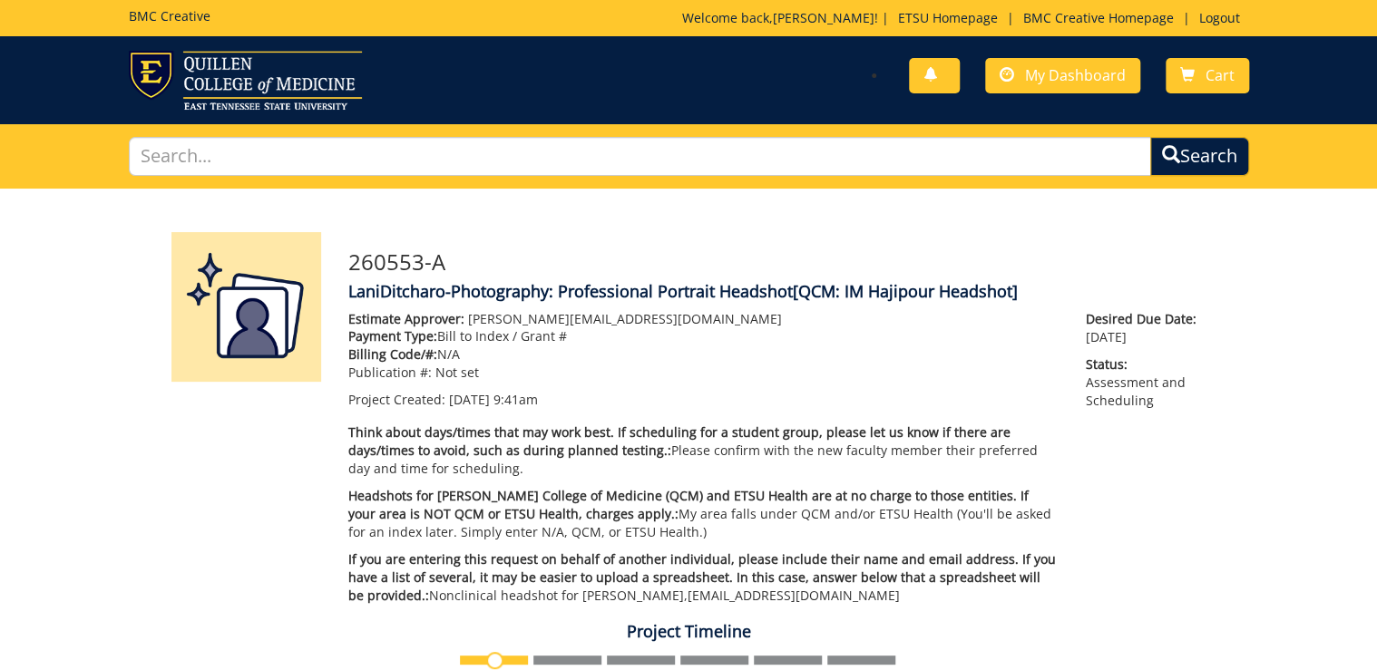
scroll to position [581, 0]
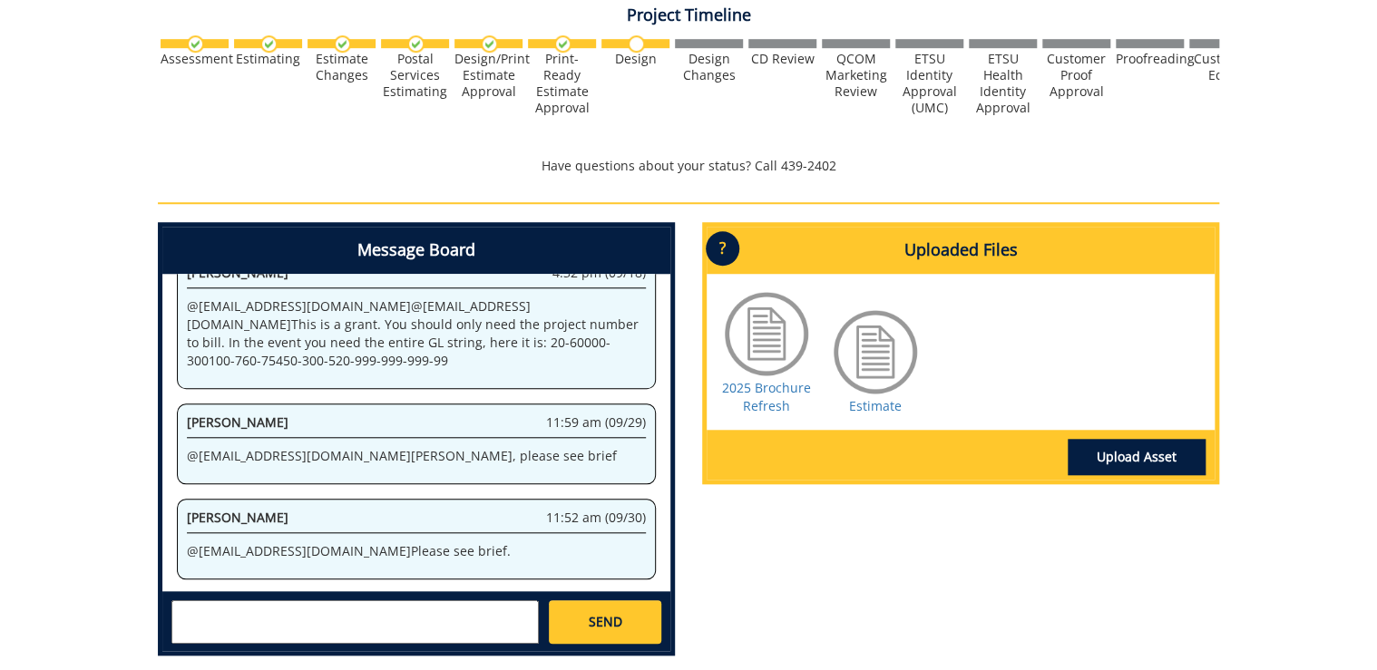
scroll to position [1105, 0]
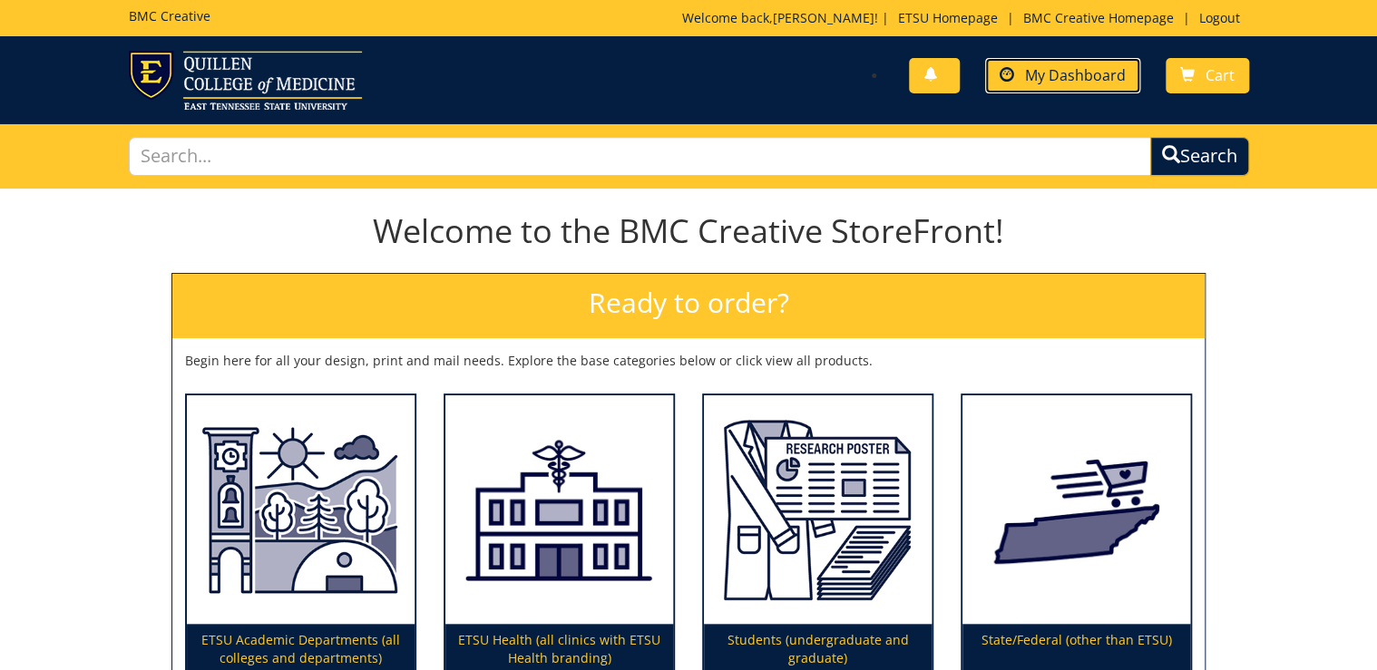
click at [1091, 76] on span "My Dashboard" at bounding box center [1075, 75] width 101 height 20
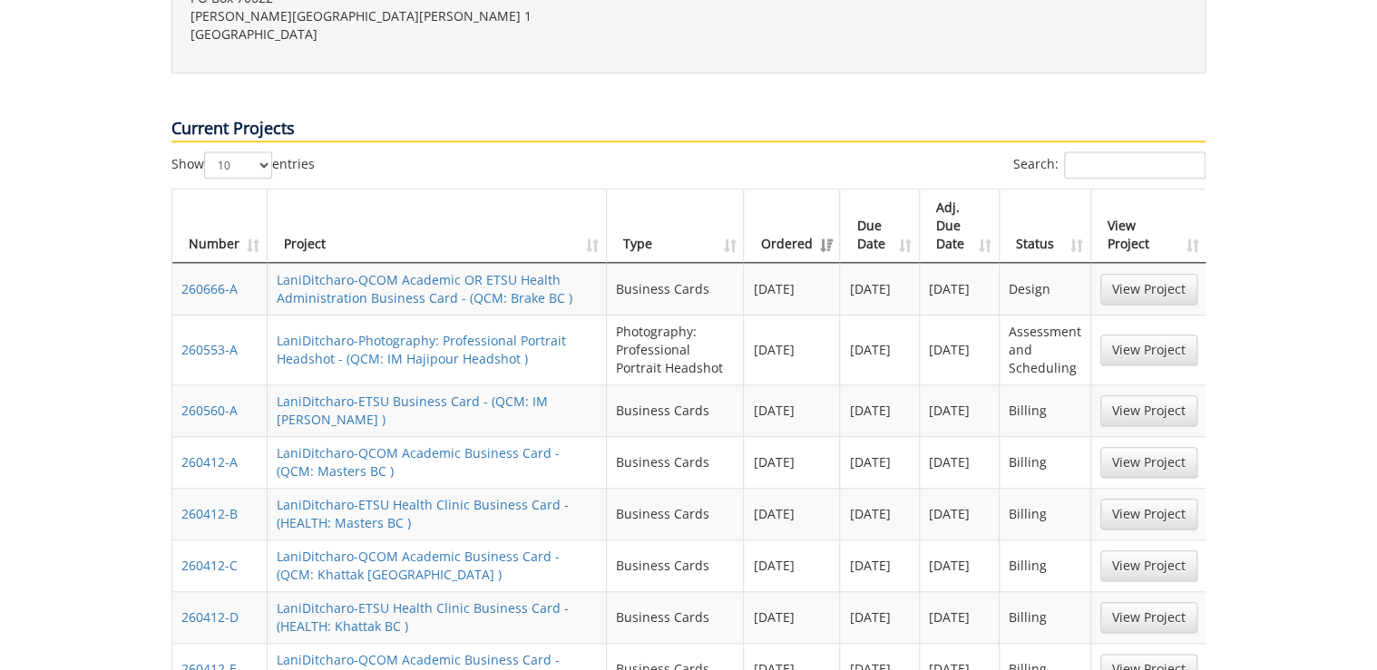
scroll to position [726, 0]
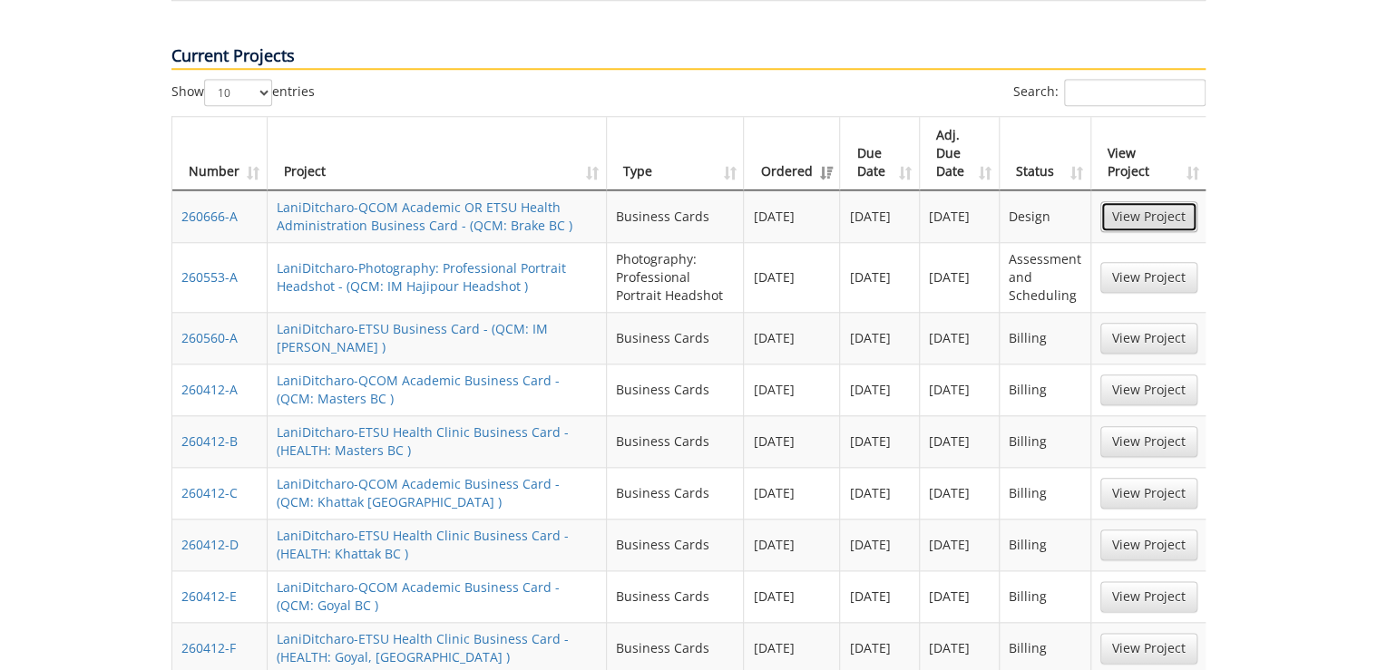
click at [1132, 201] on link "View Project" at bounding box center [1148, 216] width 97 height 31
click at [1119, 262] on link "View Project" at bounding box center [1148, 277] width 97 height 31
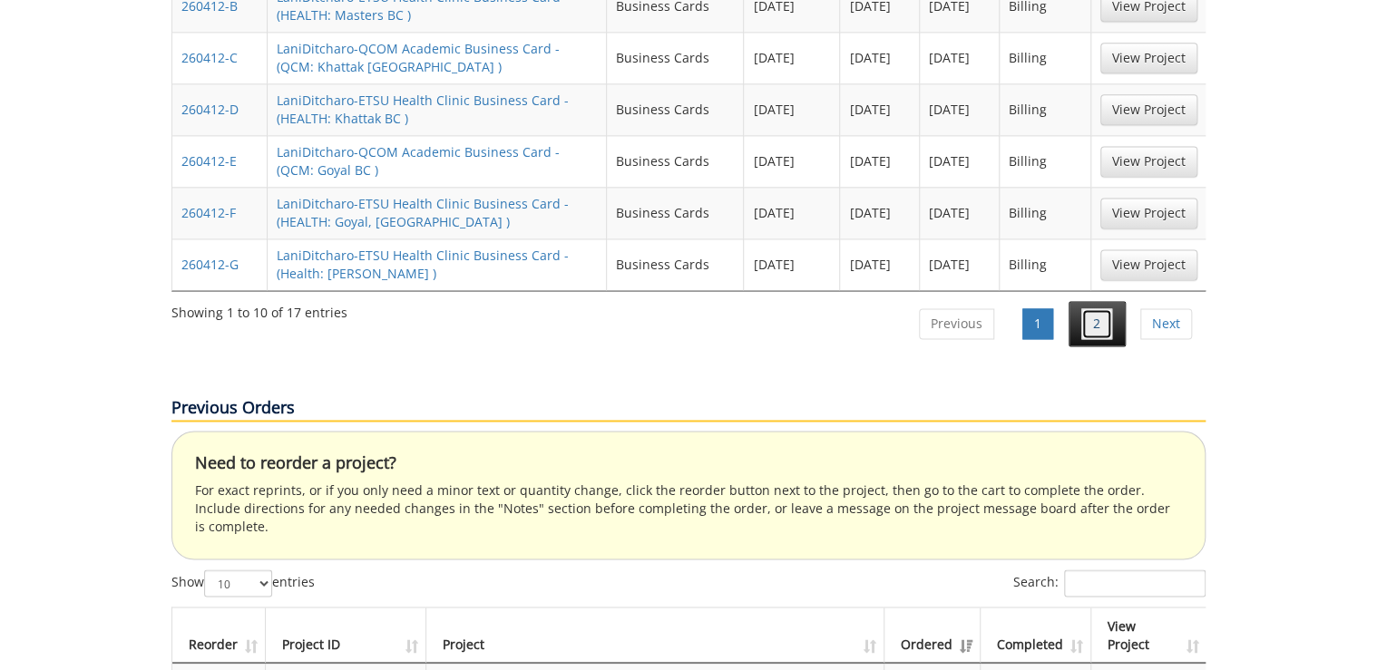
click at [1099, 308] on link "2" at bounding box center [1096, 323] width 31 height 31
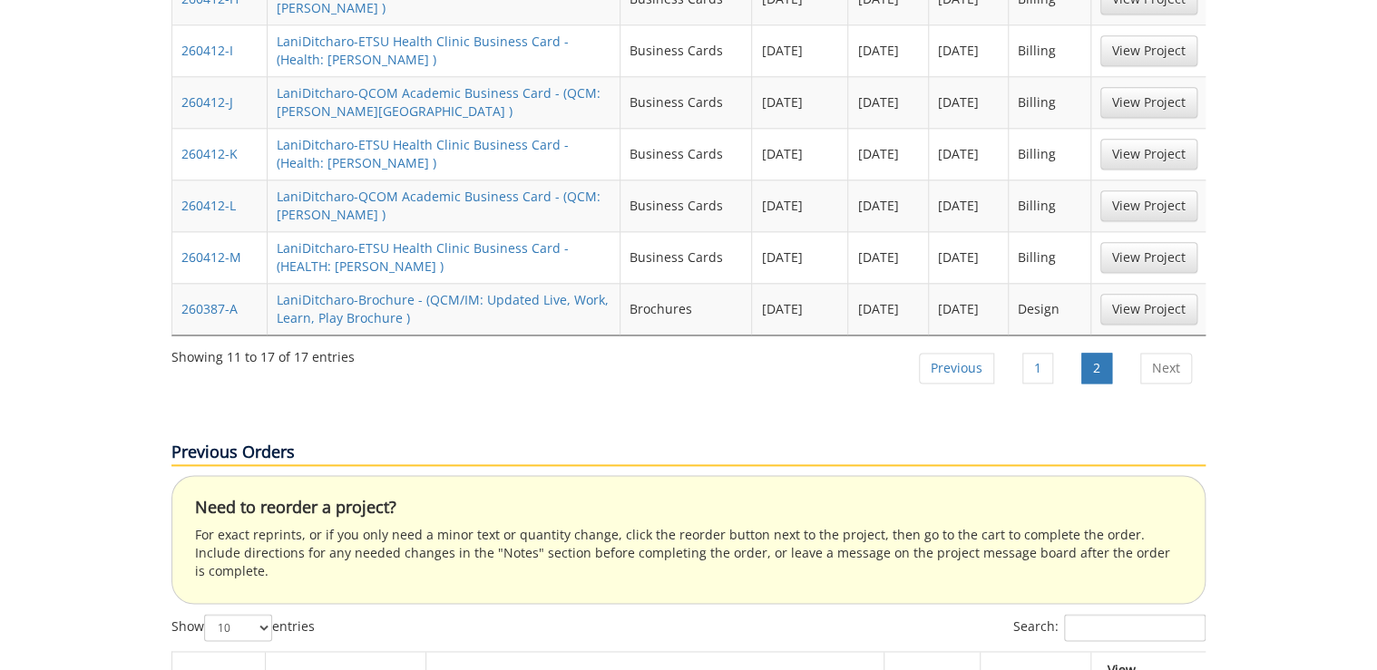
scroll to position [798, 0]
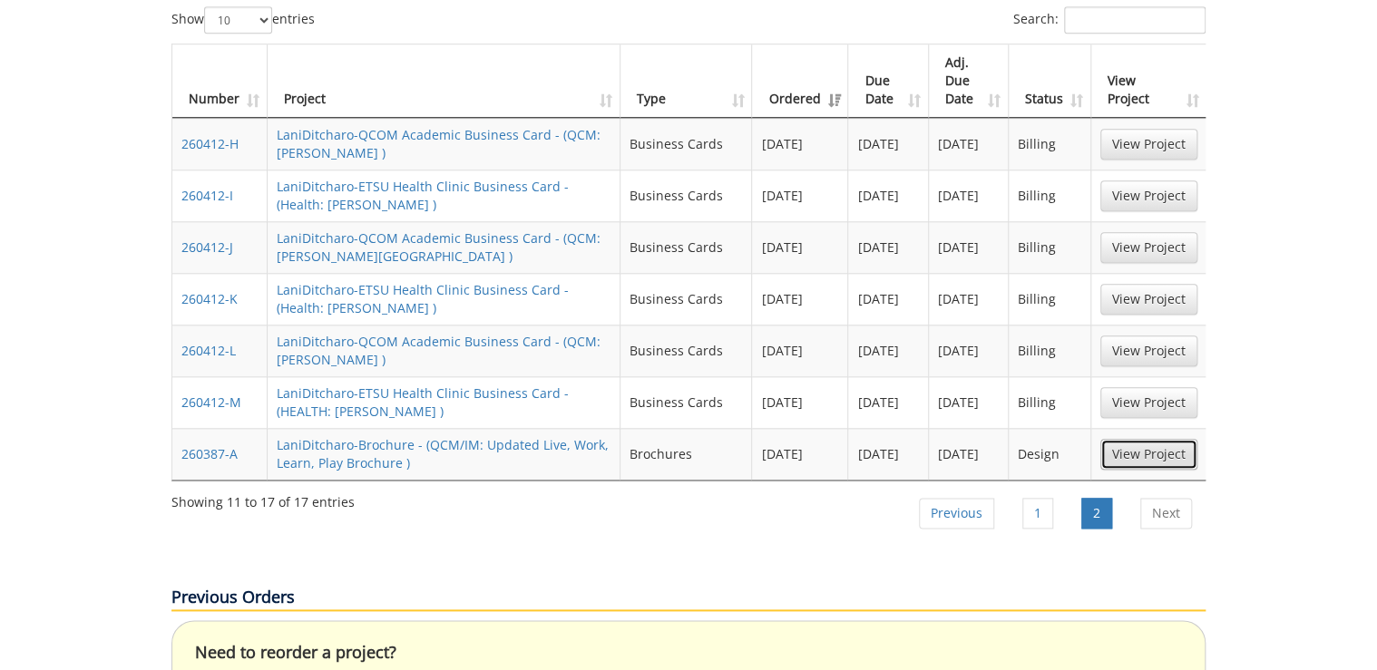
click at [1156, 439] on link "View Project" at bounding box center [1148, 454] width 97 height 31
click at [1173, 439] on link "View Project" at bounding box center [1148, 454] width 97 height 31
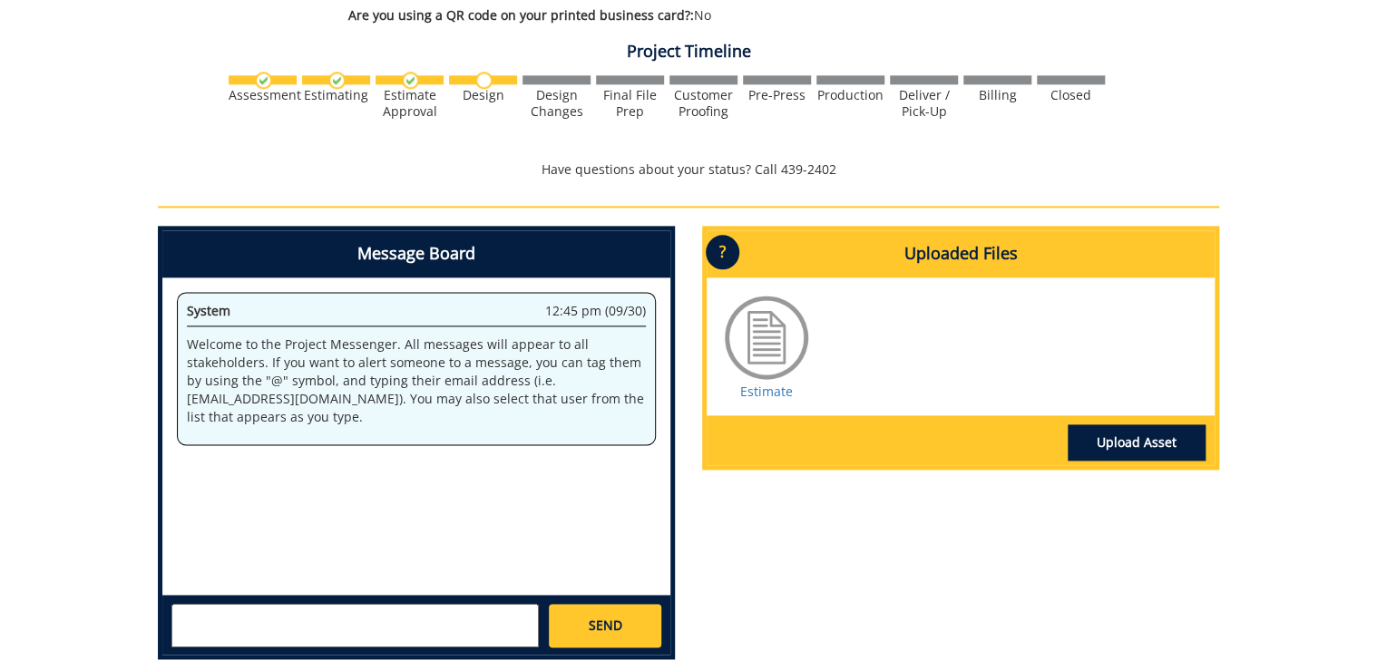
scroll to position [1089, 0]
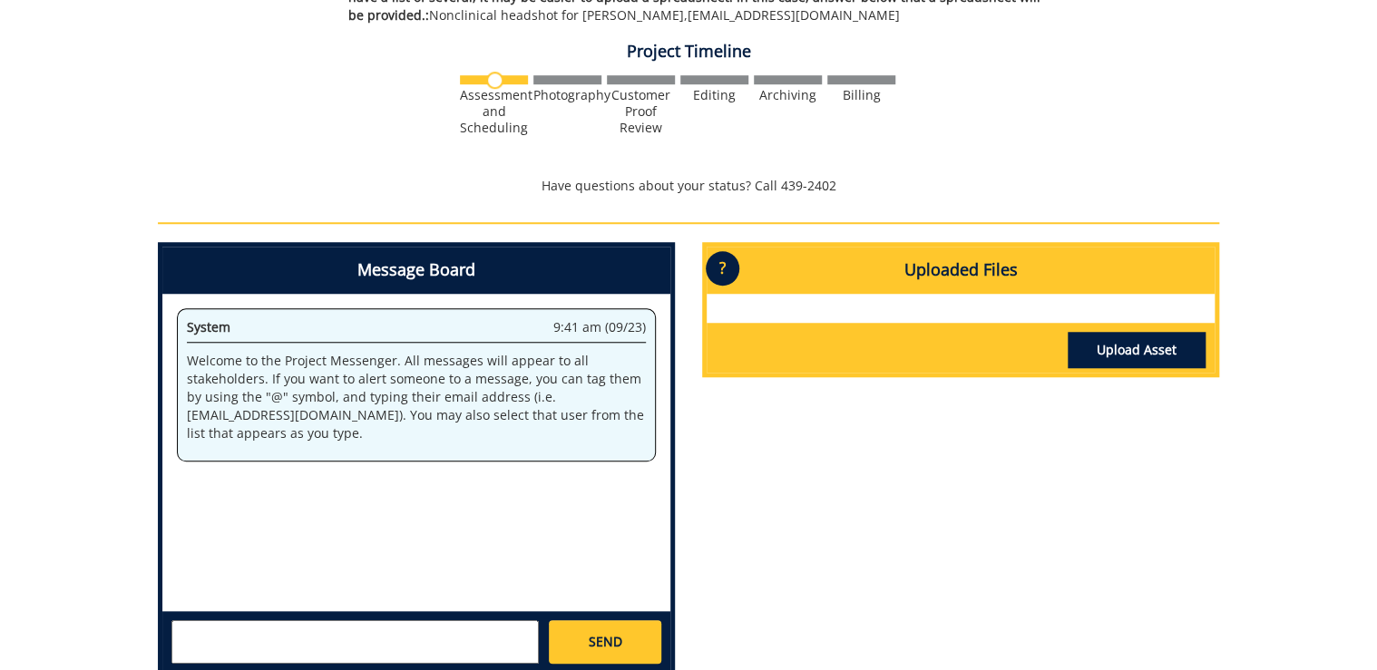
scroll to position [653, 0]
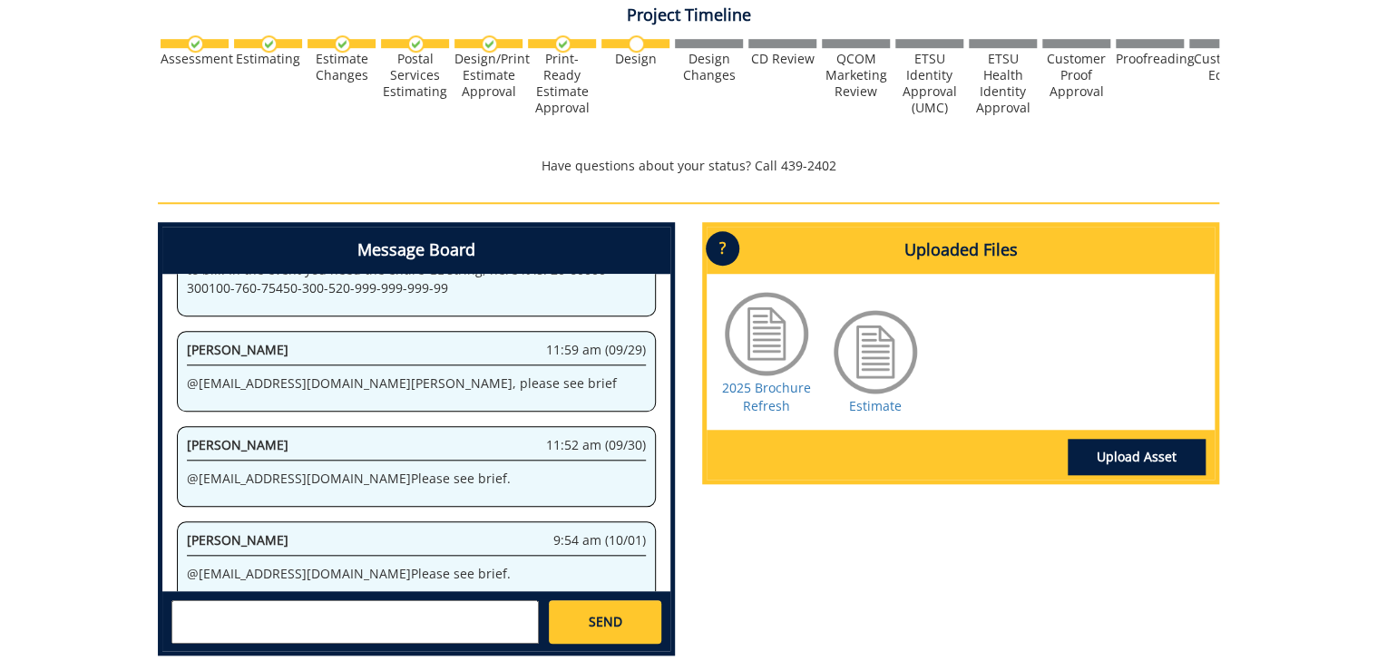
scroll to position [653, 0]
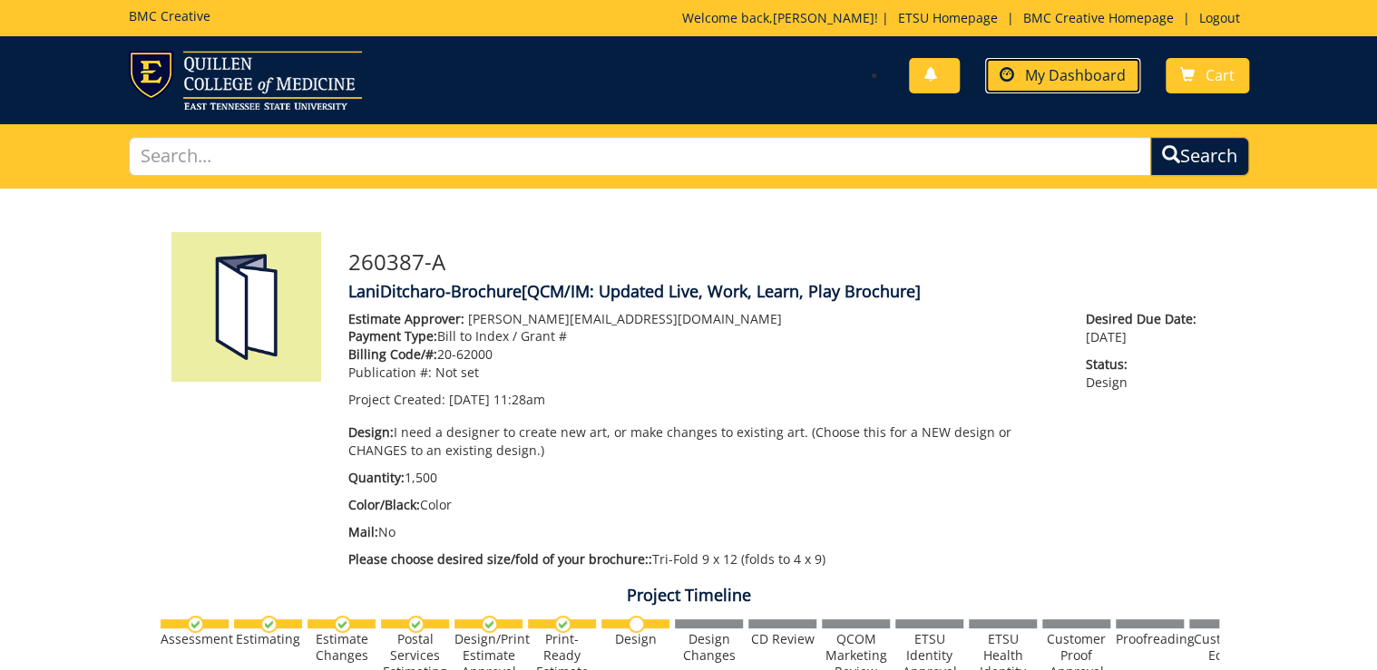
click at [1061, 62] on link "My Dashboard" at bounding box center [1062, 75] width 155 height 35
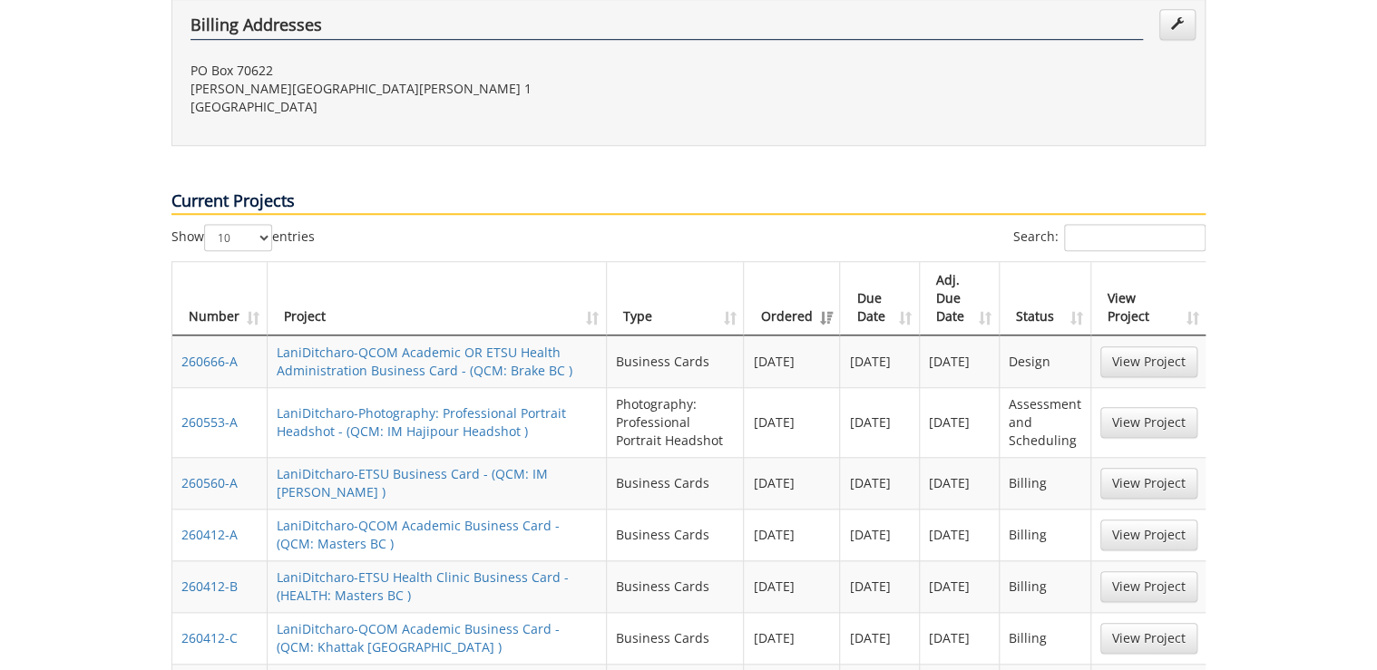
scroll to position [653, 0]
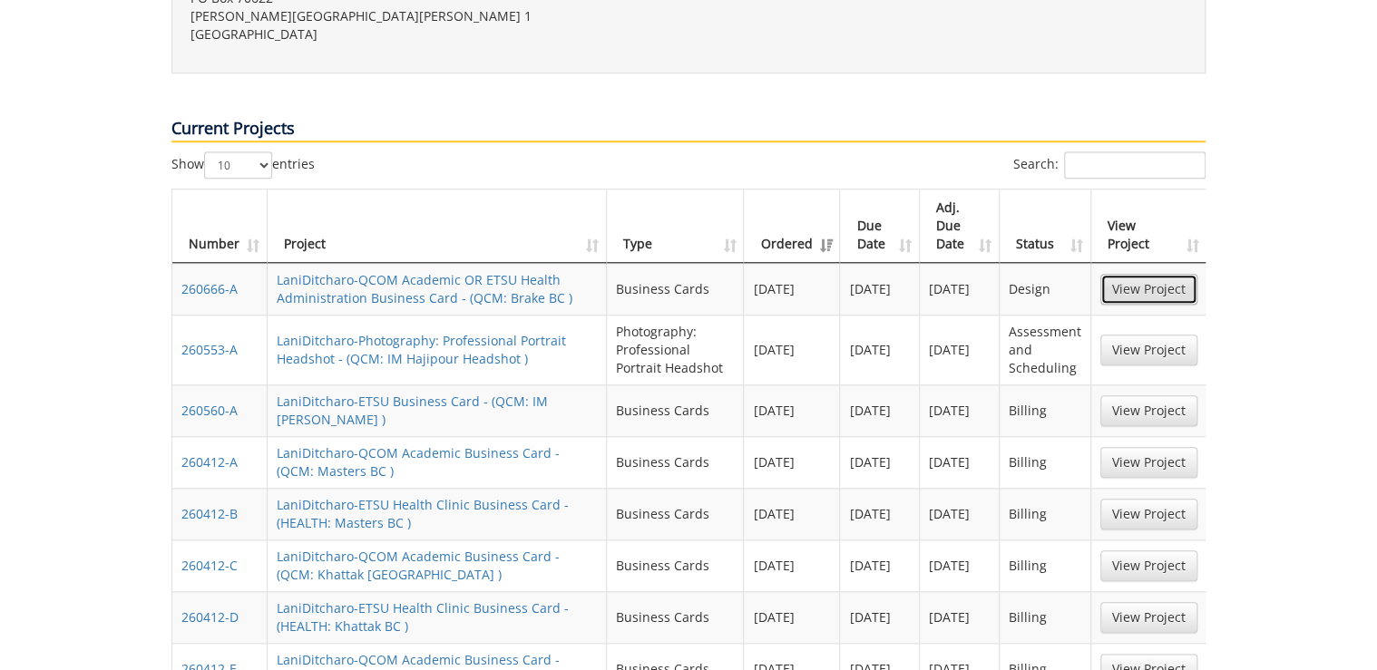
click at [1140, 274] on link "View Project" at bounding box center [1148, 289] width 97 height 31
click at [1155, 335] on link "View Project" at bounding box center [1148, 350] width 97 height 31
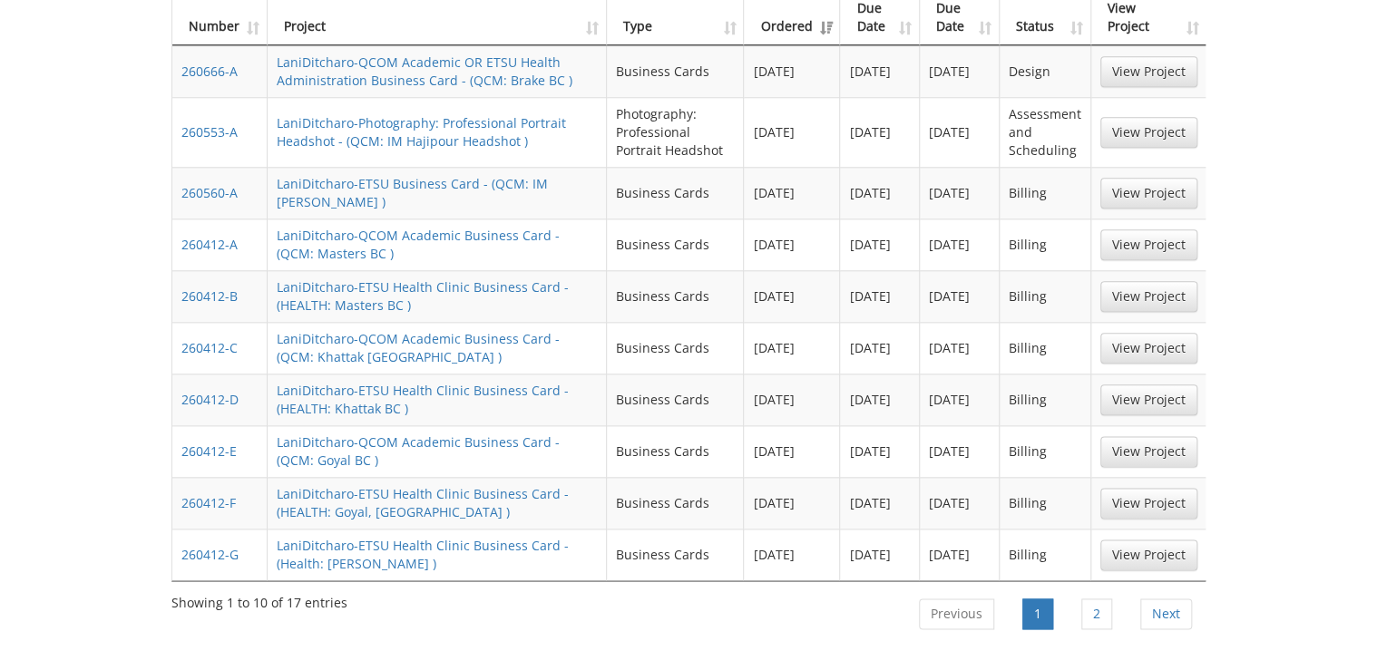
scroll to position [1089, 0]
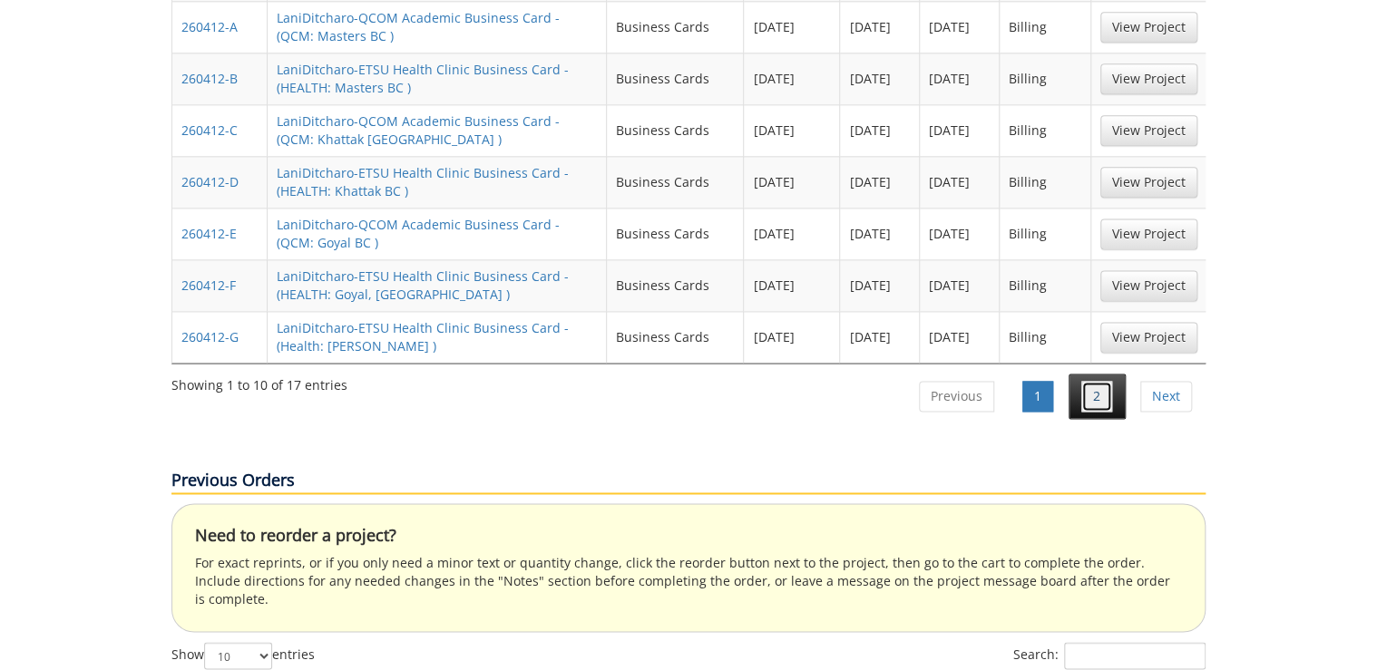
click at [1107, 381] on link "2" at bounding box center [1096, 396] width 31 height 31
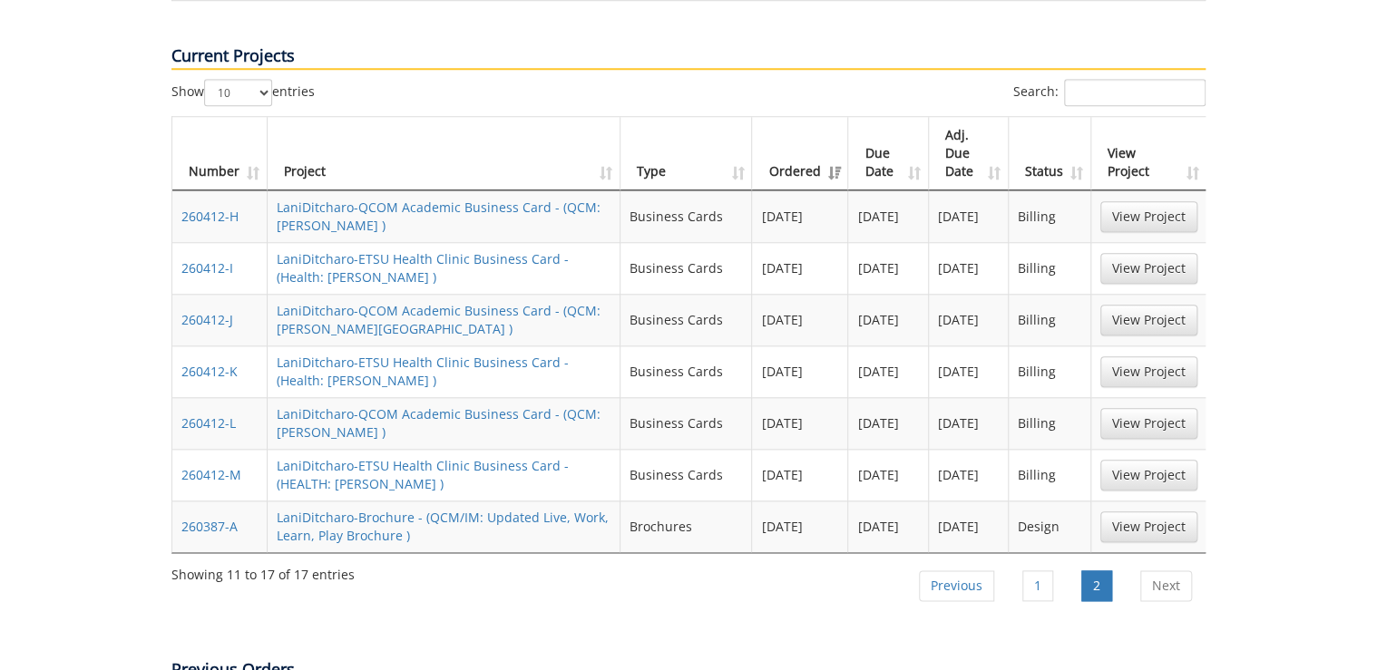
scroll to position [653, 0]
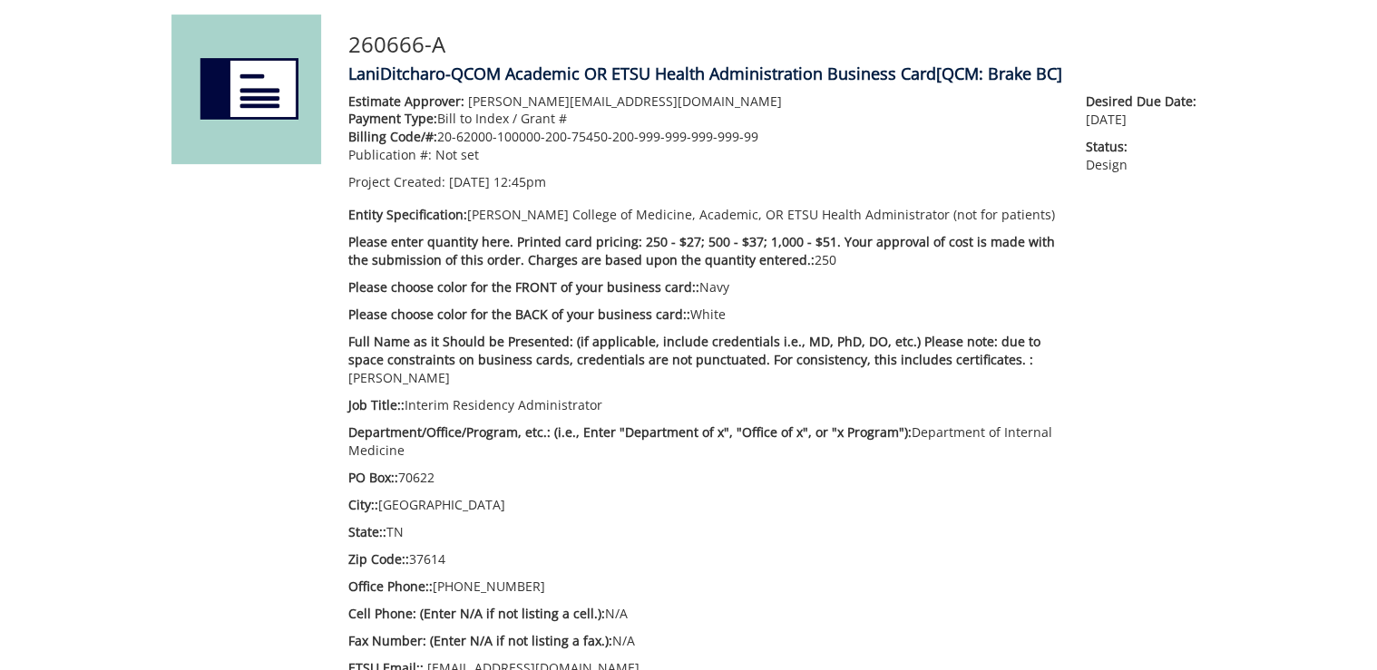
scroll to position [73, 0]
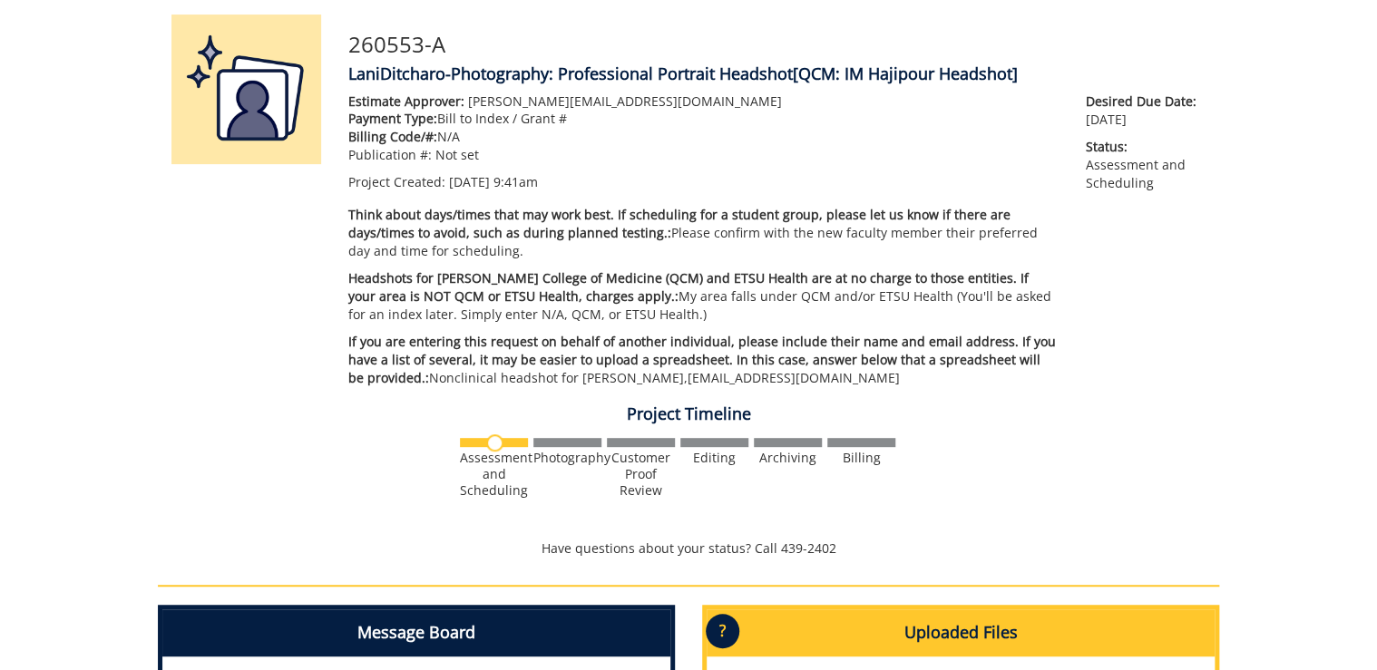
scroll to position [508, 0]
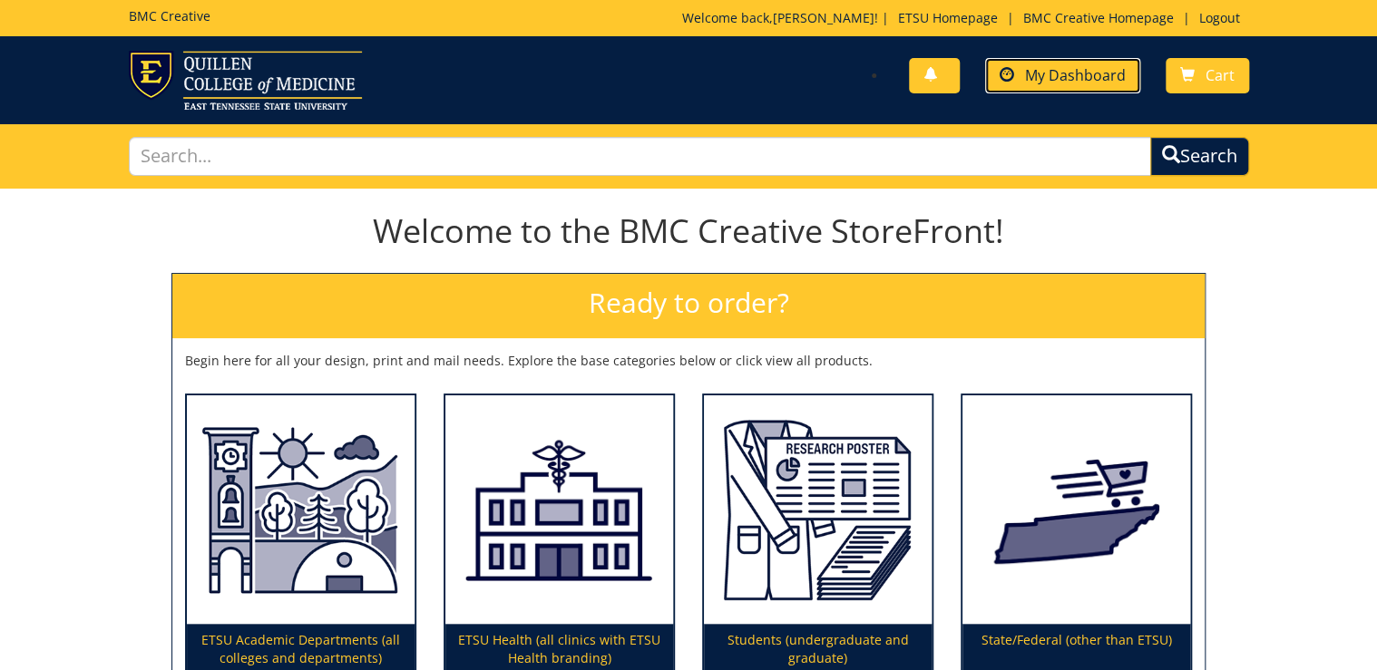
click at [1031, 65] on span "My Dashboard" at bounding box center [1075, 75] width 101 height 20
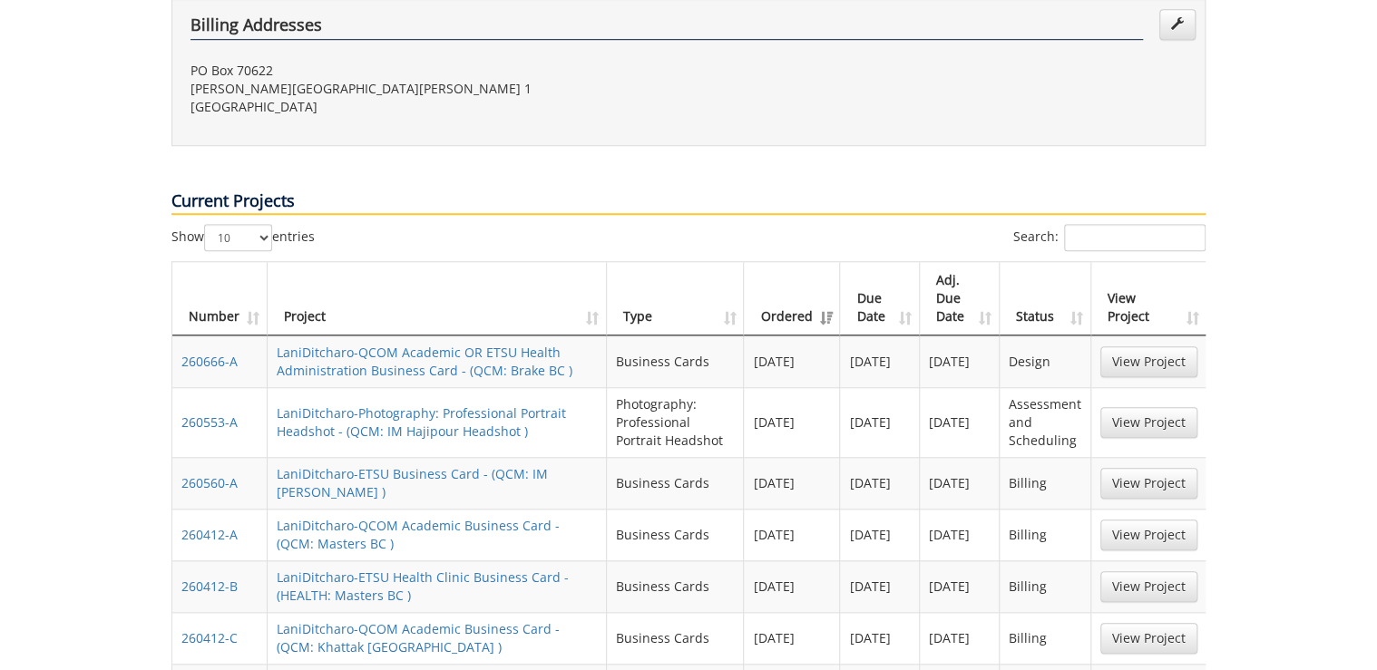
scroll to position [653, 0]
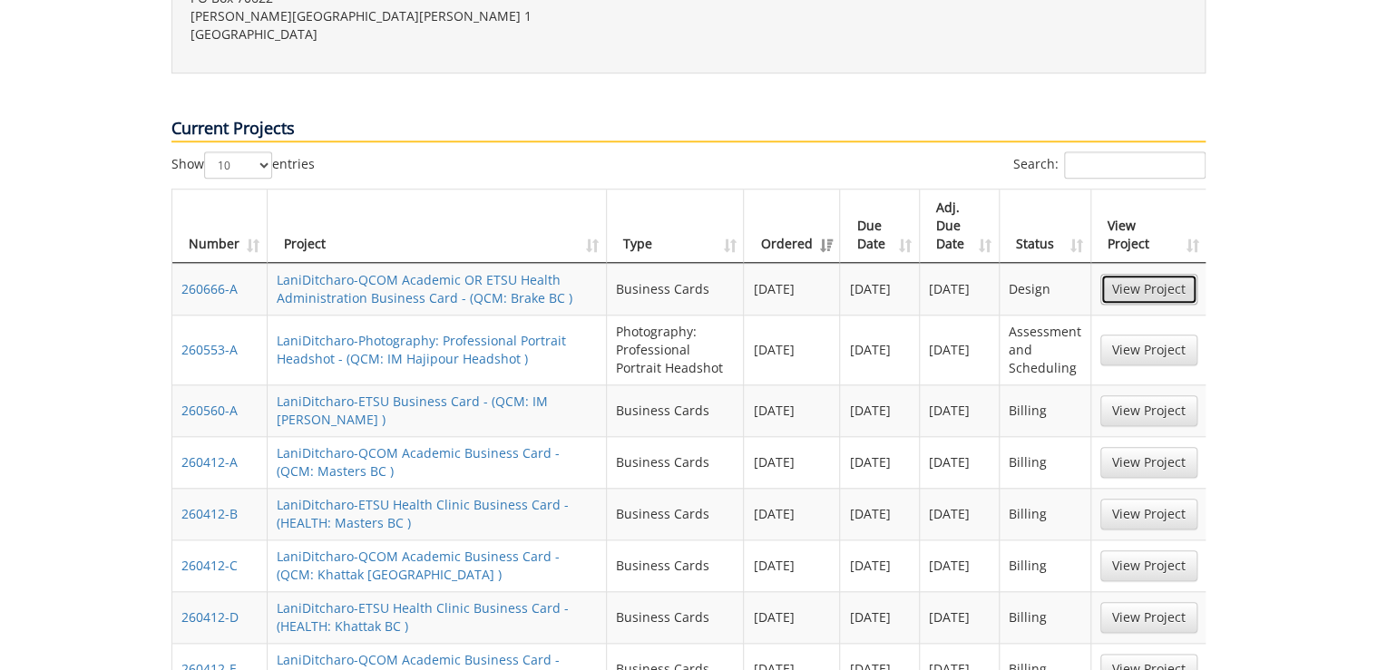
click at [1144, 274] on link "View Project" at bounding box center [1148, 289] width 97 height 31
click at [1139, 335] on link "View Project" at bounding box center [1148, 350] width 97 height 31
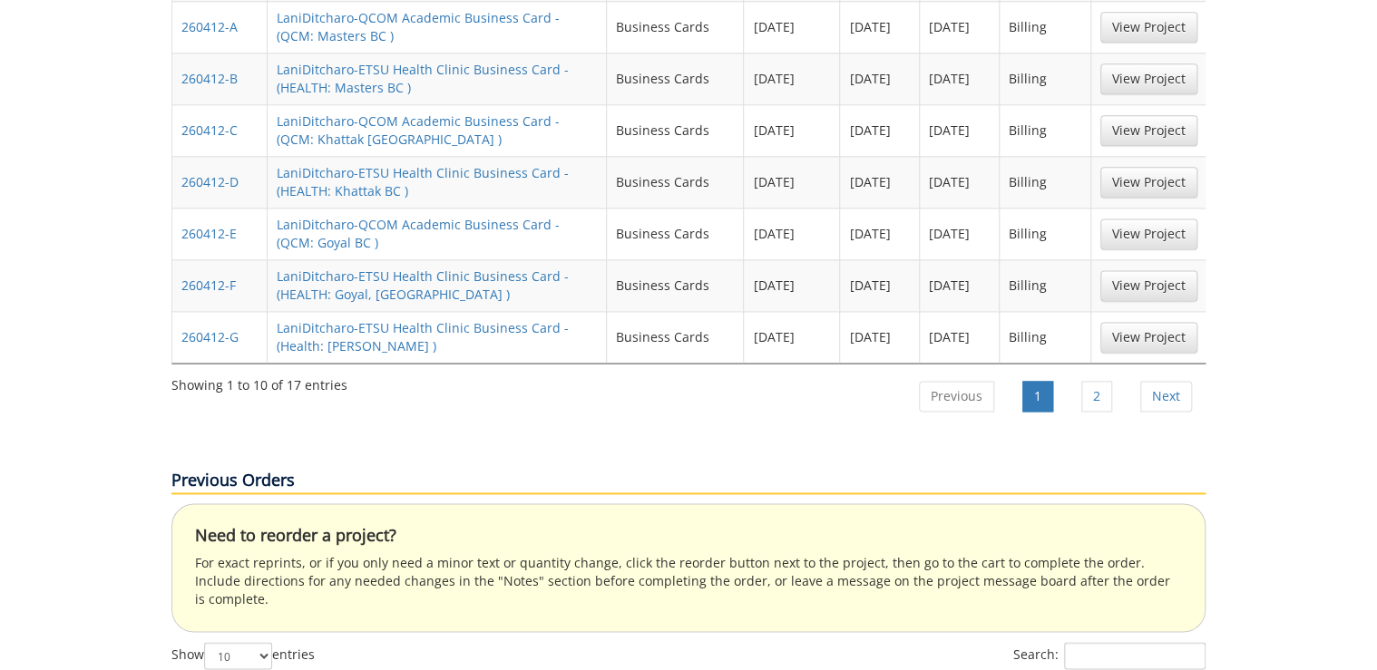
scroll to position [1161, 0]
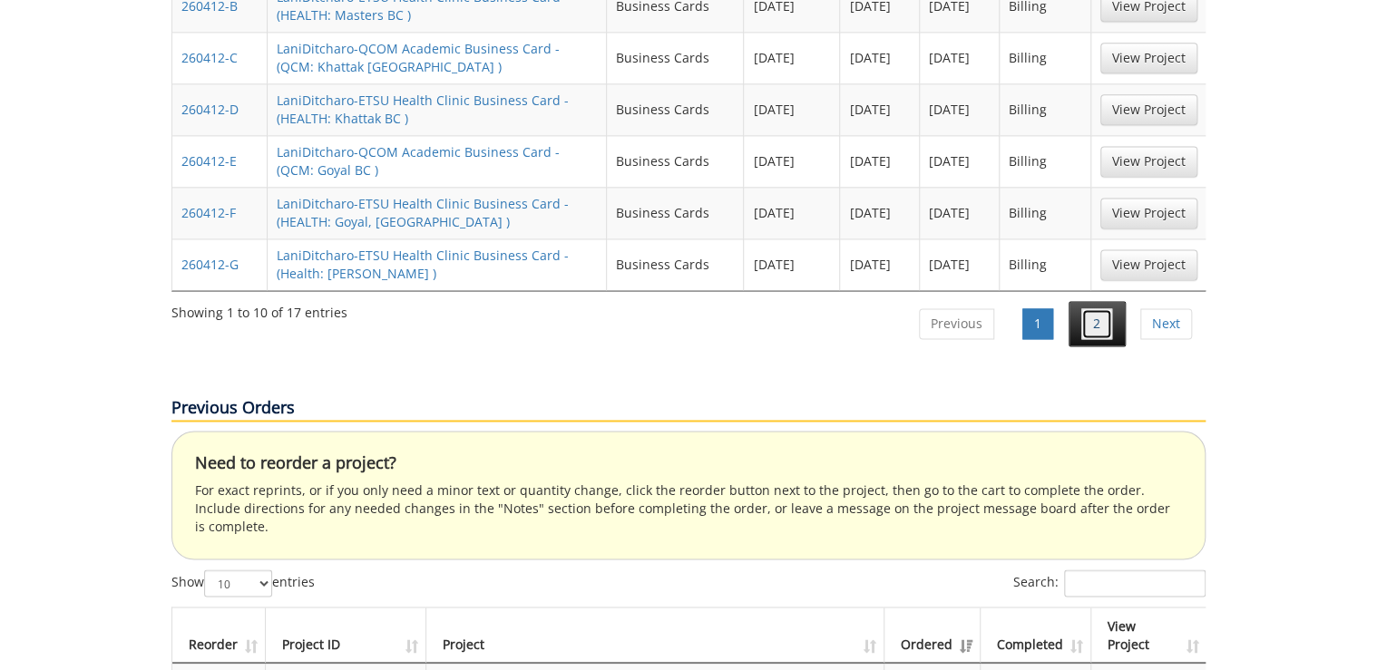
click at [1099, 308] on link "2" at bounding box center [1096, 323] width 31 height 31
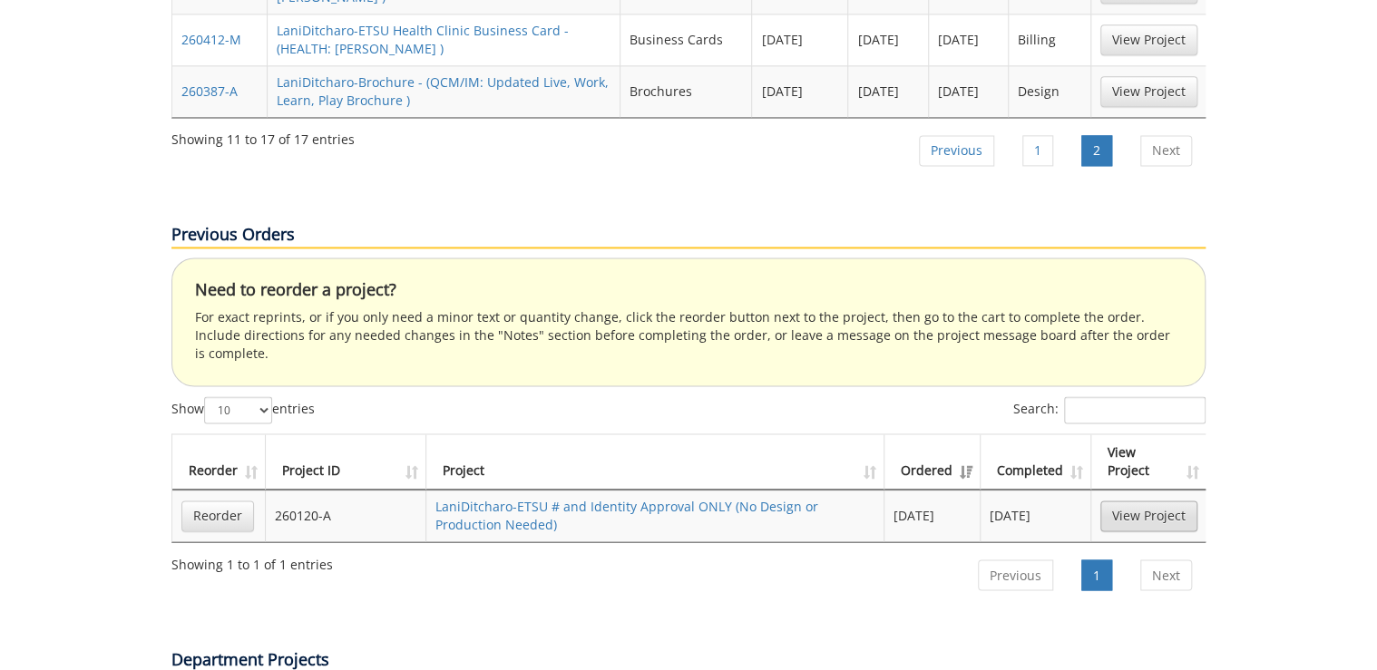
scroll to position [726, 0]
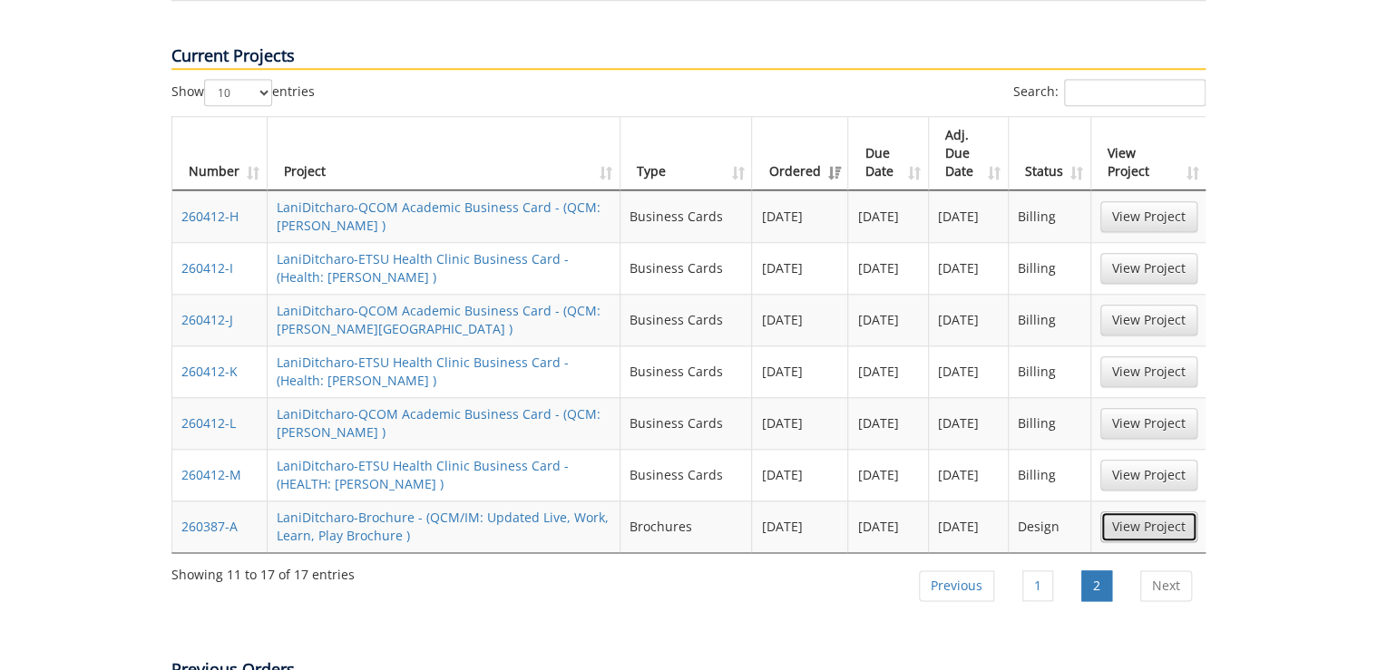
click at [1155, 512] on link "View Project" at bounding box center [1148, 527] width 97 height 31
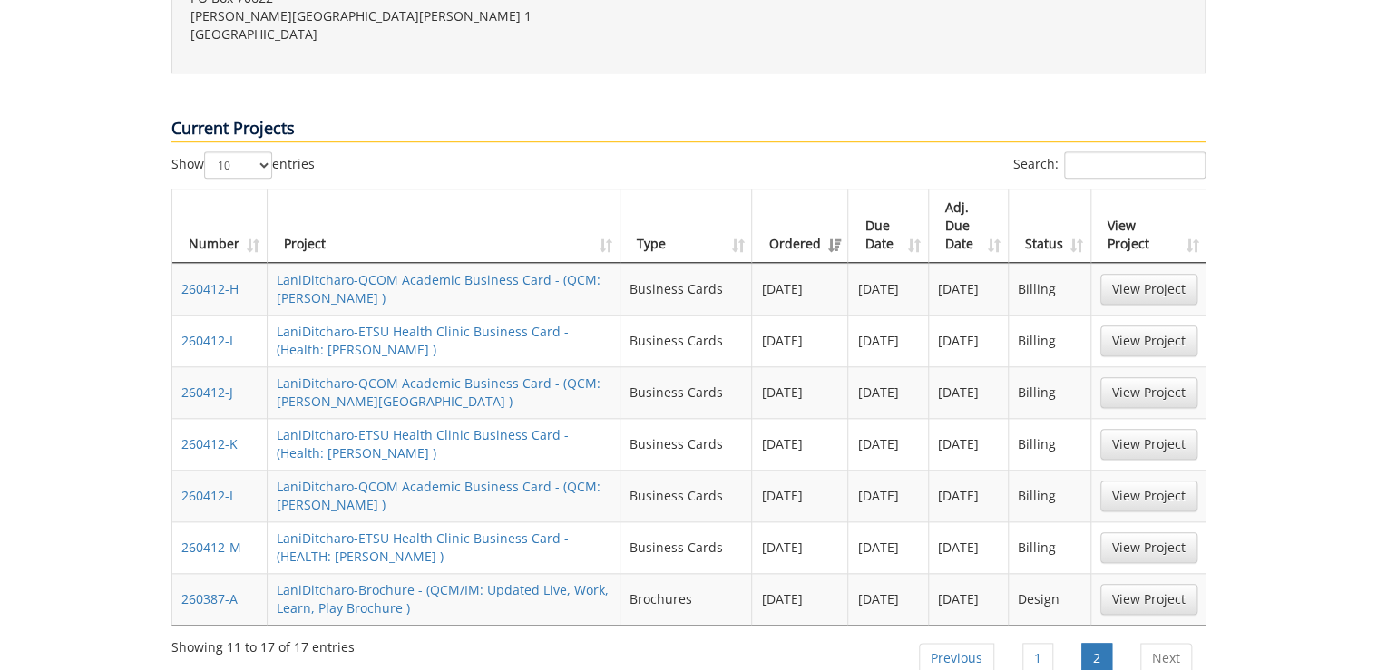
scroll to position [581, 0]
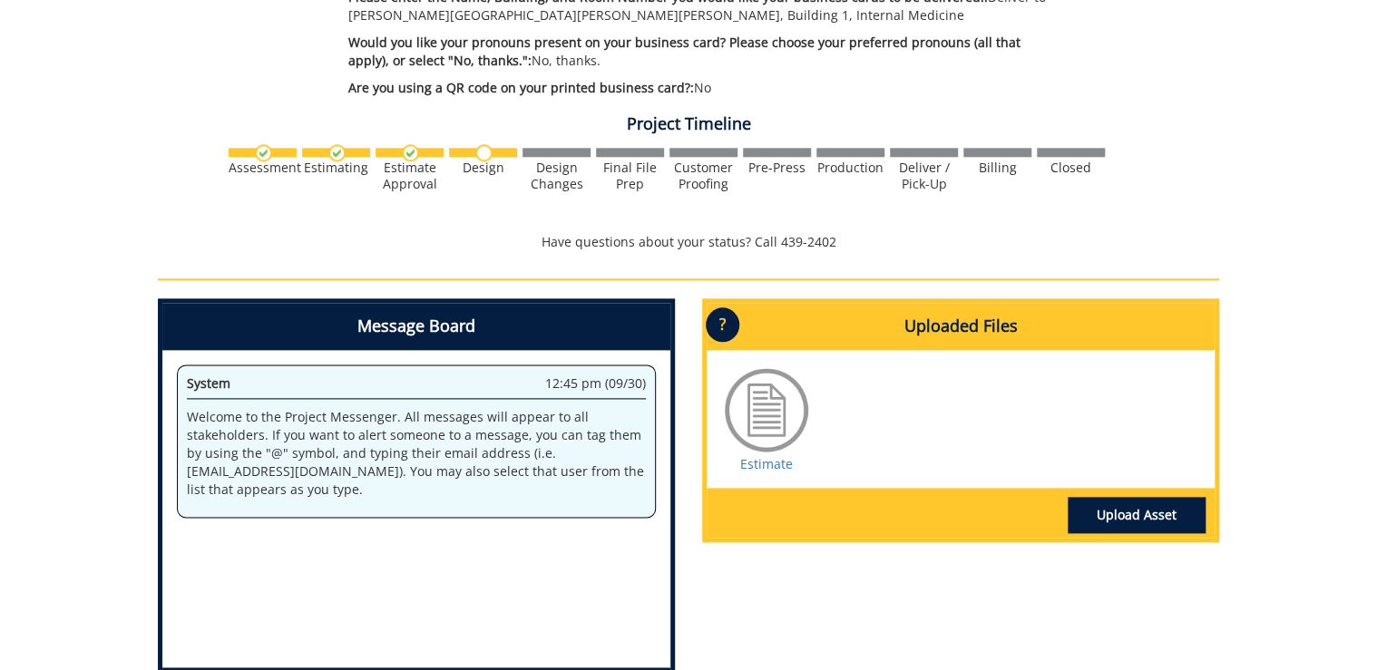
scroll to position [1089, 0]
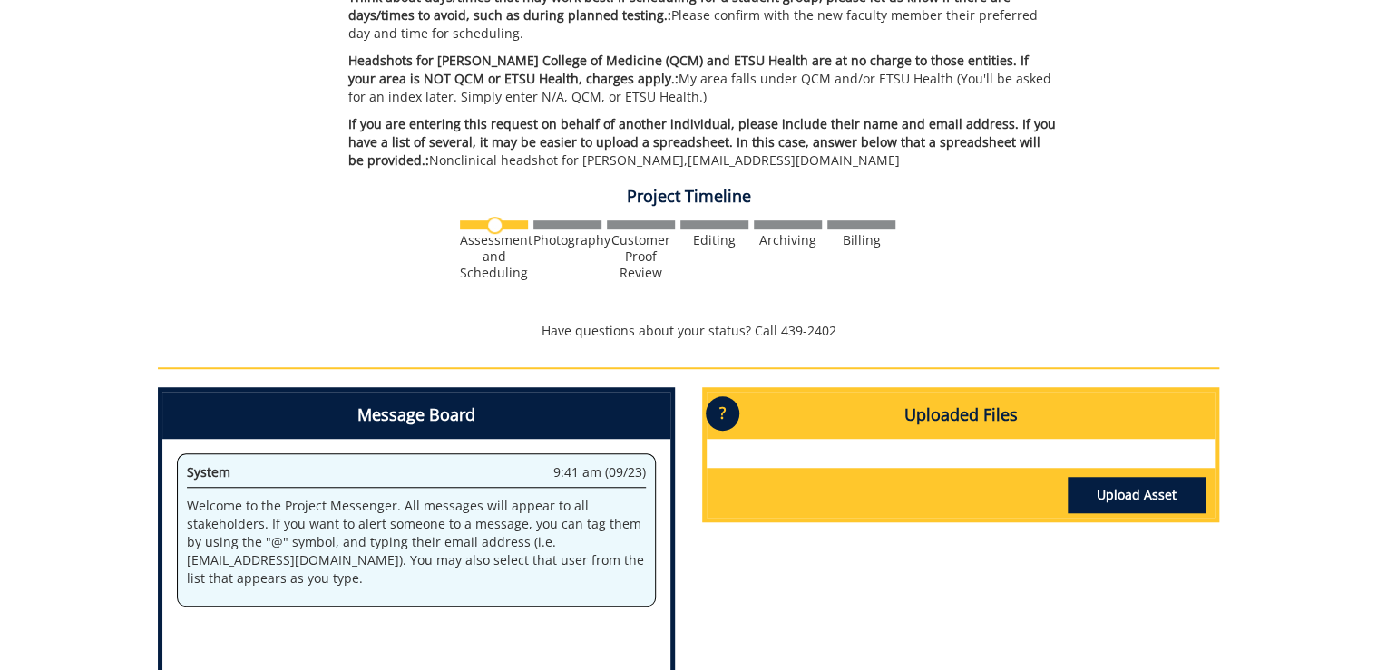
scroll to position [508, 0]
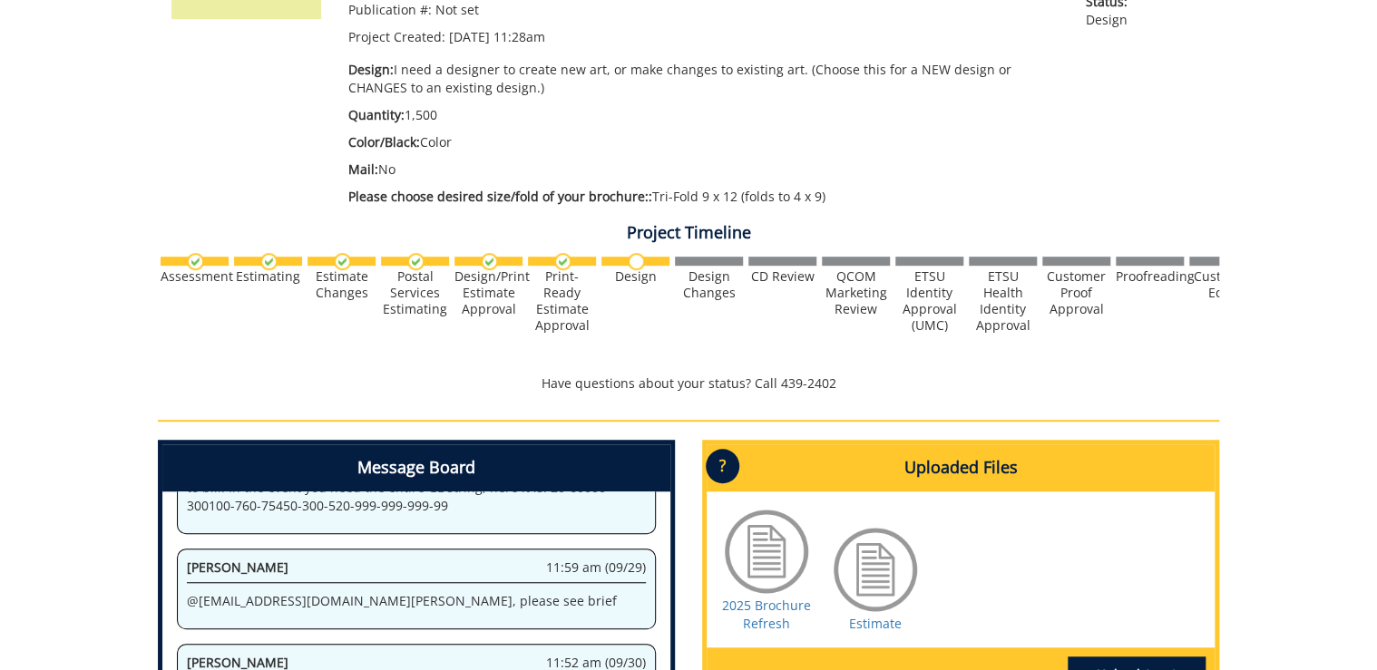
scroll to position [653, 0]
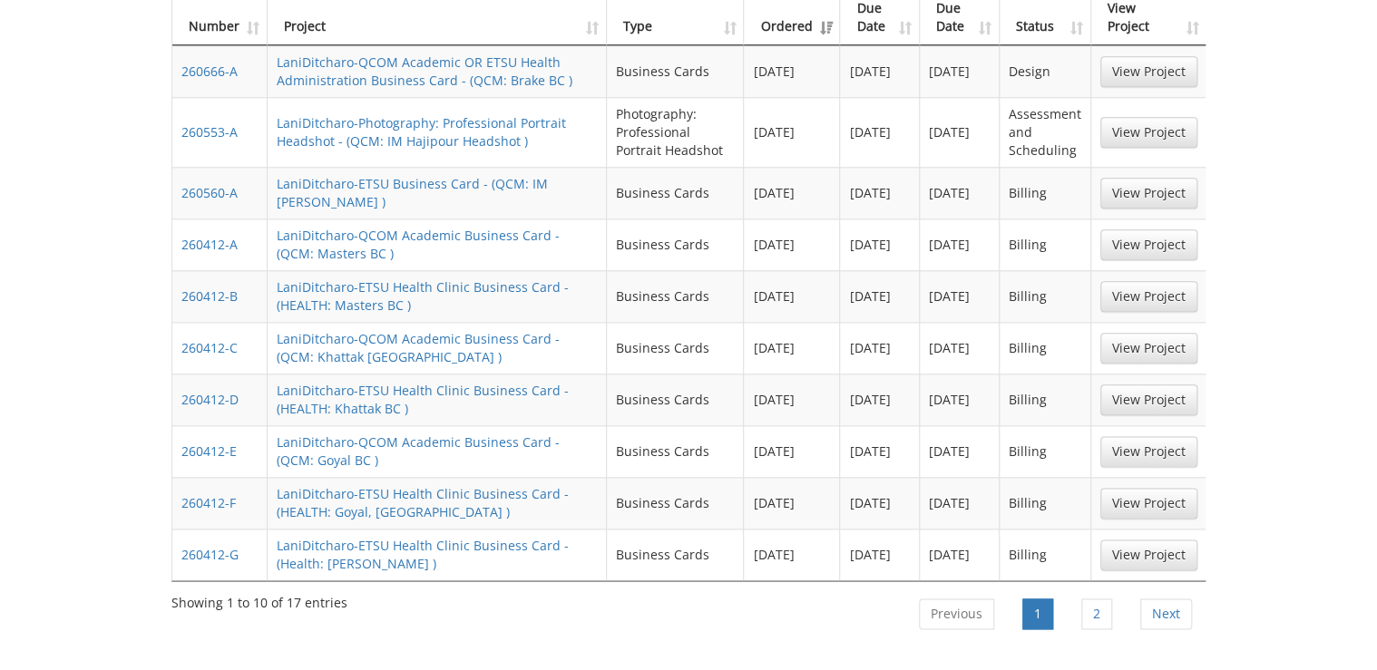
scroll to position [726, 0]
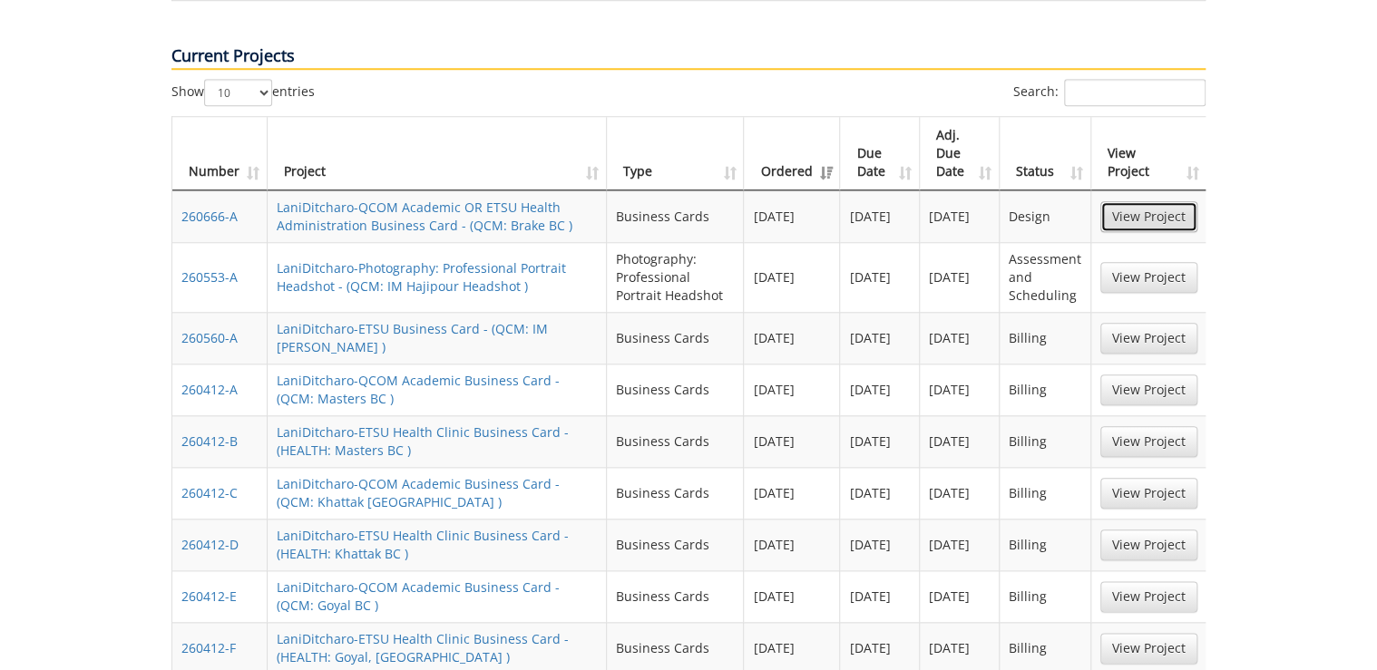
click at [1161, 201] on link "View Project" at bounding box center [1148, 216] width 97 height 31
click at [1126, 262] on link "View Project" at bounding box center [1148, 277] width 97 height 31
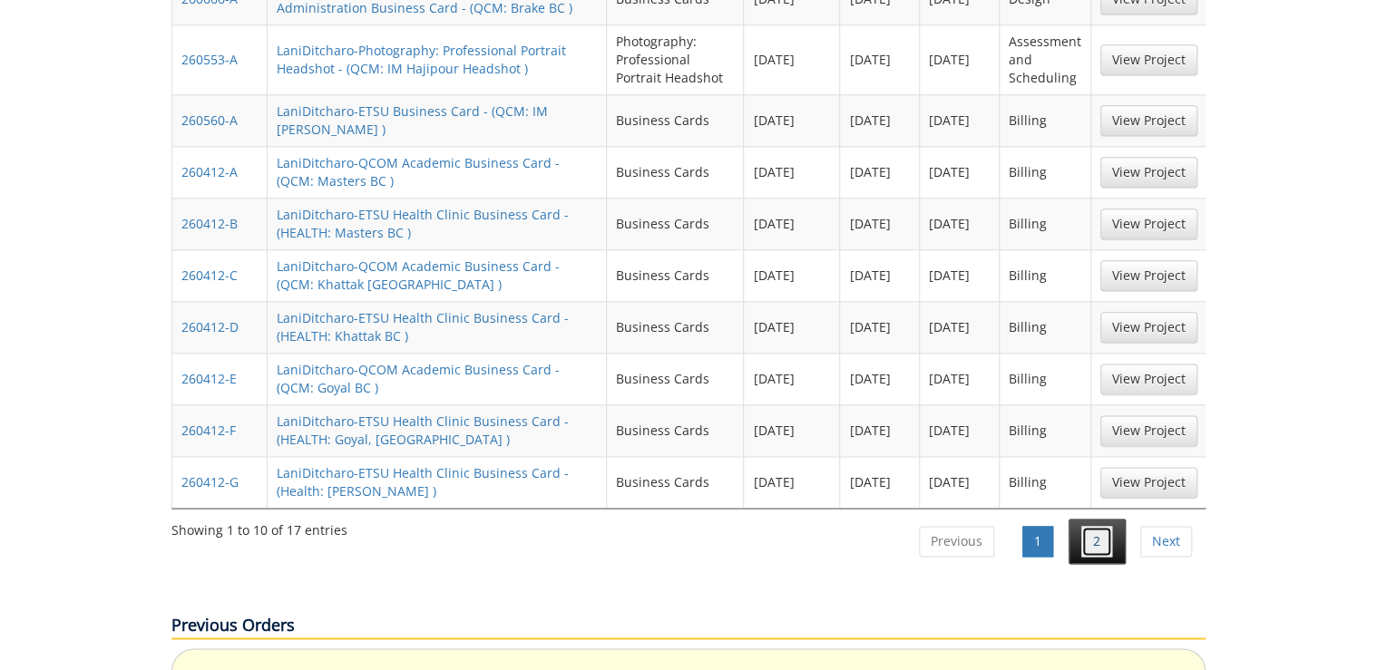
click at [1103, 526] on link "2" at bounding box center [1096, 541] width 31 height 31
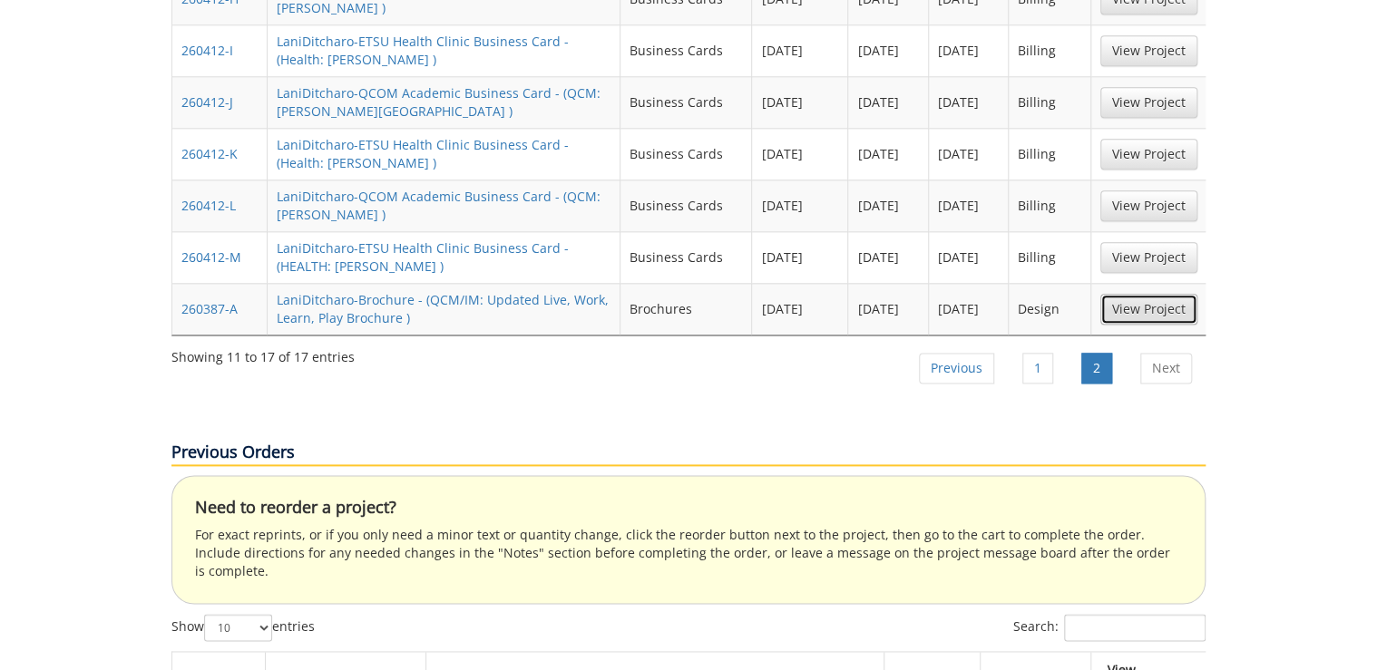
click at [1145, 294] on link "View Project" at bounding box center [1148, 309] width 97 height 31
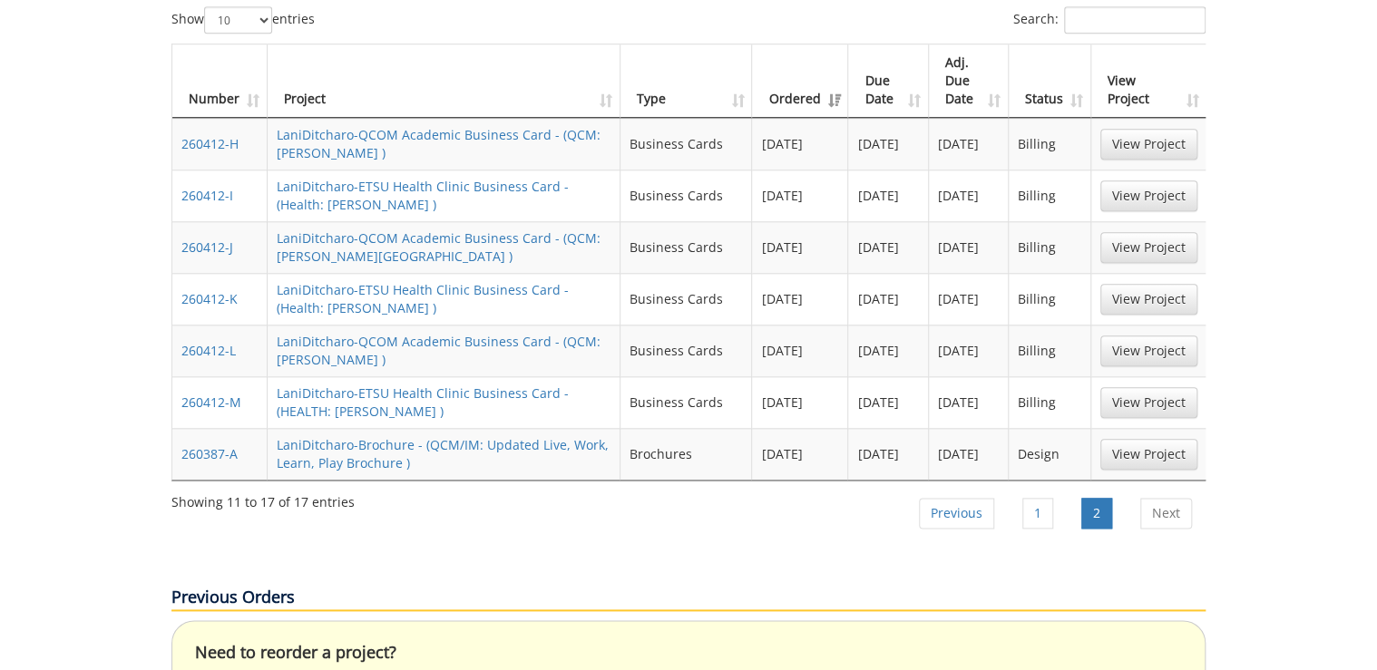
scroll to position [726, 0]
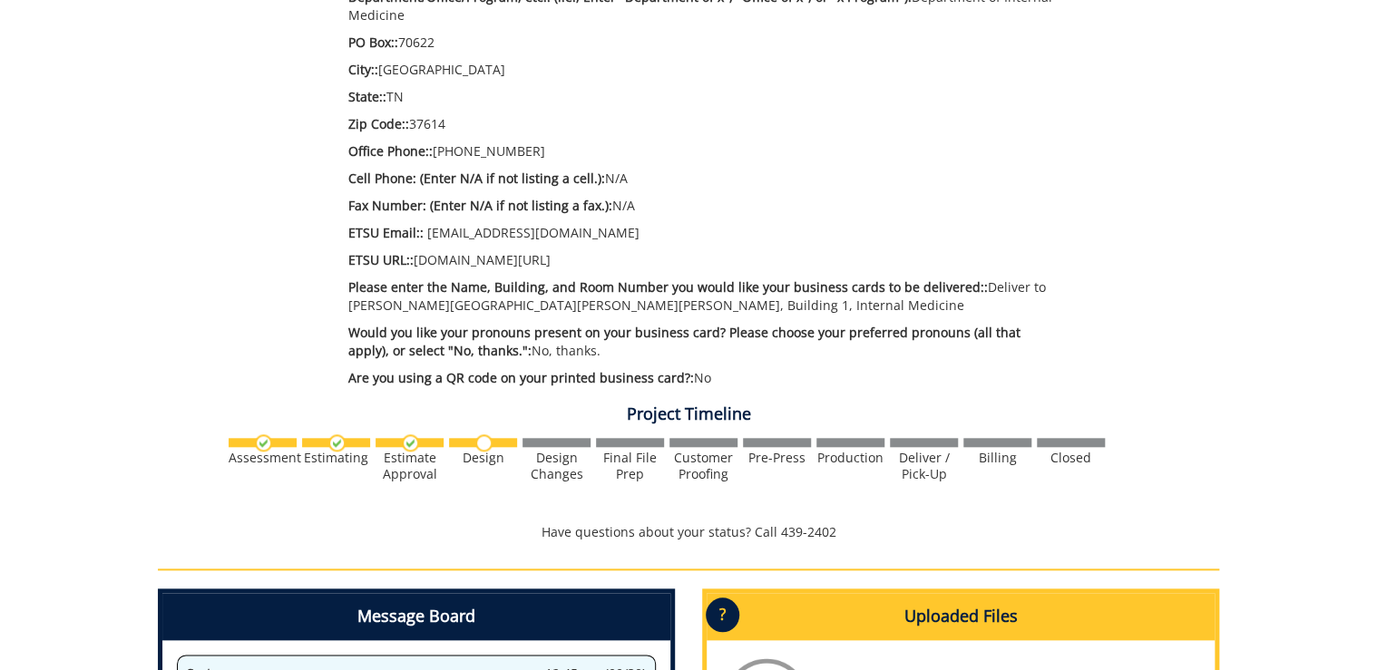
scroll to position [1016, 0]
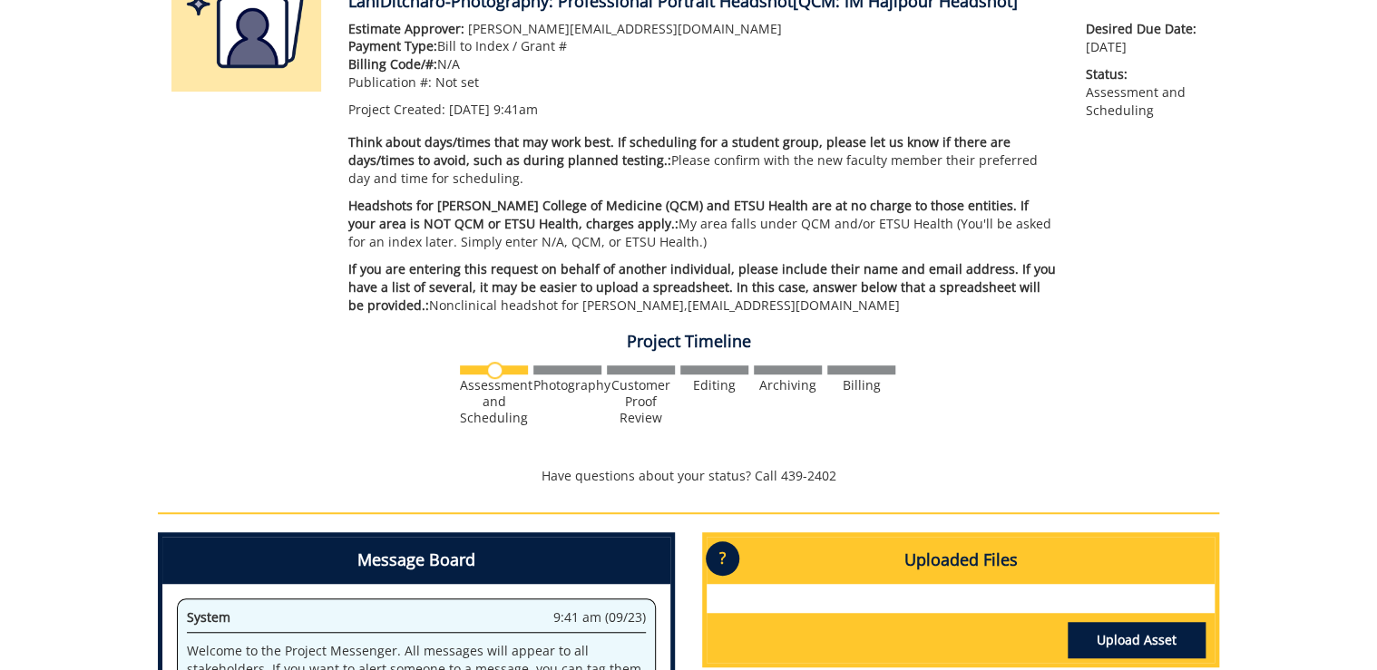
scroll to position [581, 0]
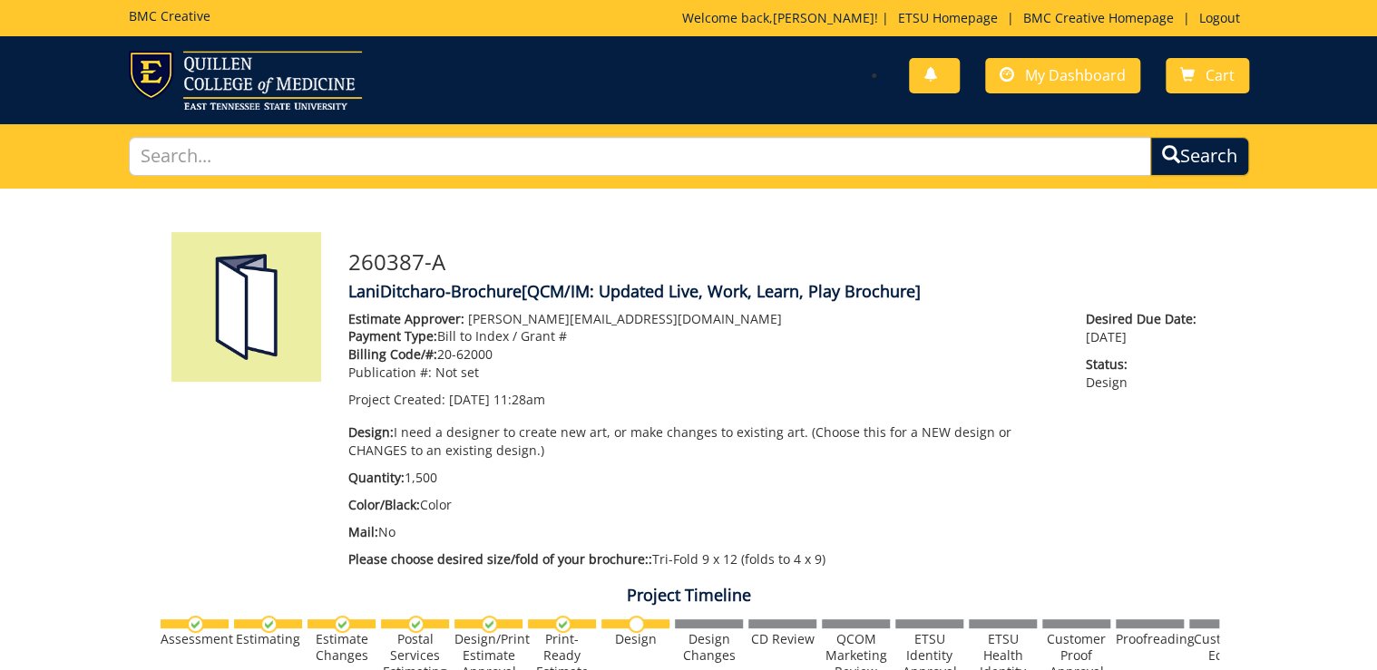
scroll to position [508, 0]
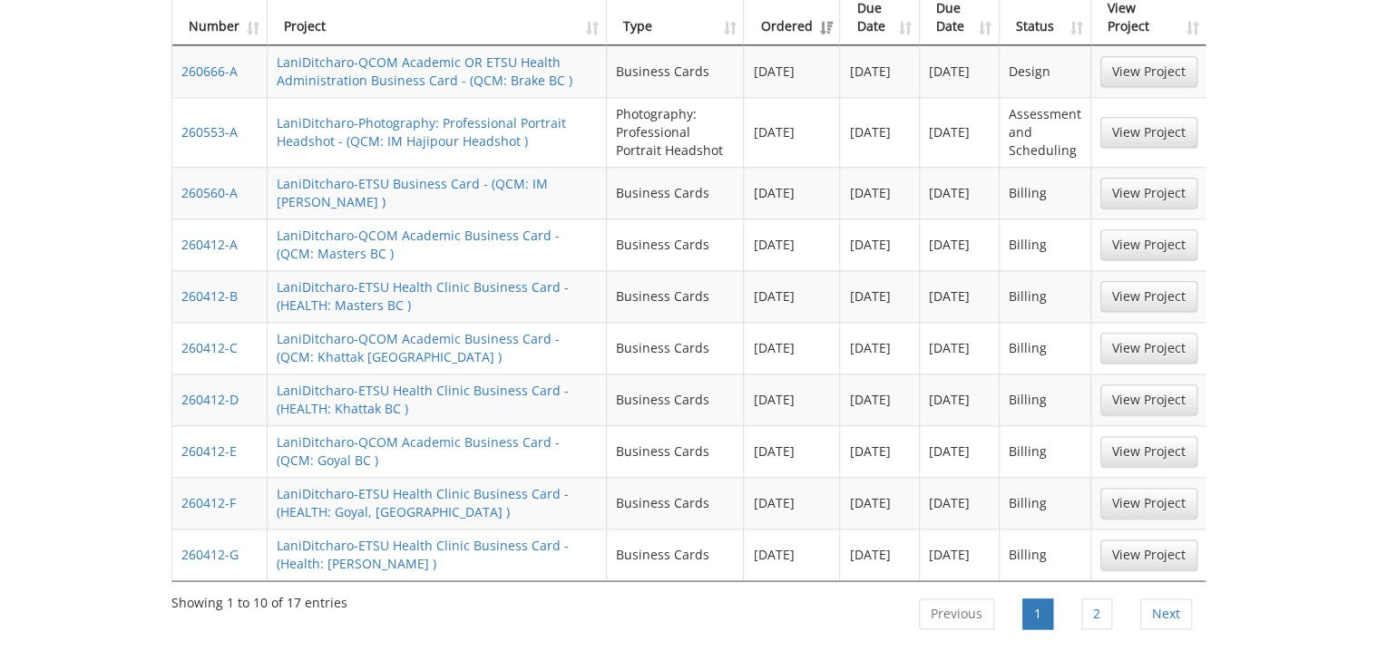
scroll to position [653, 0]
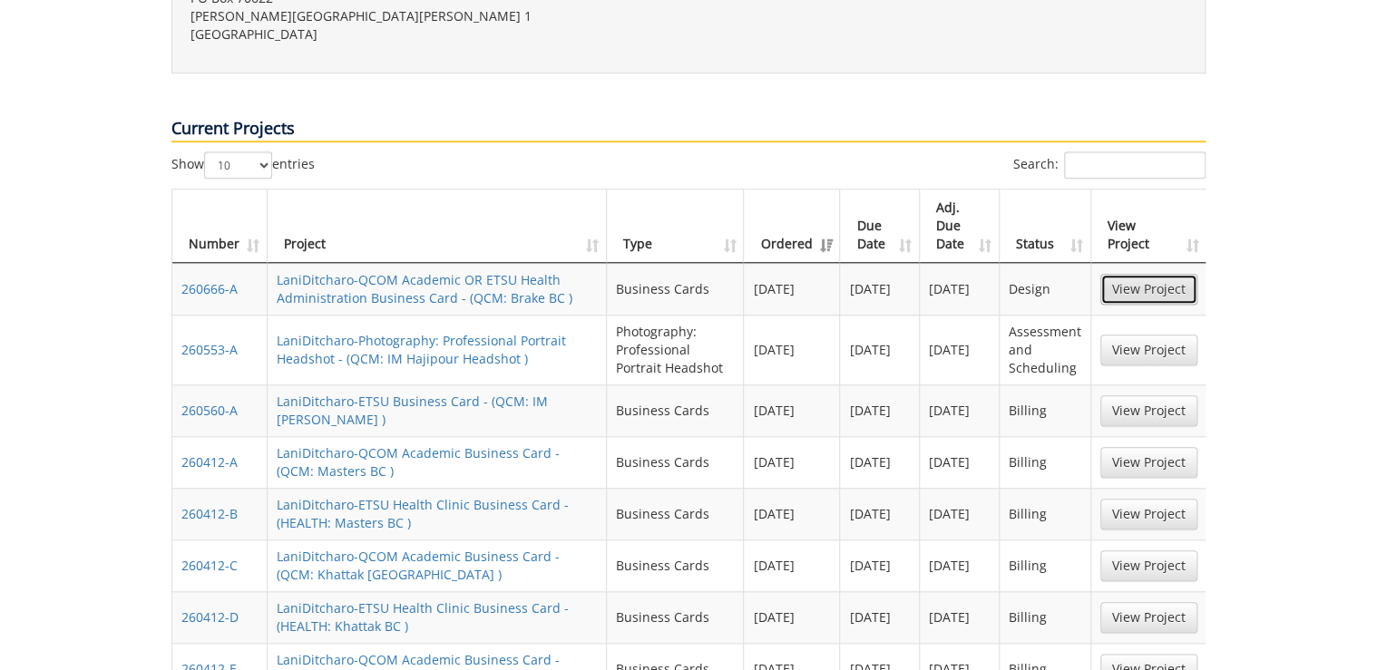
click at [1175, 274] on link "View Project" at bounding box center [1148, 289] width 97 height 31
click at [1127, 335] on link "View Project" at bounding box center [1148, 350] width 97 height 31
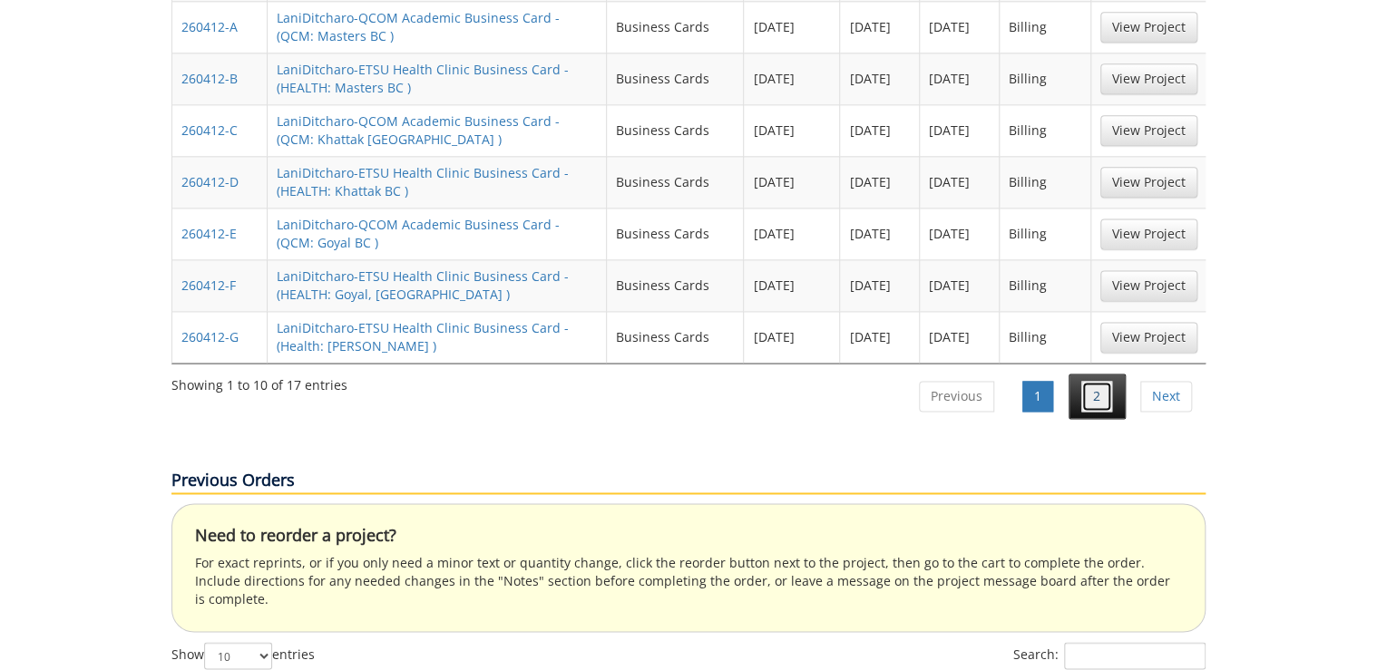
click at [1089, 381] on link "2" at bounding box center [1096, 396] width 31 height 31
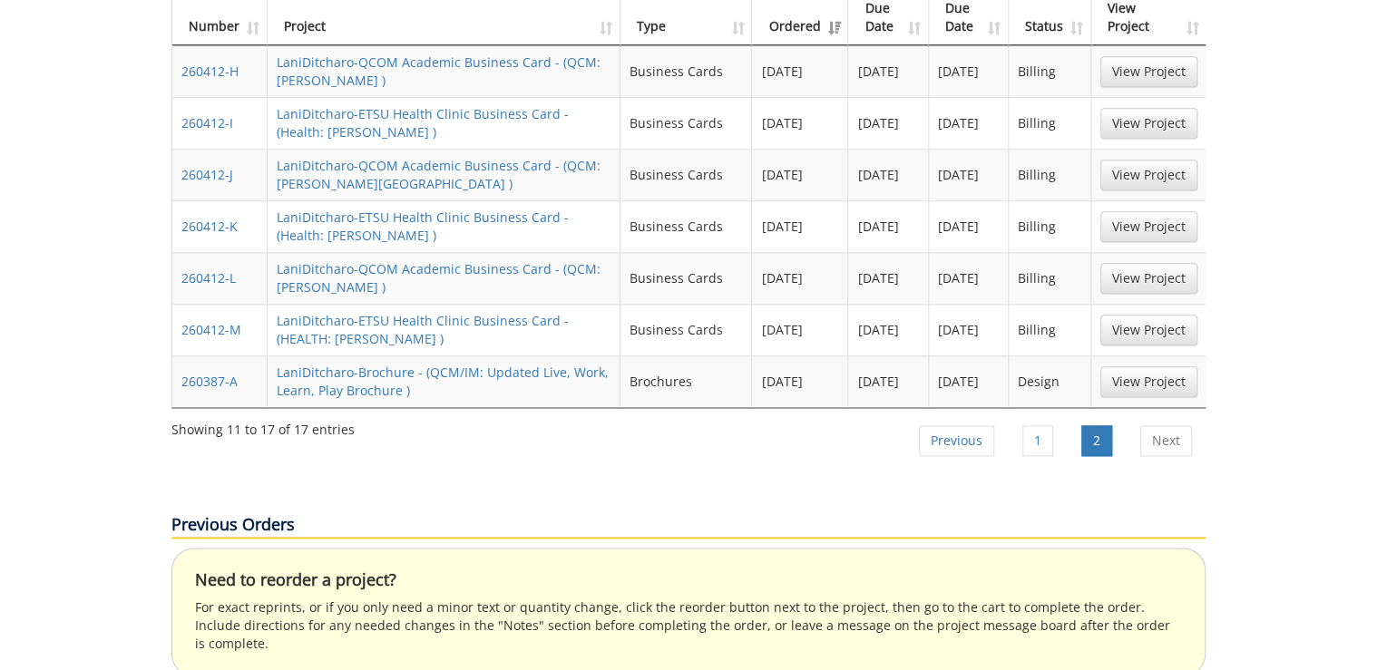
scroll to position [726, 0]
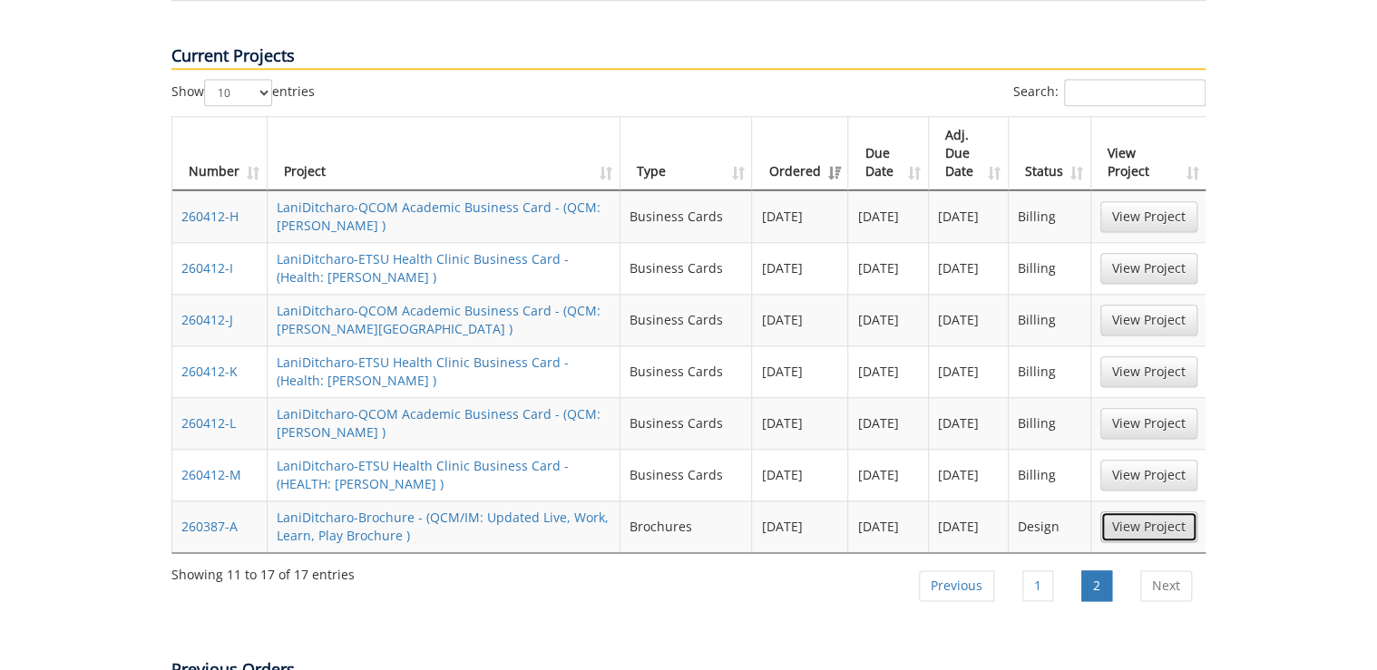
click at [1163, 512] on link "View Project" at bounding box center [1148, 527] width 97 height 31
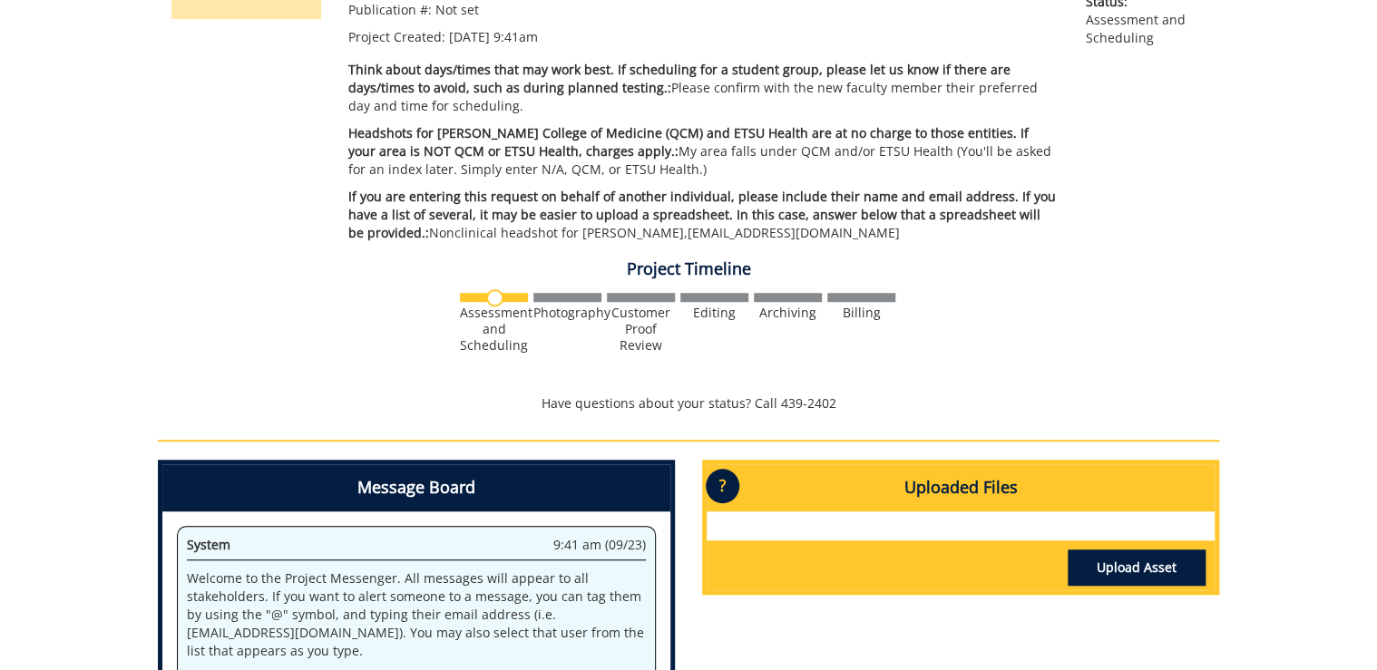
scroll to position [775, 0]
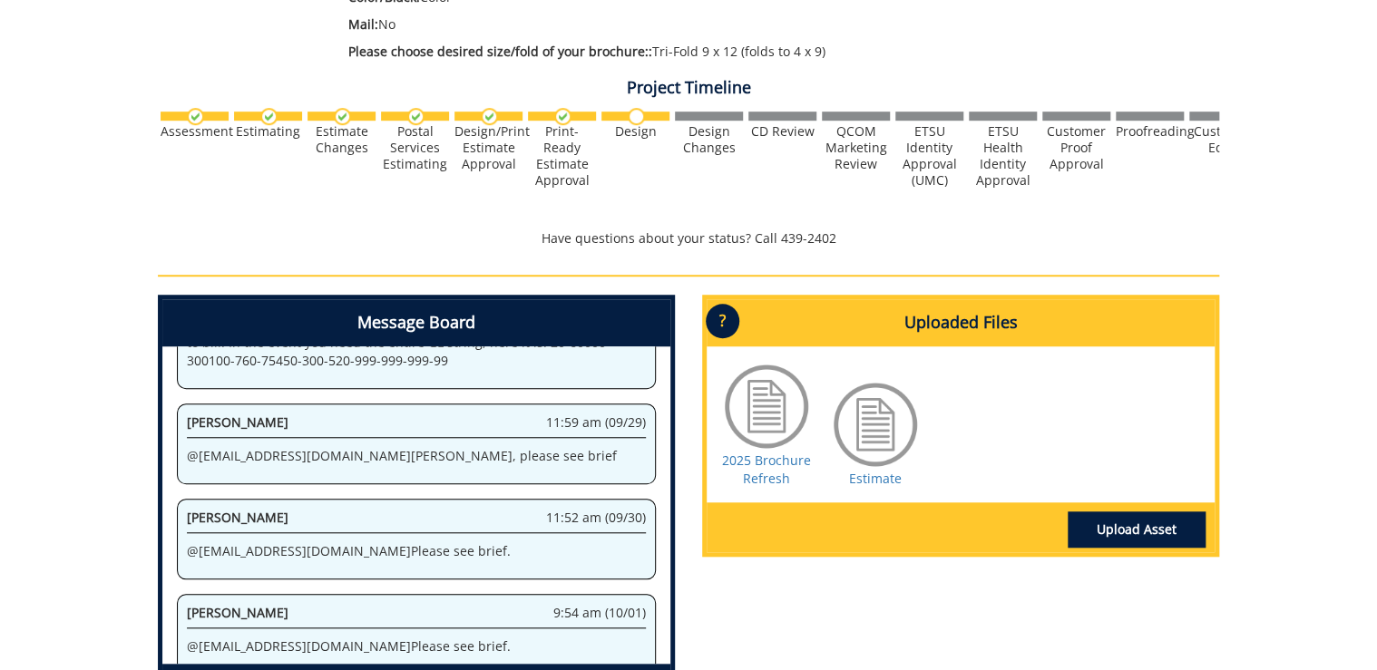
scroll to position [581, 0]
